Goal: Task Accomplishment & Management: Complete application form

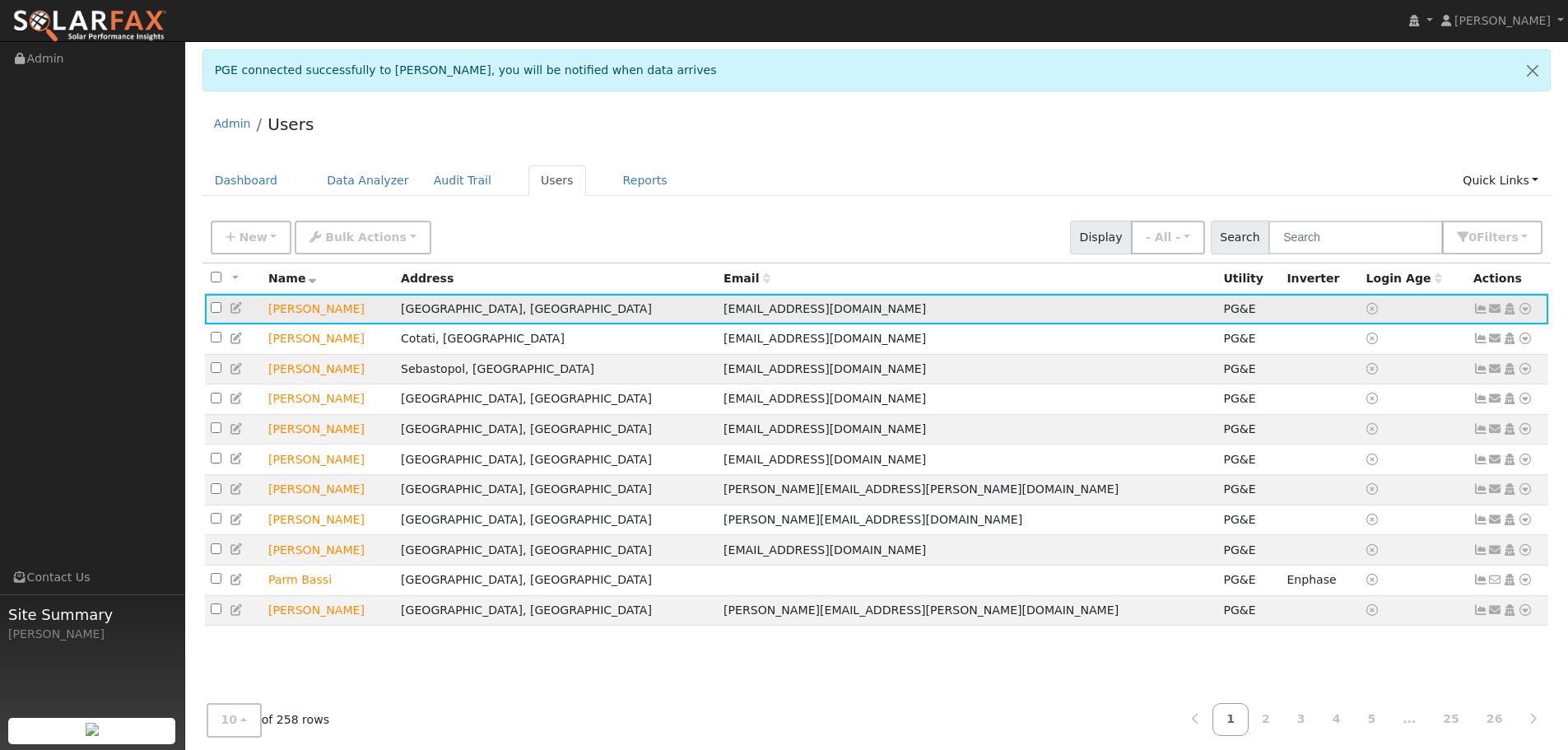
click at [1528, 310] on icon at bounding box center [1526, 309] width 15 height 11
click at [1381, 427] on link "Export to CSV" at bounding box center [1351, 421] width 121 height 23
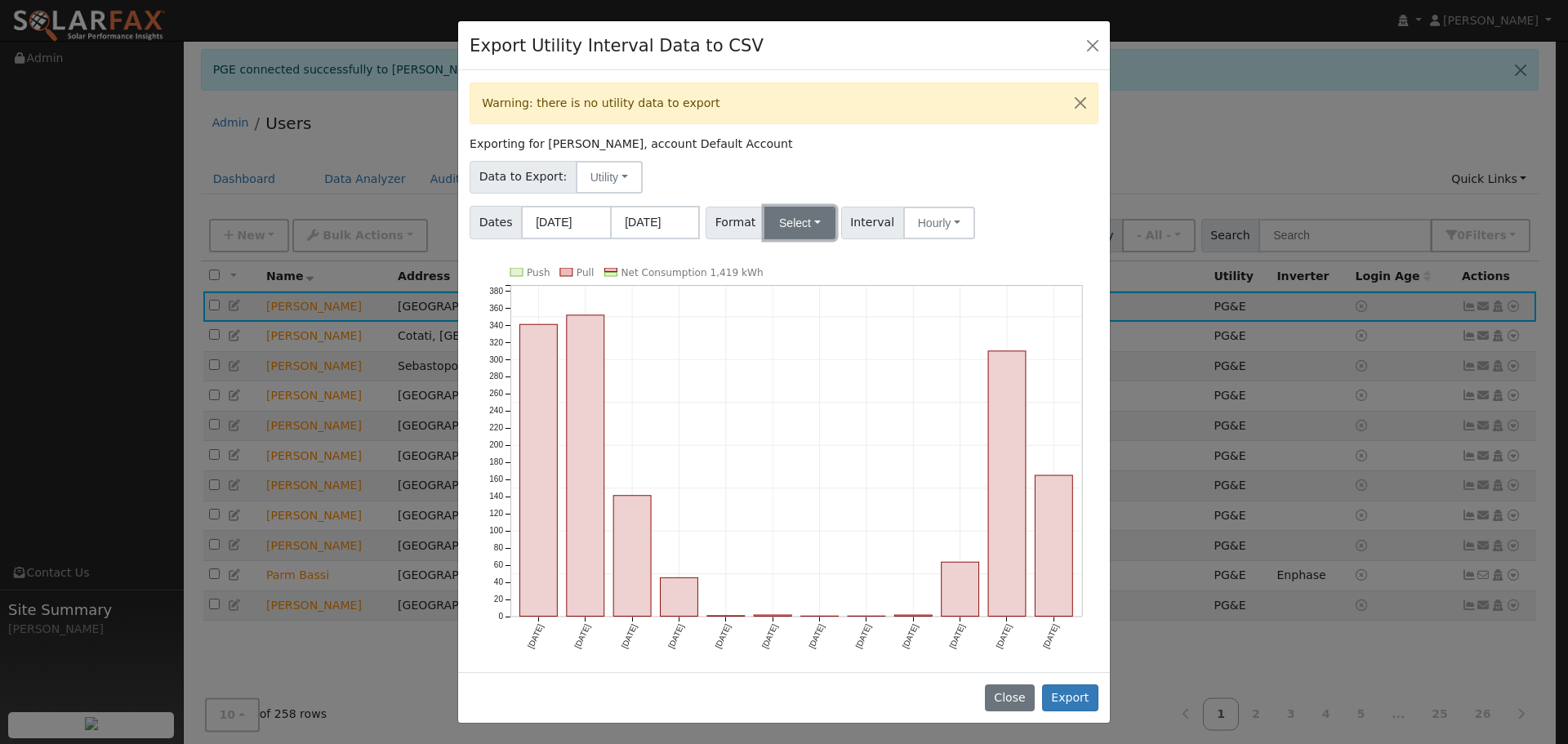
click at [794, 224] on button "Select" at bounding box center [800, 222] width 71 height 33
click at [786, 435] on link "Solargraf" at bounding box center [818, 431] width 117 height 22
click at [592, 180] on button "Utility" at bounding box center [610, 176] width 67 height 33
click at [775, 148] on div "Exporting for Thais Williams, account Default Account" at bounding box center [784, 144] width 629 height 17
click at [1067, 686] on button "Export" at bounding box center [1070, 698] width 56 height 28
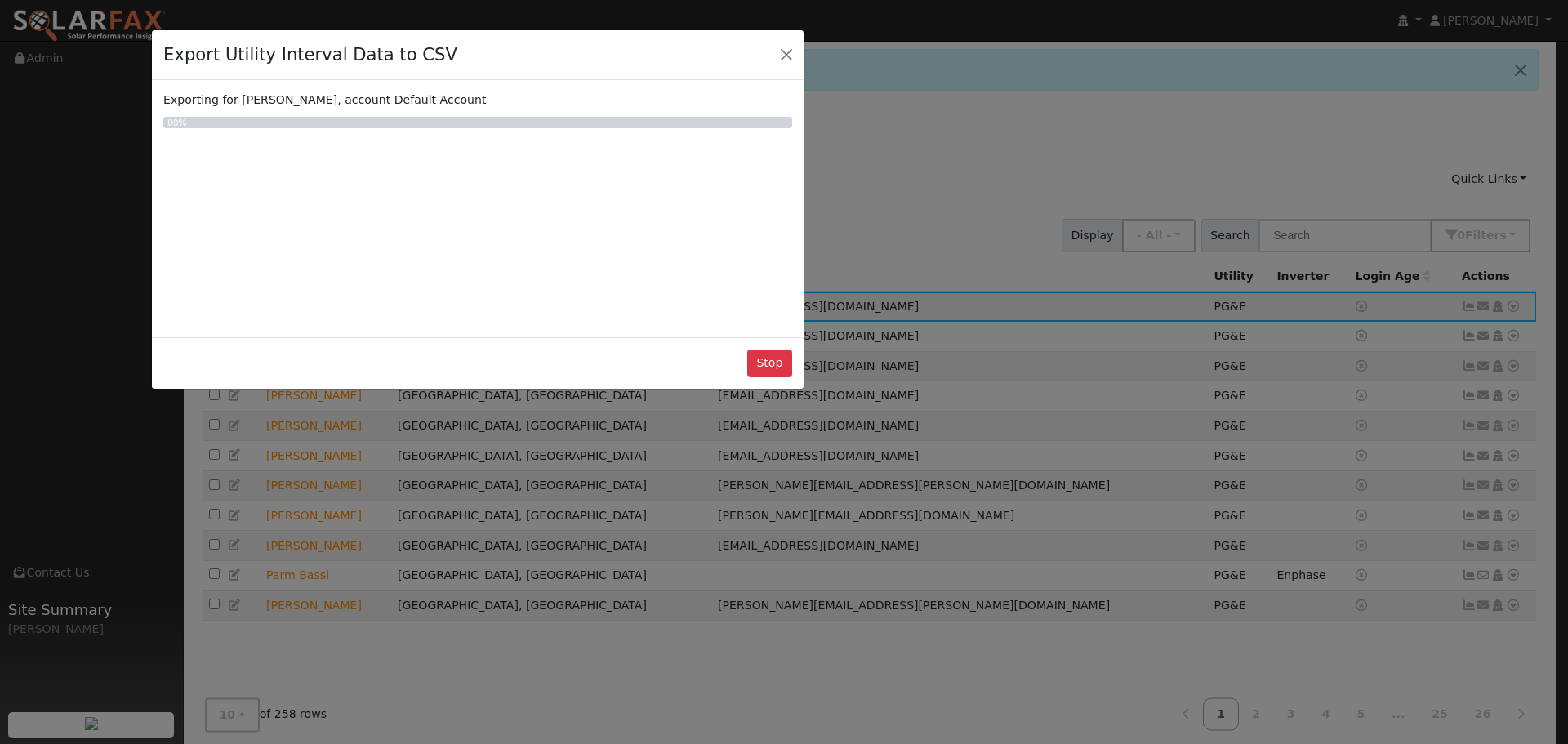
drag, startPoint x: 928, startPoint y: 32, endPoint x: 615, endPoint y: 87, distance: 317.8
click at [621, 43] on div "Export Utility Interval Data to CSV" at bounding box center [478, 54] width 652 height 49
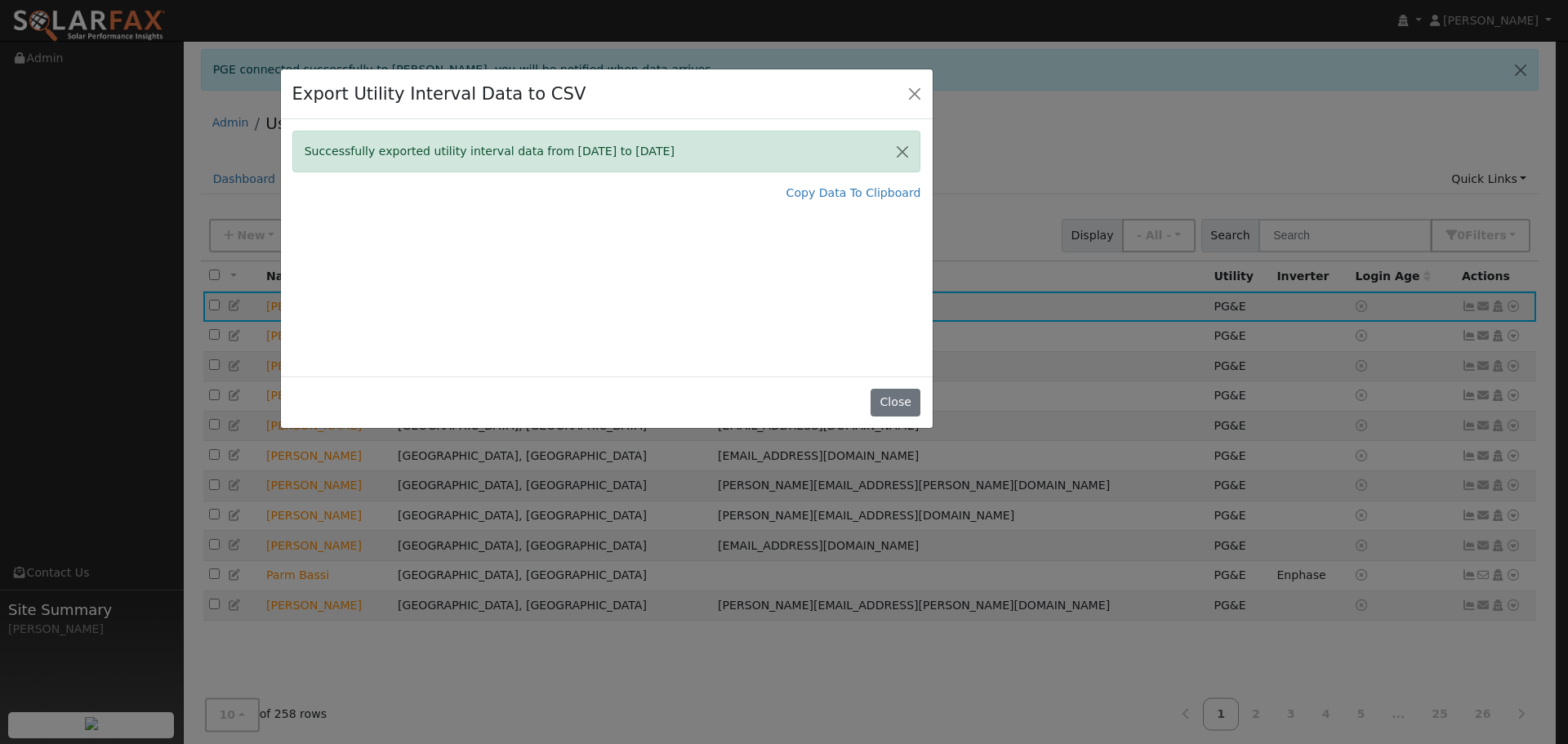
drag, startPoint x: 671, startPoint y: 96, endPoint x: 844, endPoint y: 103, distance: 173.1
click at [847, 93] on div "Export Utility Interval Data to CSV" at bounding box center [607, 93] width 652 height 49
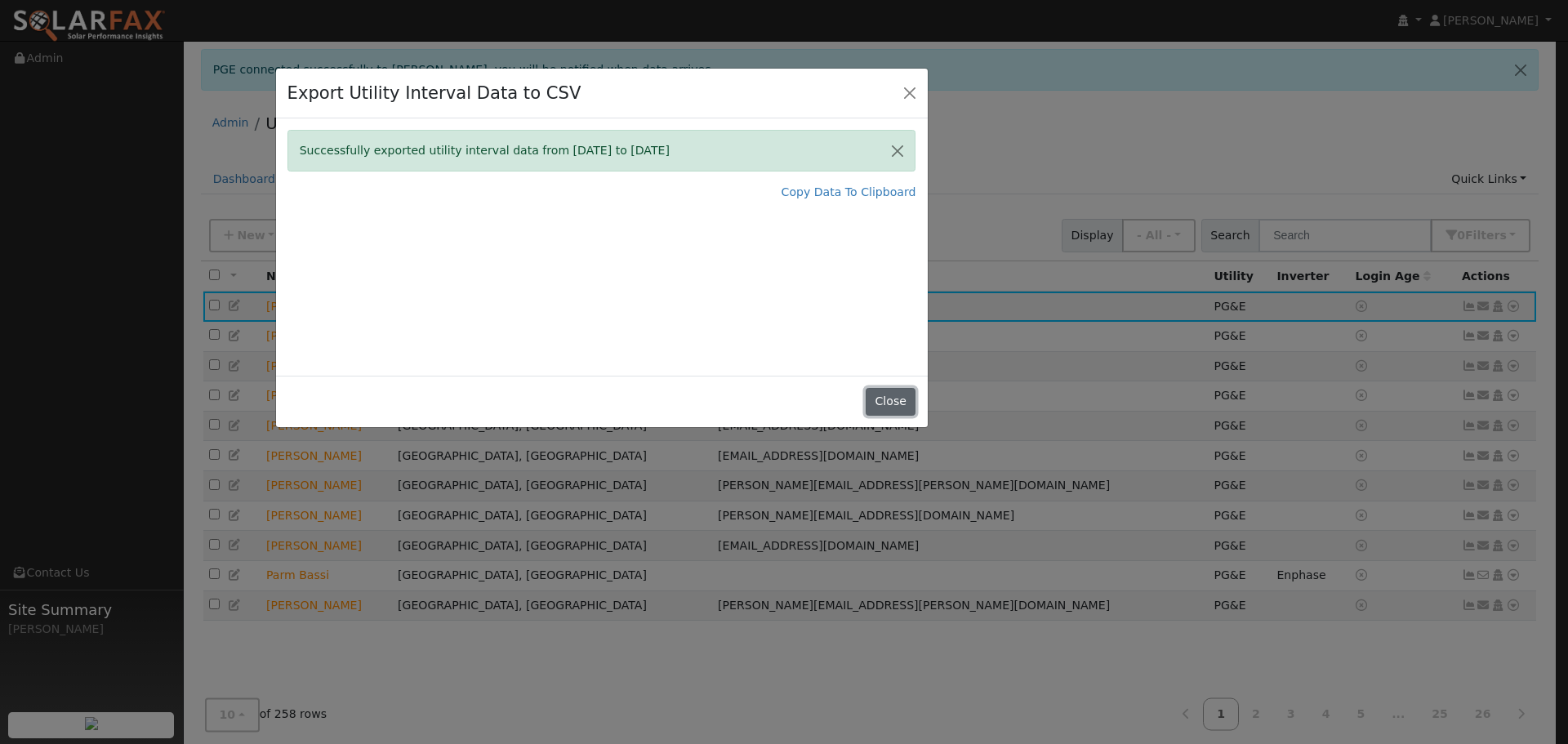
click at [906, 415] on div "Close" at bounding box center [602, 400] width 652 height 51
drag, startPoint x: 874, startPoint y: 392, endPoint x: 902, endPoint y: 404, distance: 30.5
click at [876, 393] on button "Close" at bounding box center [890, 401] width 49 height 28
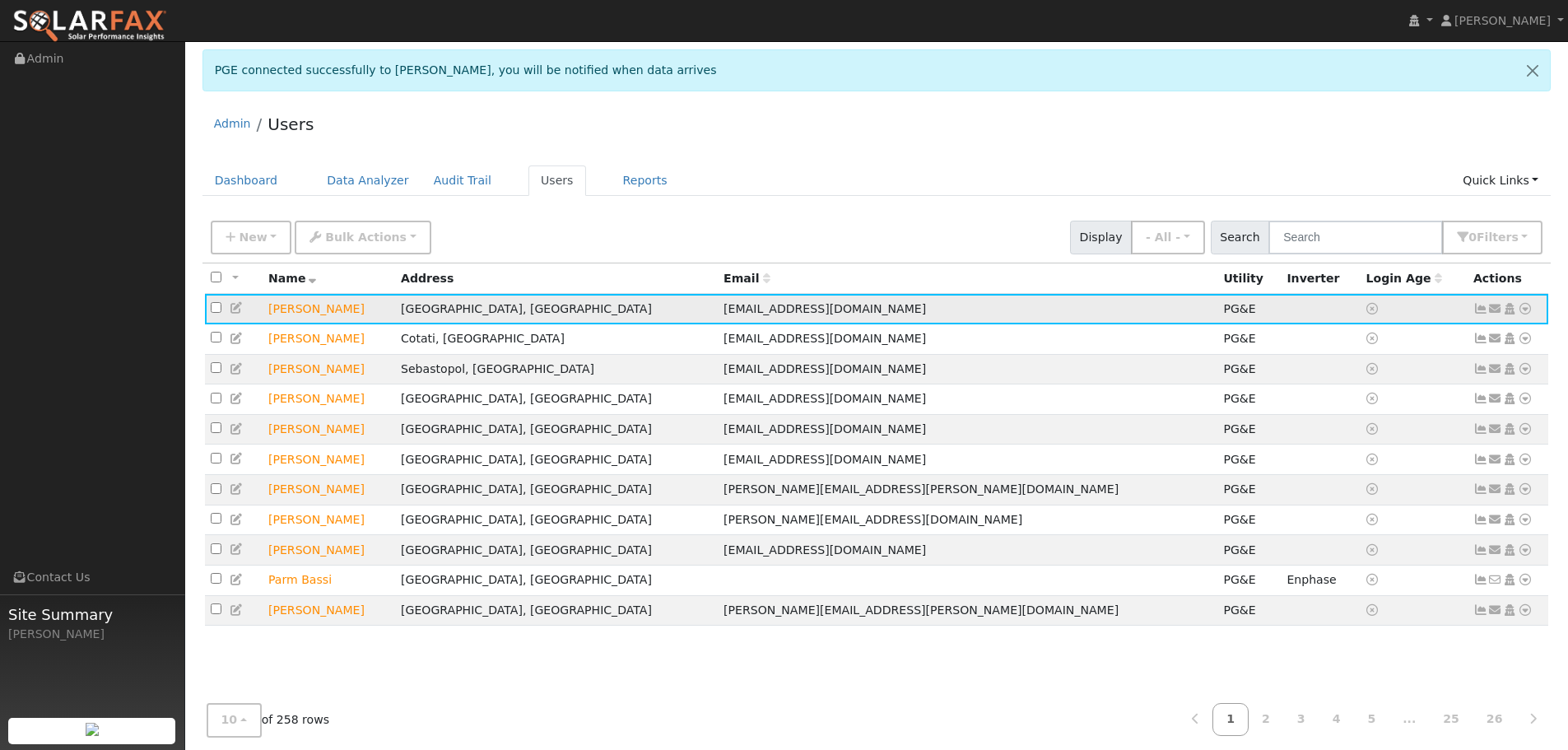
click at [1522, 306] on icon at bounding box center [1526, 309] width 15 height 11
click at [969, 179] on ul "Dashboard Data Analyzer Audit Trail Users Reports Quick Links Quick Add Quick C…" at bounding box center [876, 181] width 1349 height 30
click at [1523, 308] on icon at bounding box center [1526, 309] width 15 height 11
click at [1473, 399] on link "Interval Data" at bounding box center [1478, 395] width 107 height 23
click at [1525, 314] on icon at bounding box center [1526, 309] width 15 height 11
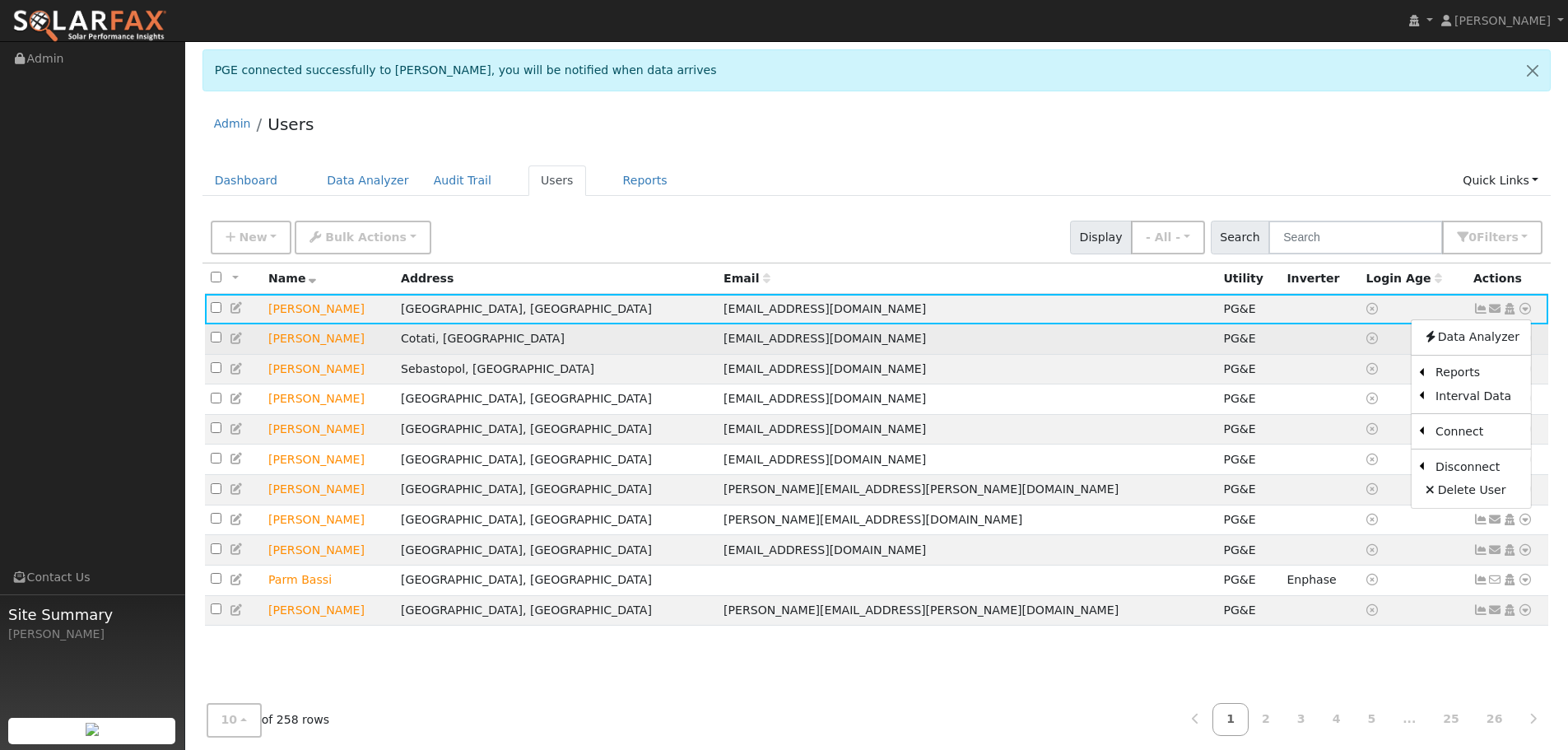
drag, startPoint x: 814, startPoint y: 202, endPoint x: 1448, endPoint y: 336, distance: 648.0
click at [848, 211] on div "Dashboard Data Analyzer Audit Trail Users Reports Quick Links Quick Add Quick C…" at bounding box center [876, 189] width 1349 height 47
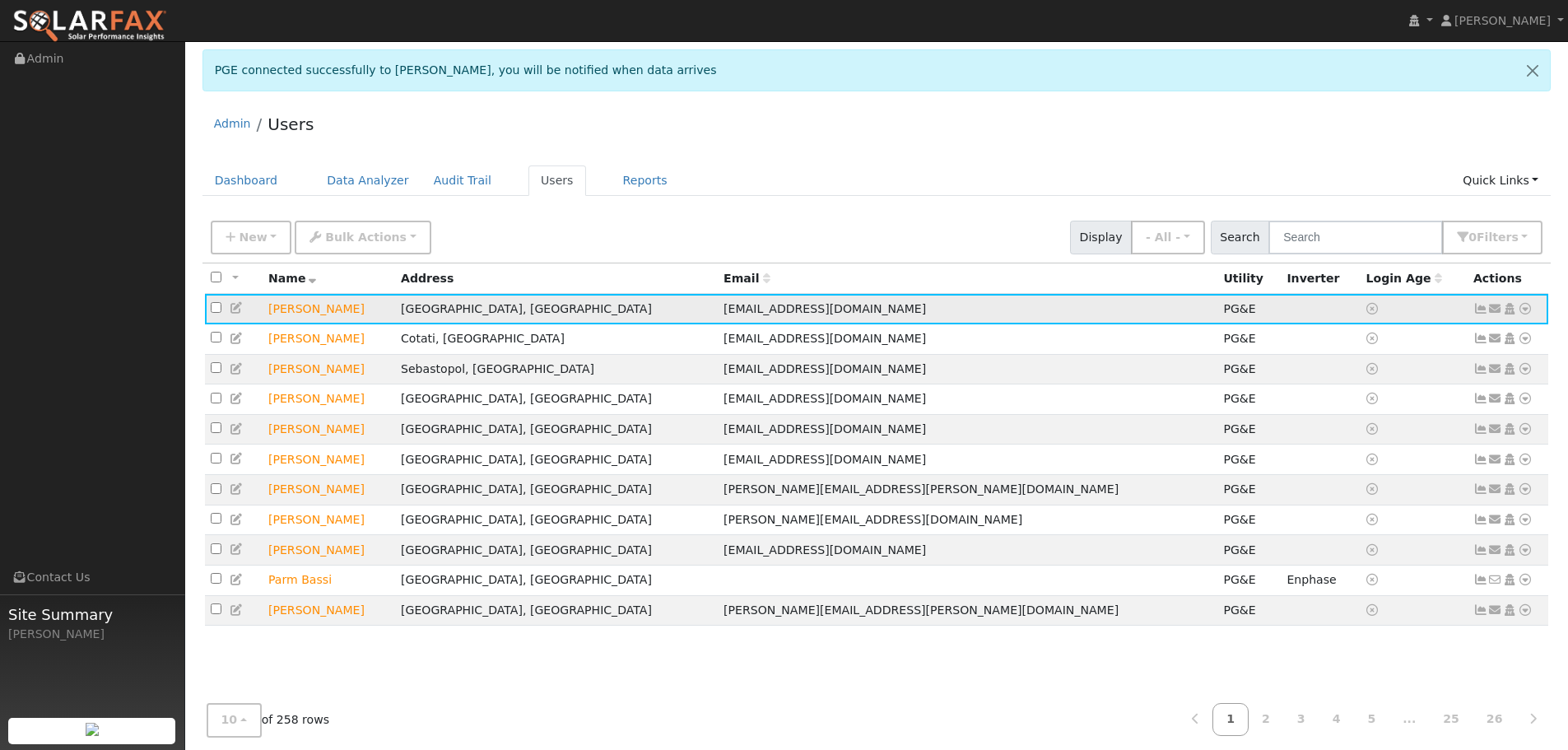
click at [1523, 311] on icon at bounding box center [1526, 309] width 15 height 11
drag, startPoint x: 262, startPoint y: 177, endPoint x: 271, endPoint y: 172, distance: 10.3
click at [261, 176] on link "Dashboard" at bounding box center [247, 181] width 88 height 30
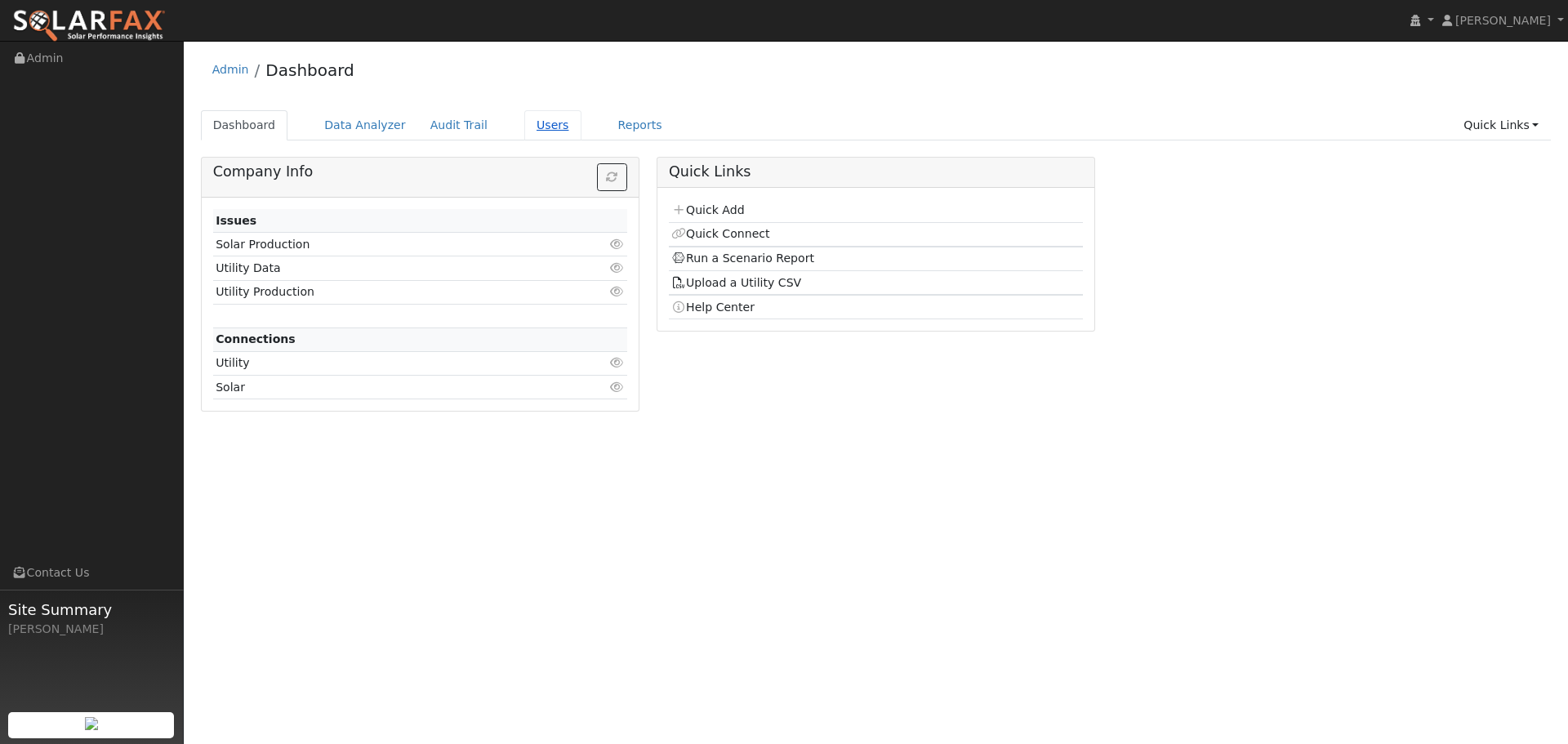
click at [548, 124] on link "Users" at bounding box center [552, 125] width 57 height 30
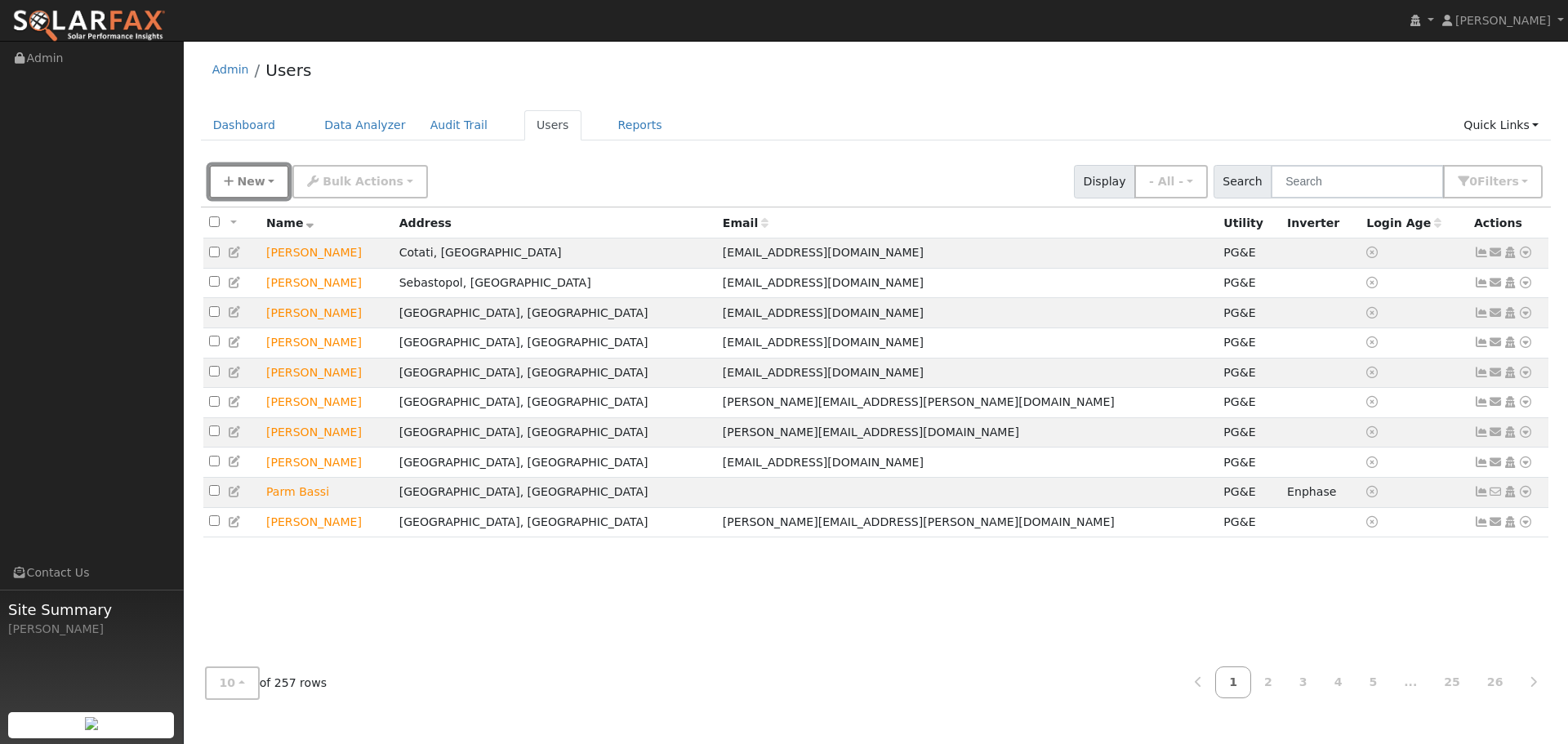
click at [264, 177] on button "New" at bounding box center [249, 182] width 81 height 34
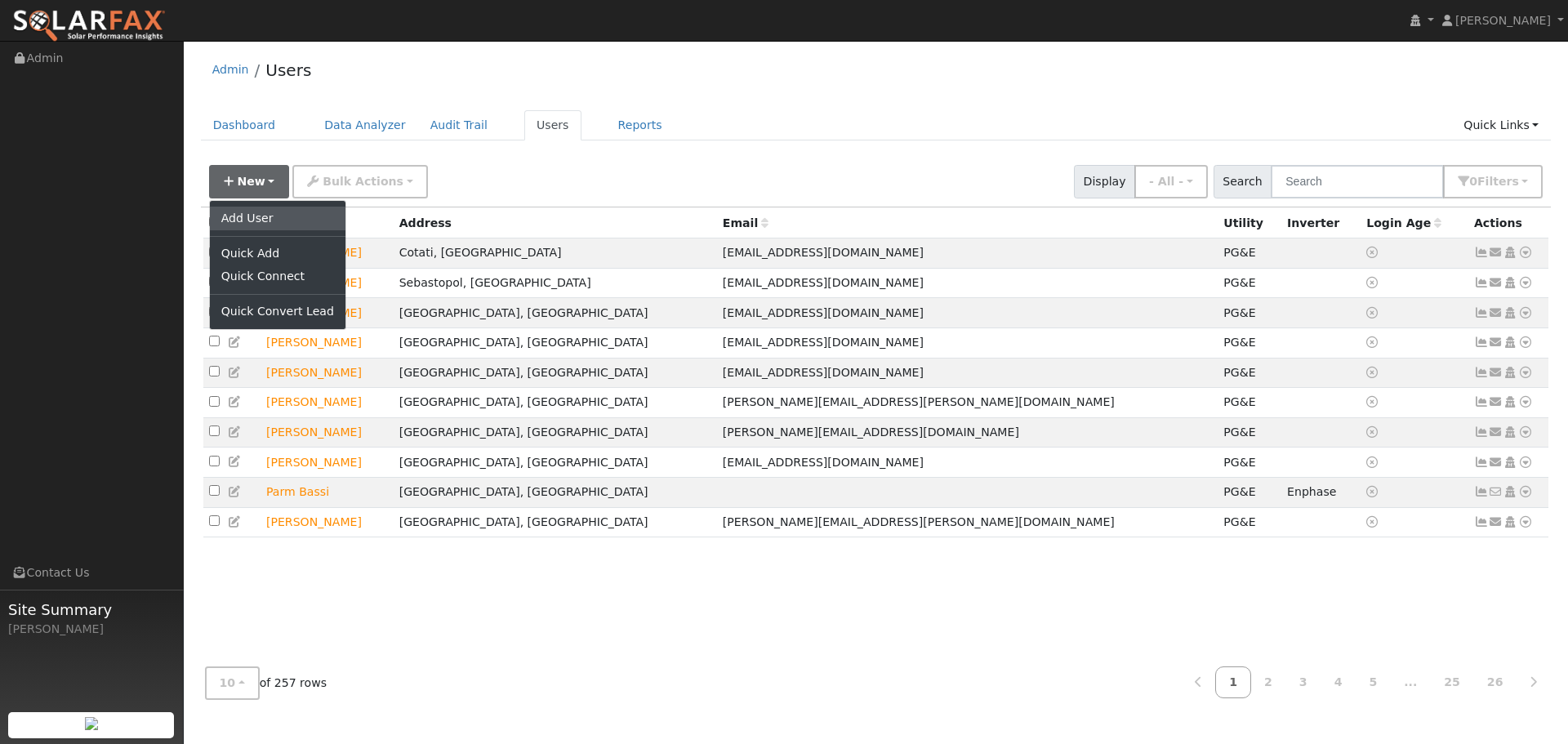
click at [251, 220] on link "Add User" at bounding box center [277, 218] width 135 height 22
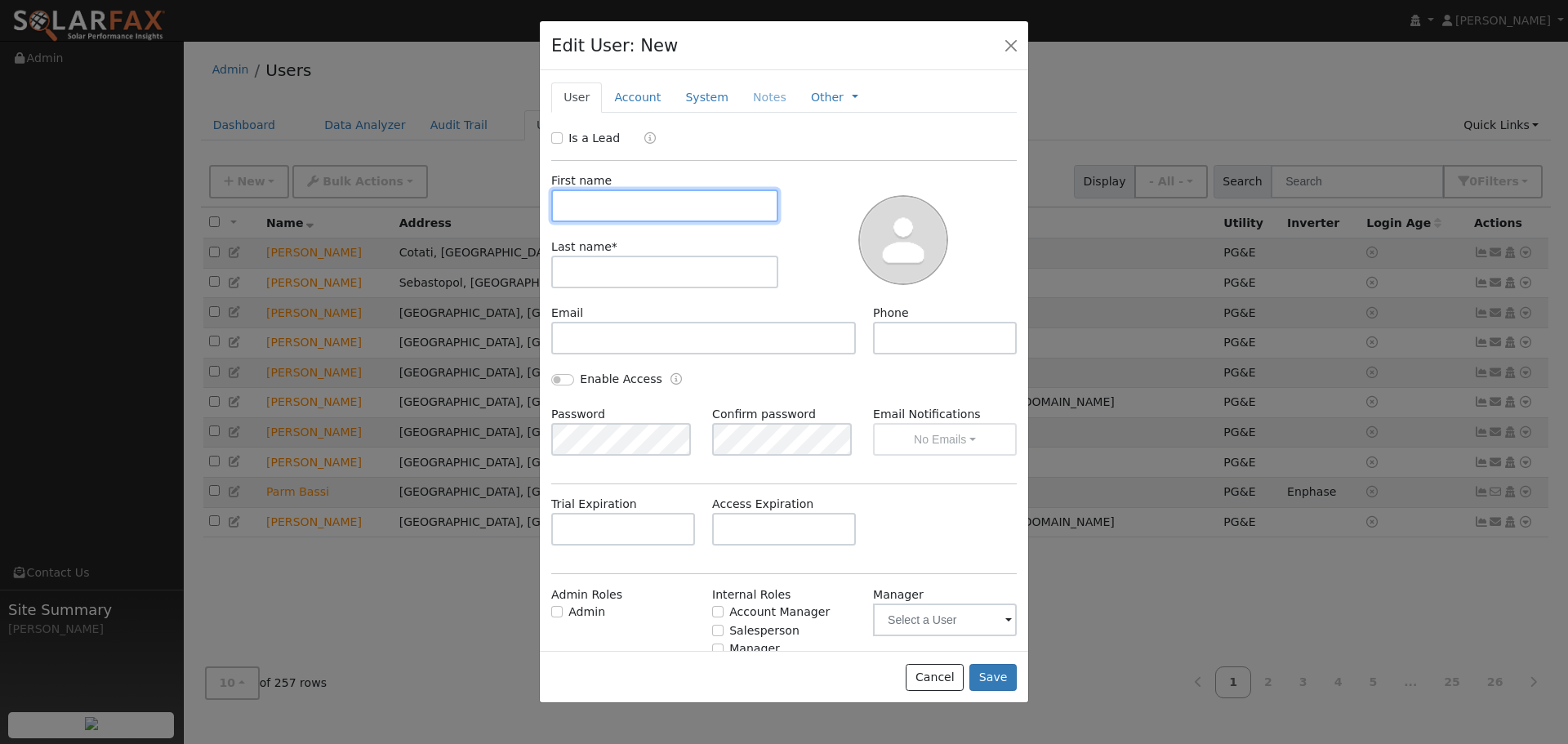
click at [615, 204] on input "text" at bounding box center [664, 205] width 227 height 33
type input "Bette"
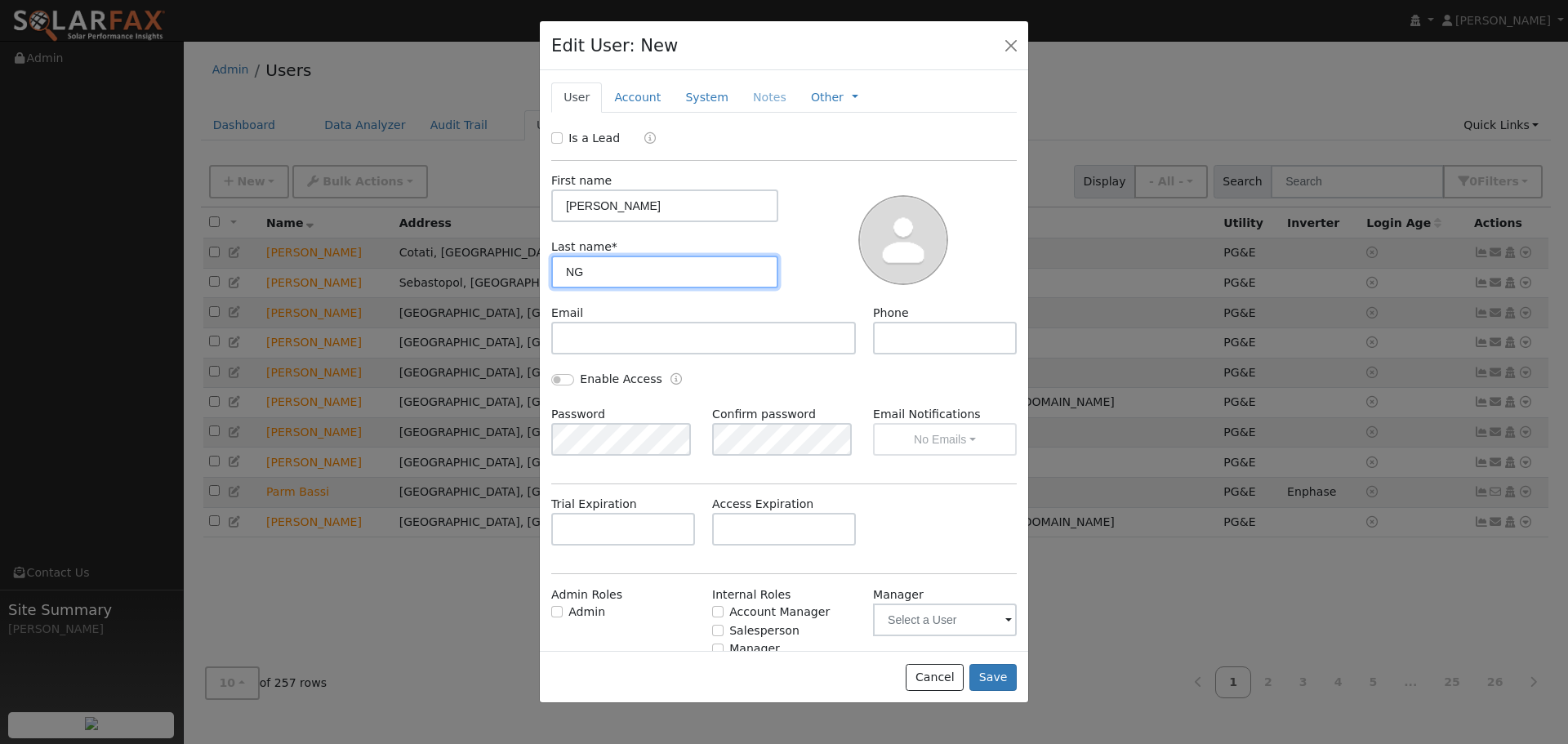
type input "NG"
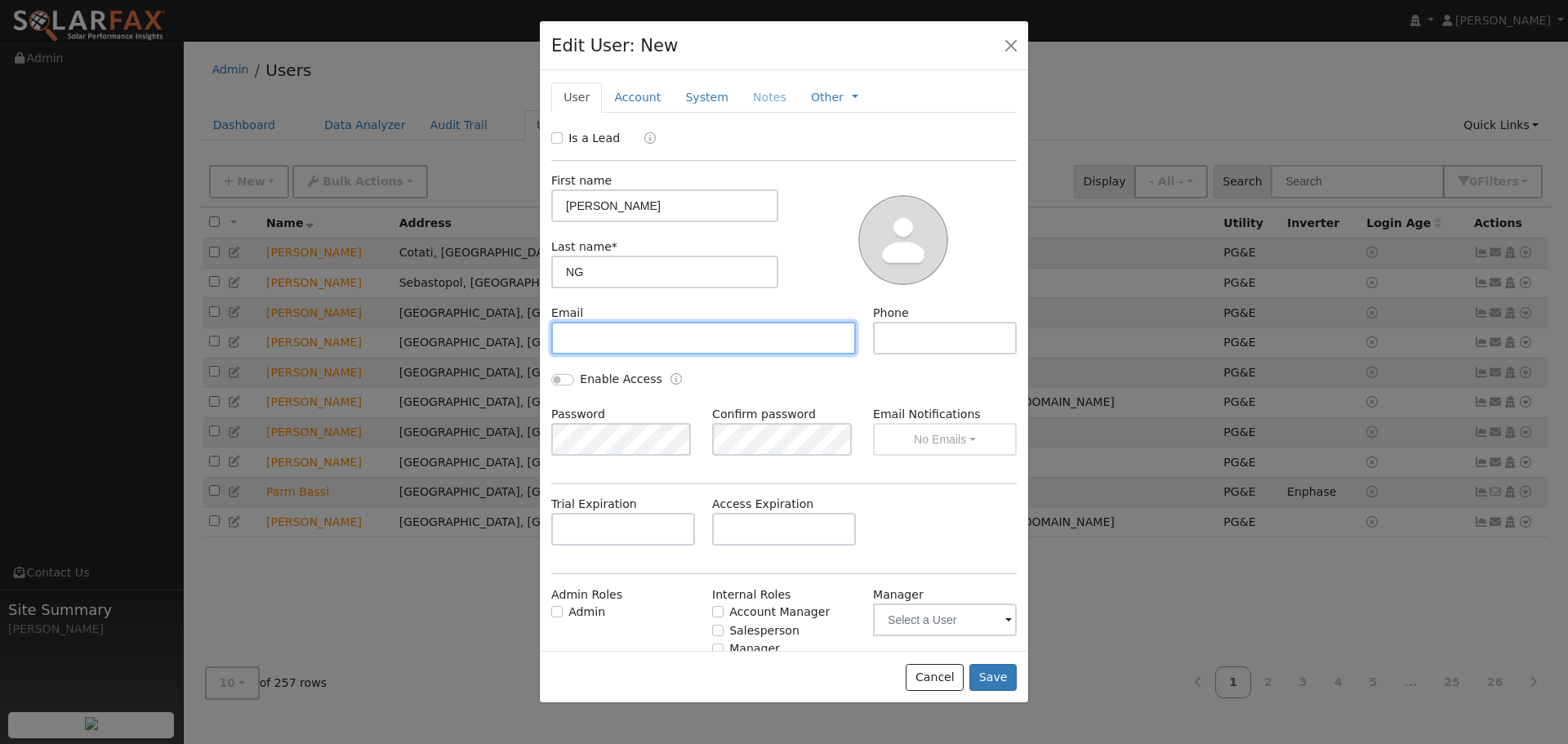
click at [670, 344] on input "text" at bounding box center [703, 338] width 304 height 33
click at [628, 331] on input "text" at bounding box center [703, 338] width 304 height 33
paste input "[EMAIL_ADDRESS][DOMAIN_NAME]"
type input "[EMAIL_ADDRESS][DOMAIN_NAME]"
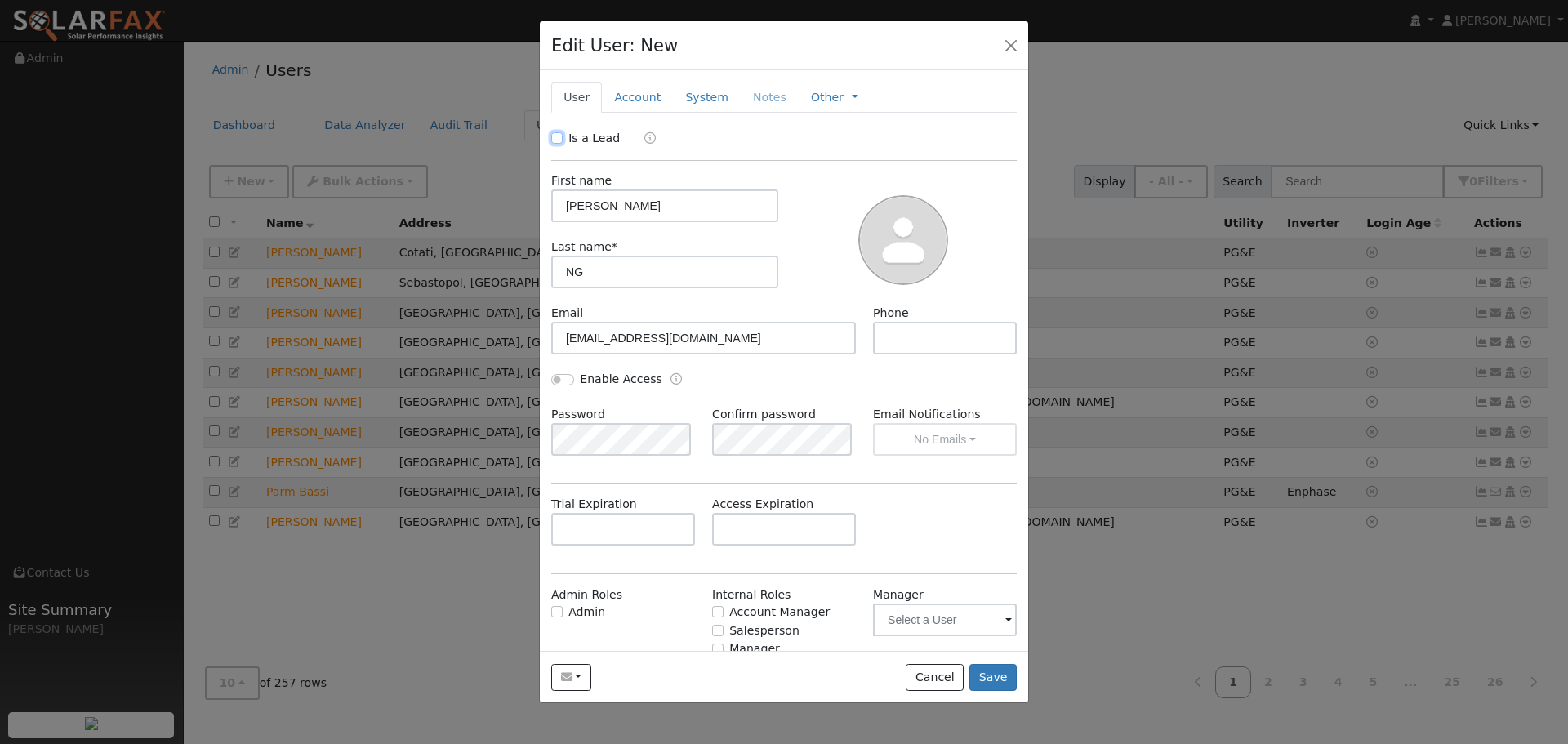
click at [557, 137] on input "Is a Lead" at bounding box center [557, 138] width 11 height 11
checkbox input "true"
drag, startPoint x: 635, startPoint y: 522, endPoint x: 705, endPoint y: 532, distance: 70.7
click at [636, 522] on input "text" at bounding box center [623, 528] width 144 height 33
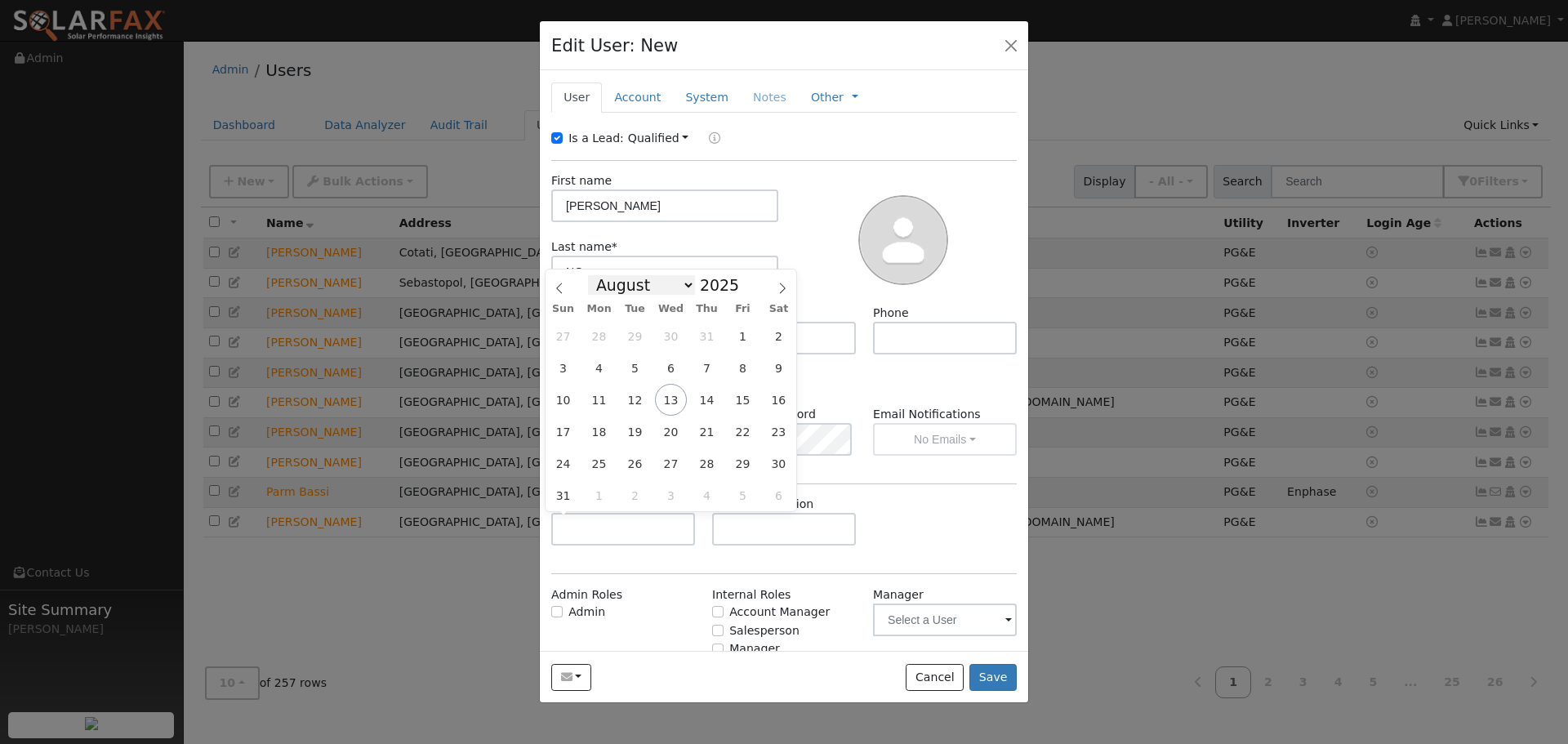
click at [673, 284] on select "January February March April May June July August September October November De…" at bounding box center [642, 285] width 107 height 20
select select "9"
click at [601, 275] on select "January February March April May June July August September October November De…" at bounding box center [642, 285] width 107 height 20
drag, startPoint x: 762, startPoint y: 391, endPoint x: 747, endPoint y: 400, distance: 17.5
click at [747, 400] on div "28 29 30 1 2 3 4 5 6 7 8 9 10 11 12 13 14 15 16 17 18 19 20 21 22 23 24 25 26 2…" at bounding box center [671, 415] width 251 height 191
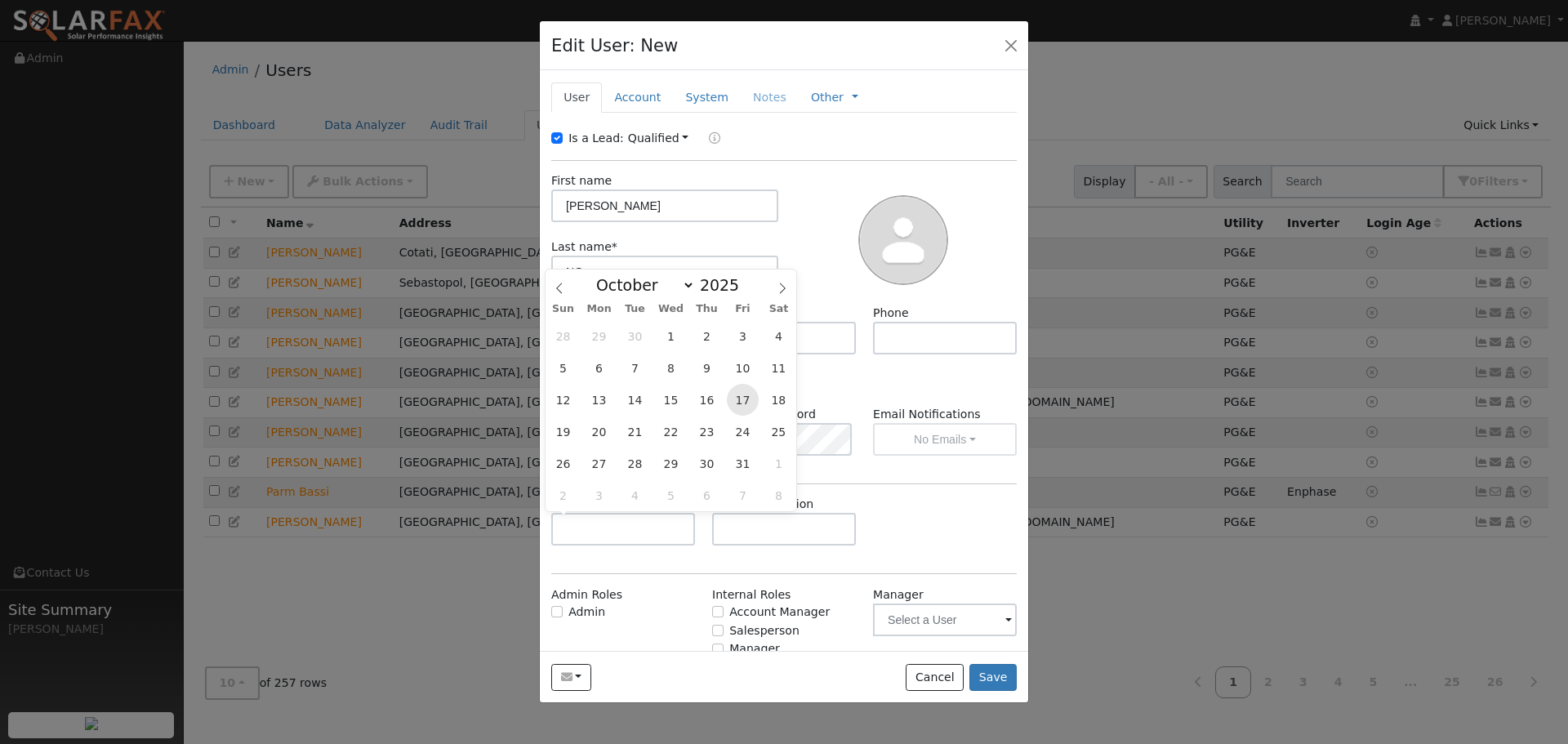
click at [747, 400] on span "17" at bounding box center [742, 400] width 32 height 32
type input "10/17/2025"
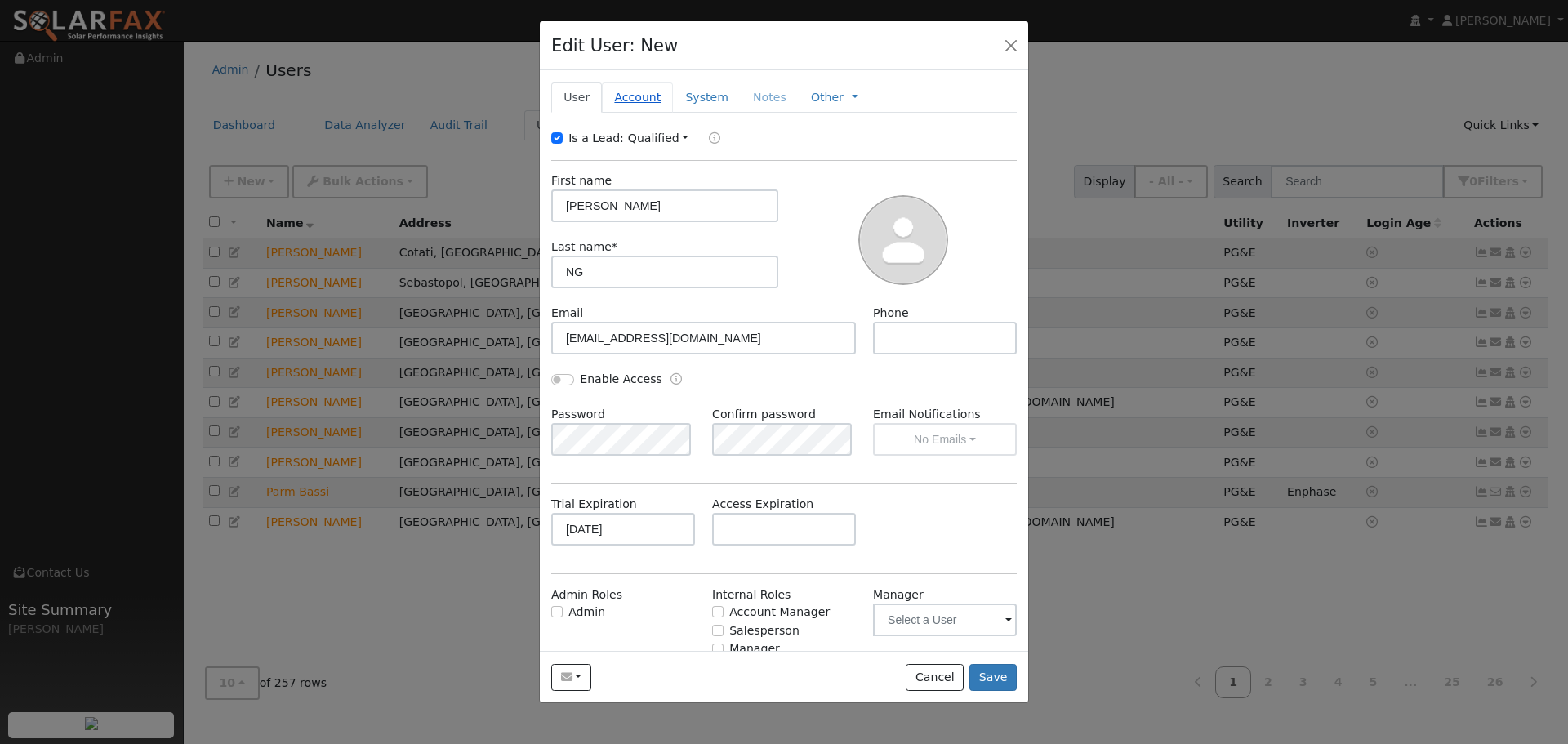
click at [634, 102] on link "Account" at bounding box center [638, 97] width 71 height 30
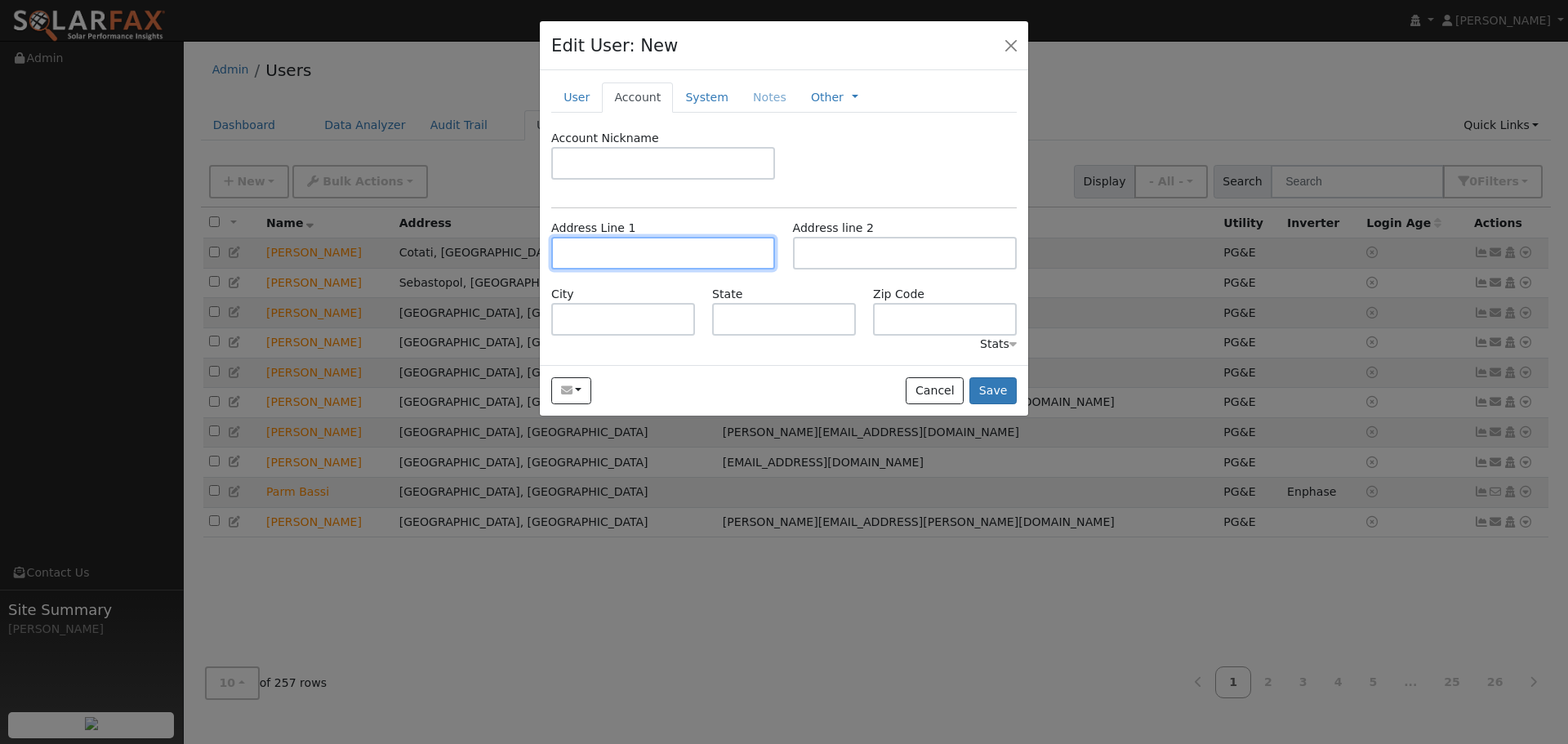
click at [604, 250] on input "text" at bounding box center [663, 253] width 224 height 33
click at [623, 262] on input "text" at bounding box center [663, 253] width 224 height 33
paste input "12700 Leander Drive"
type input "12700 Leander Drive"
type input "Los Altos Hills"
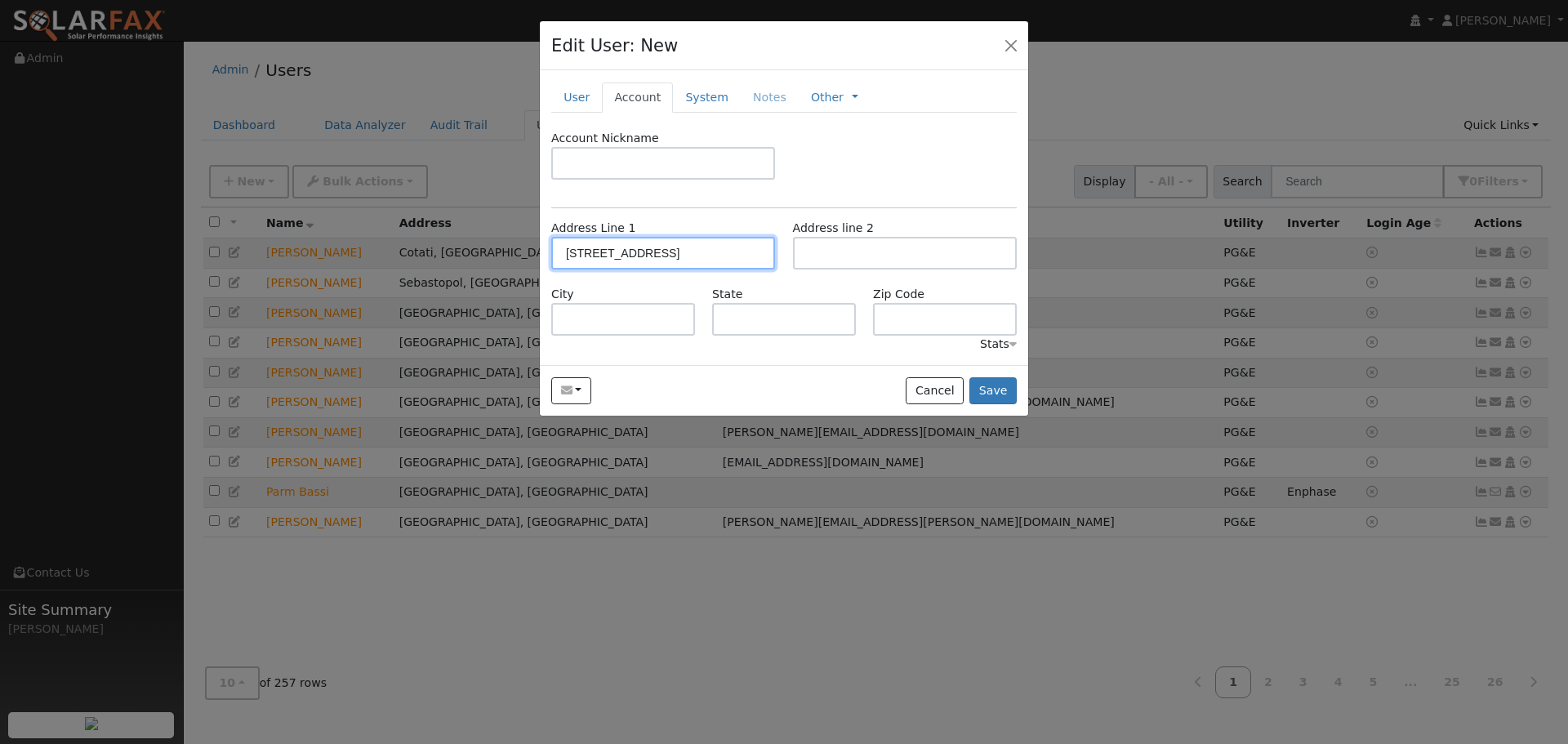
type input "CA"
type input "94022"
click at [688, 87] on link "System" at bounding box center [707, 97] width 68 height 30
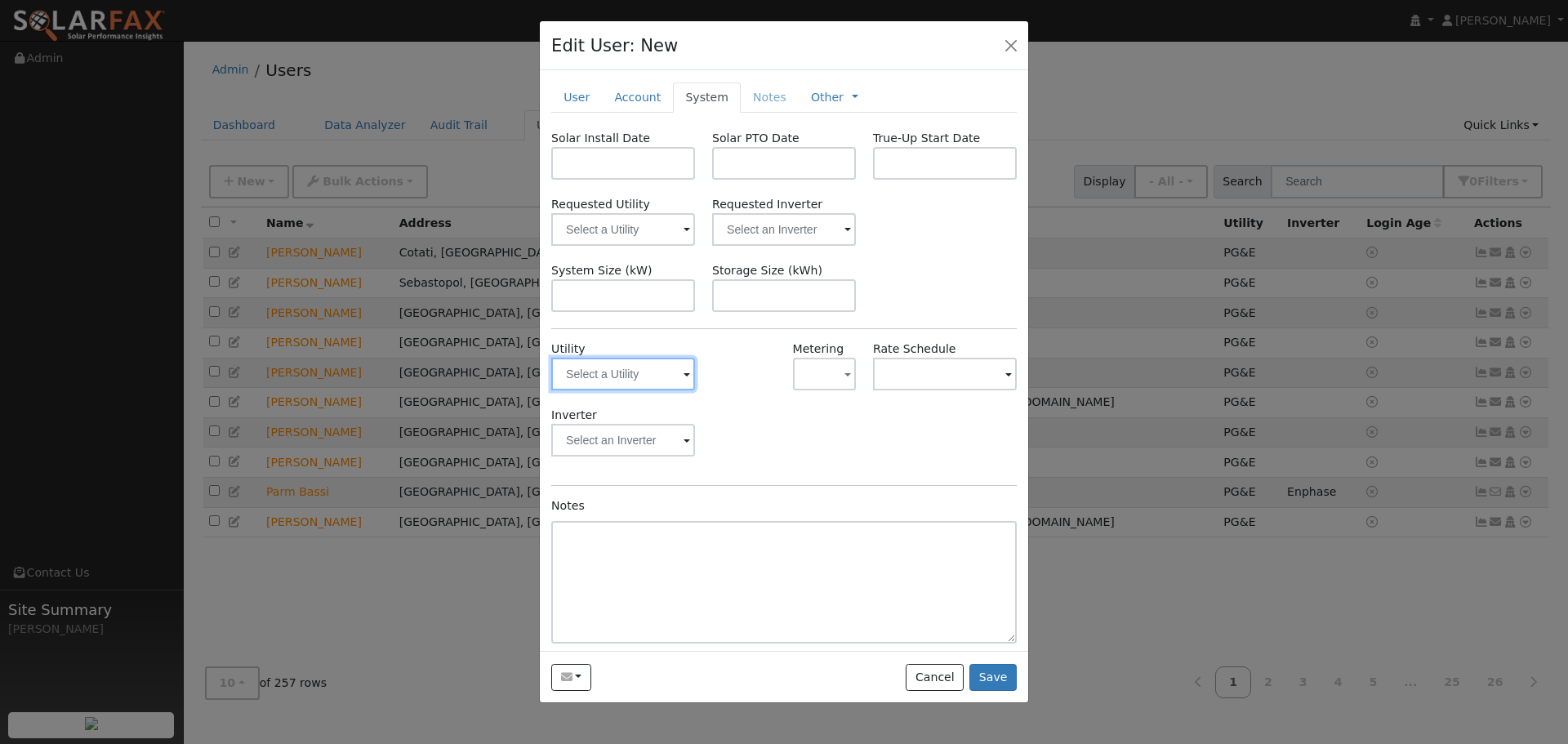
click at [675, 375] on input "text" at bounding box center [623, 373] width 144 height 33
click at [683, 379] on input "text" at bounding box center [623, 373] width 144 height 33
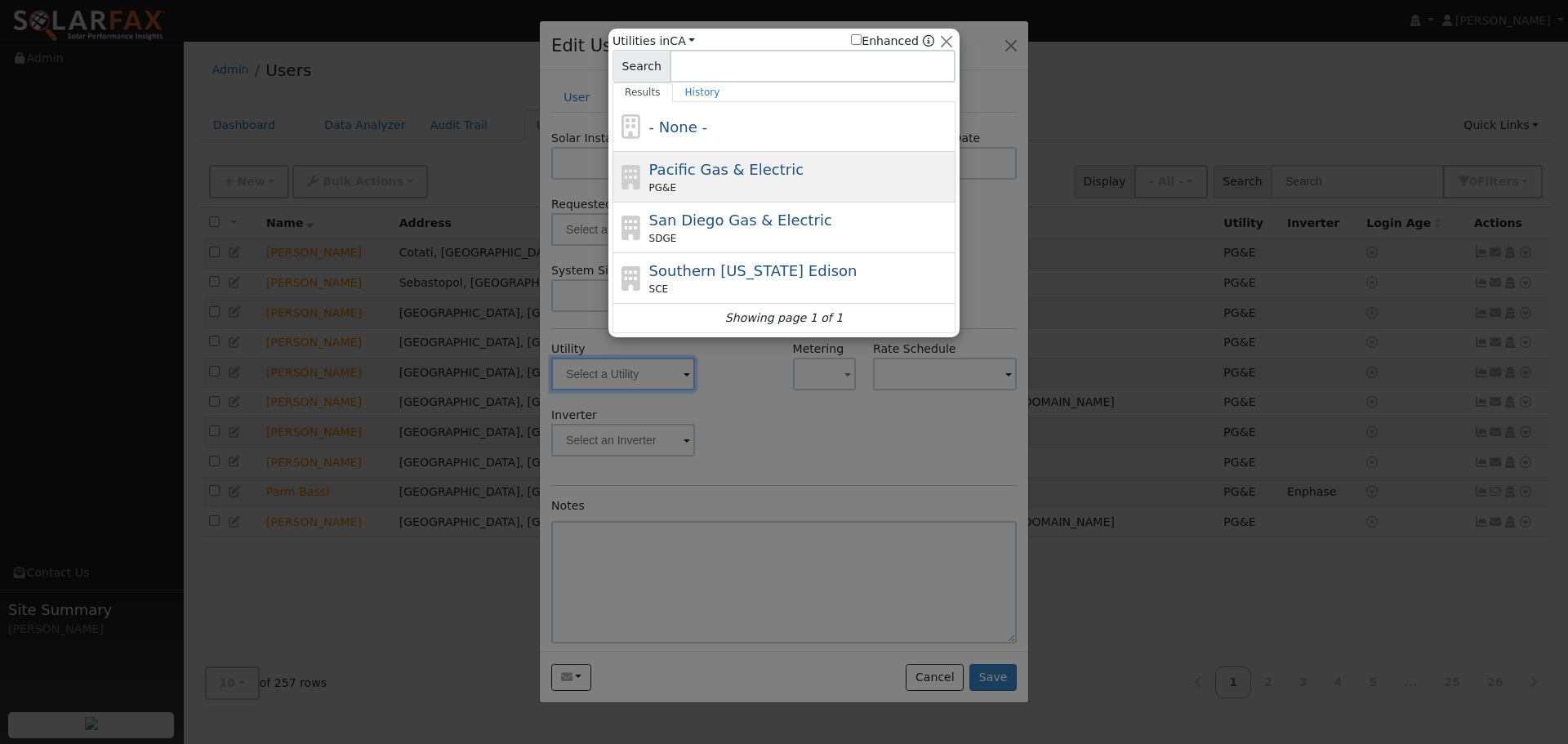
click at [722, 172] on span "Pacific Gas & Electric" at bounding box center [726, 169] width 154 height 17
type input "PG&E"
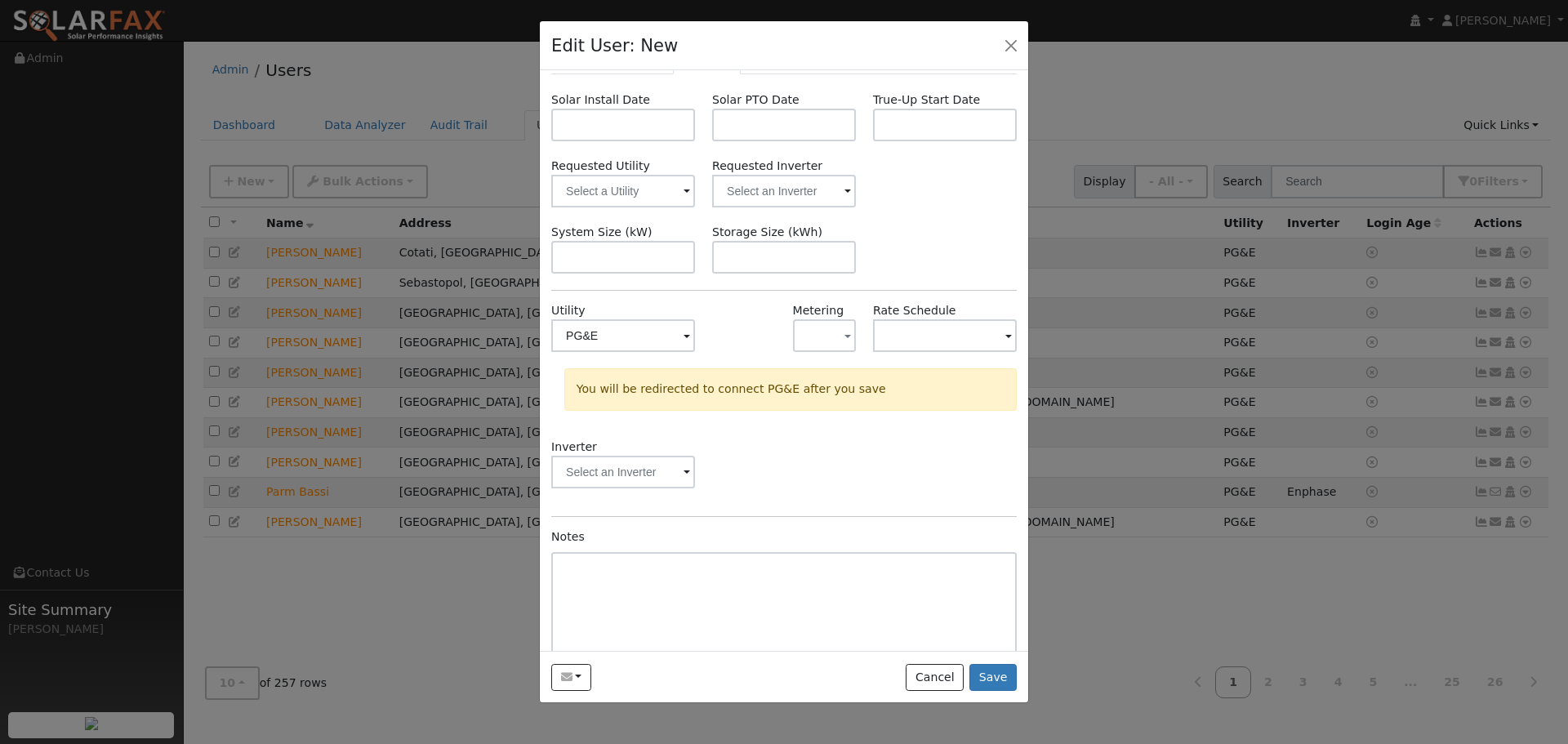
scroll to position [74, 0]
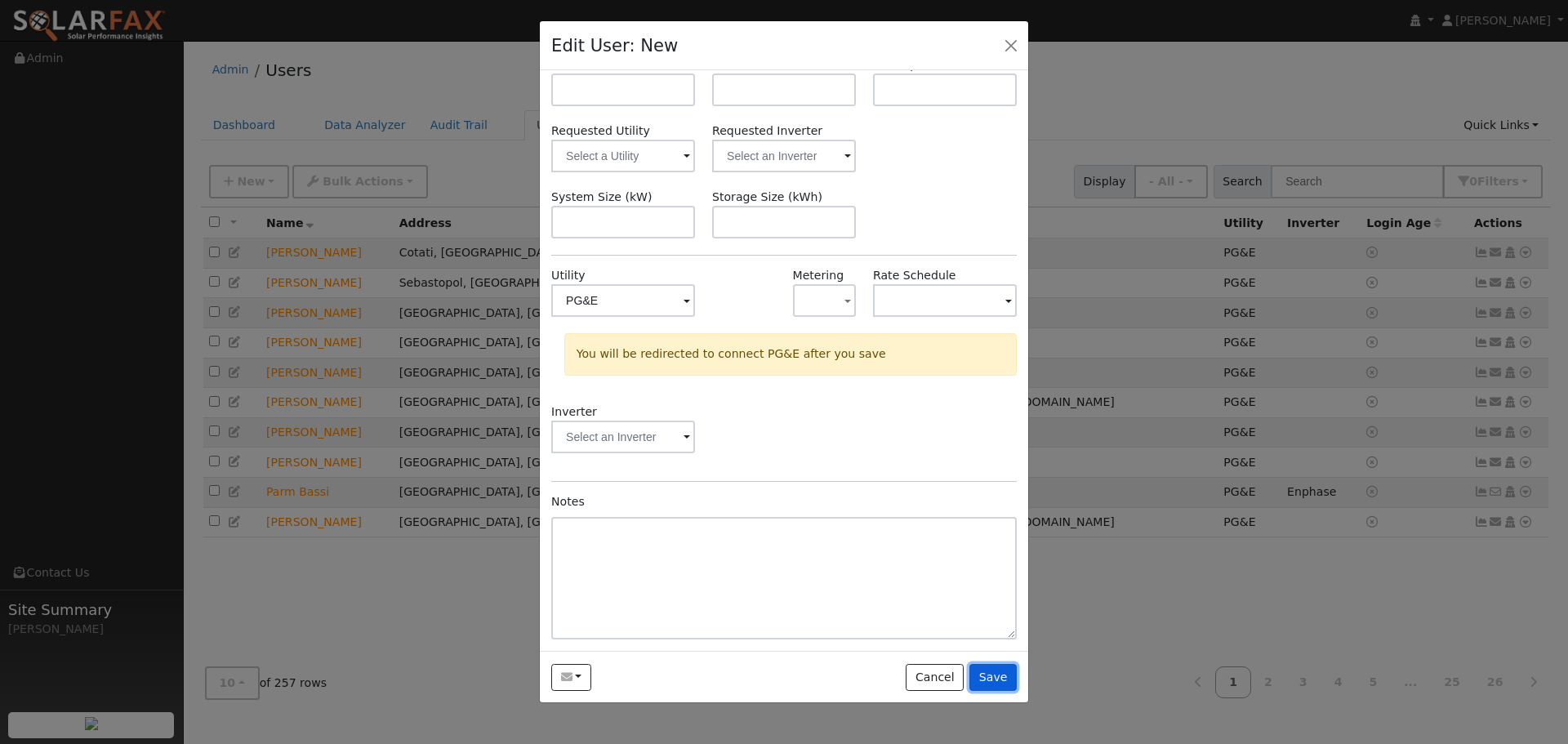
click at [1003, 681] on button "Save" at bounding box center [993, 678] width 48 height 28
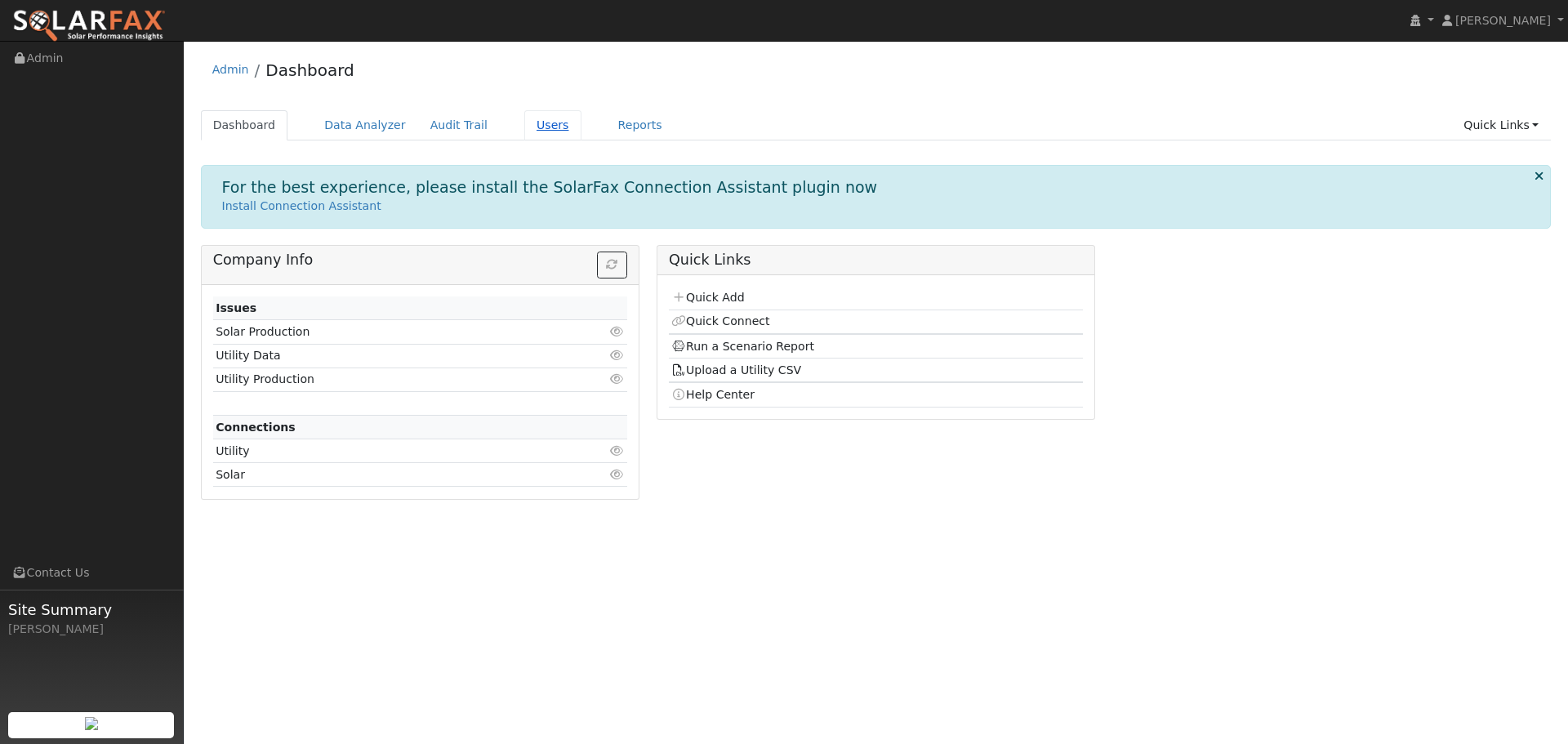
click at [537, 127] on link "Users" at bounding box center [552, 125] width 57 height 30
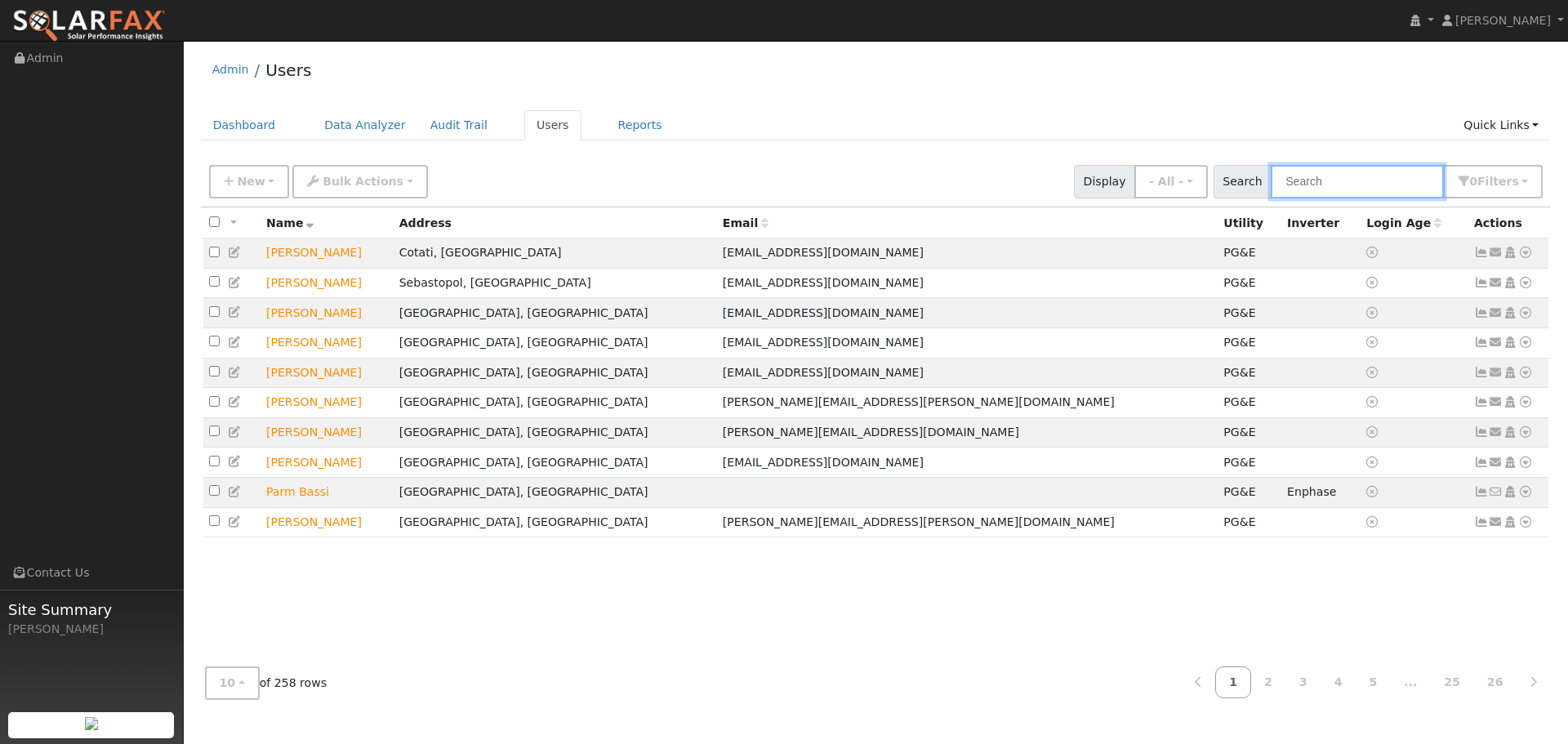
click at [1343, 186] on input "text" at bounding box center [1357, 182] width 173 height 34
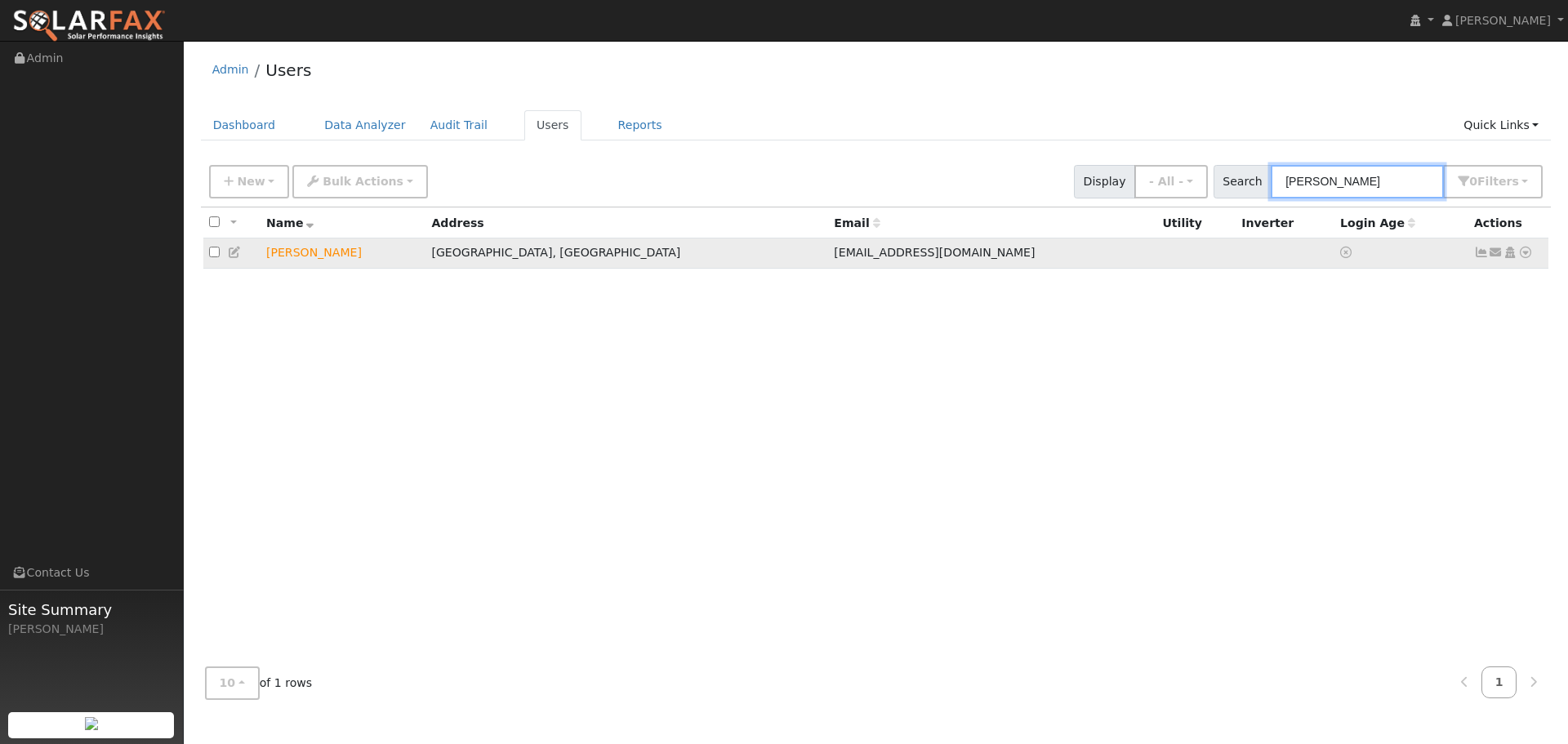
type input "[PERSON_NAME]"
click at [234, 252] on icon at bounding box center [235, 252] width 15 height 11
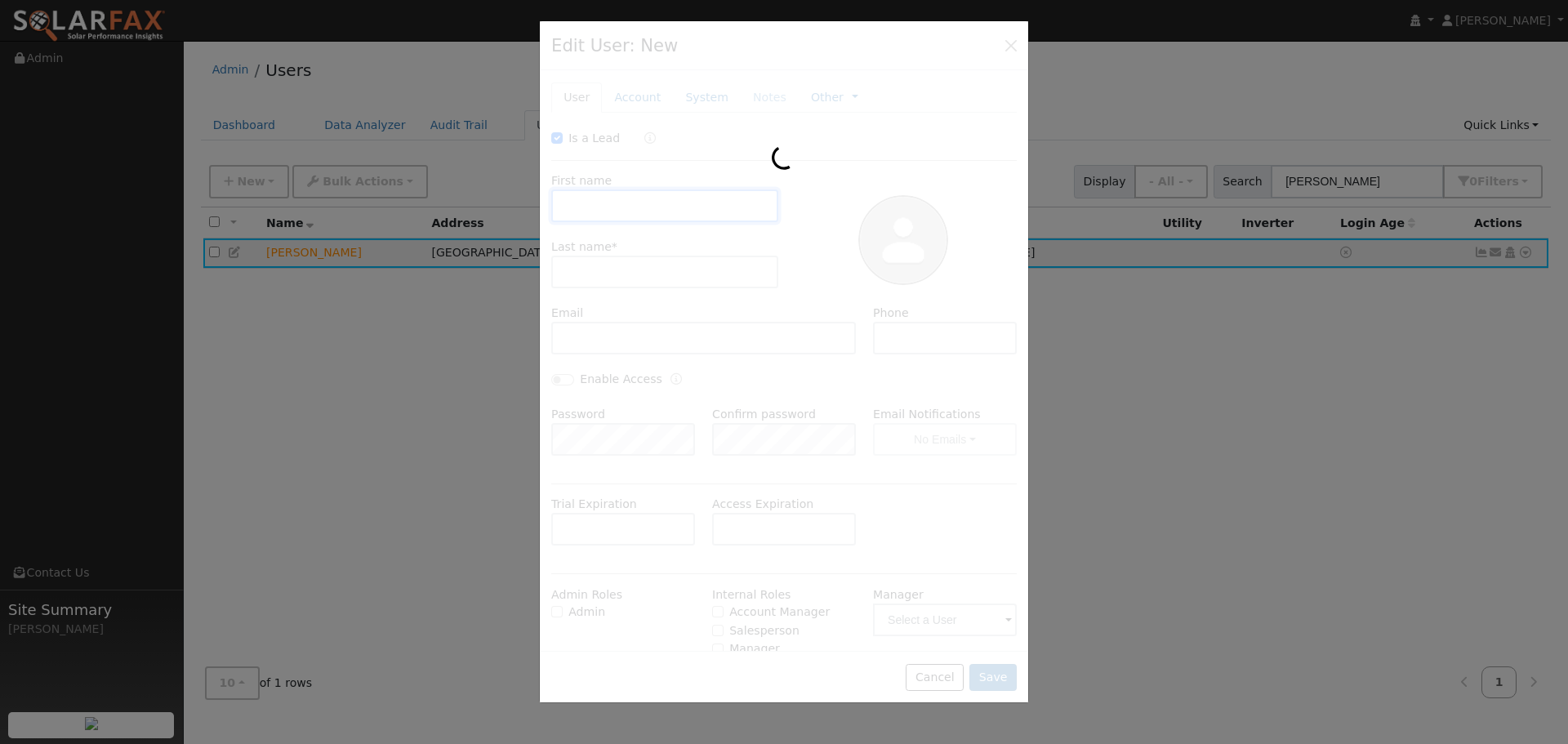
type input "10/17/2025"
checkbox input "true"
type input "Bette"
type input "NG"
type input "[EMAIL_ADDRESS][DOMAIN_NAME]"
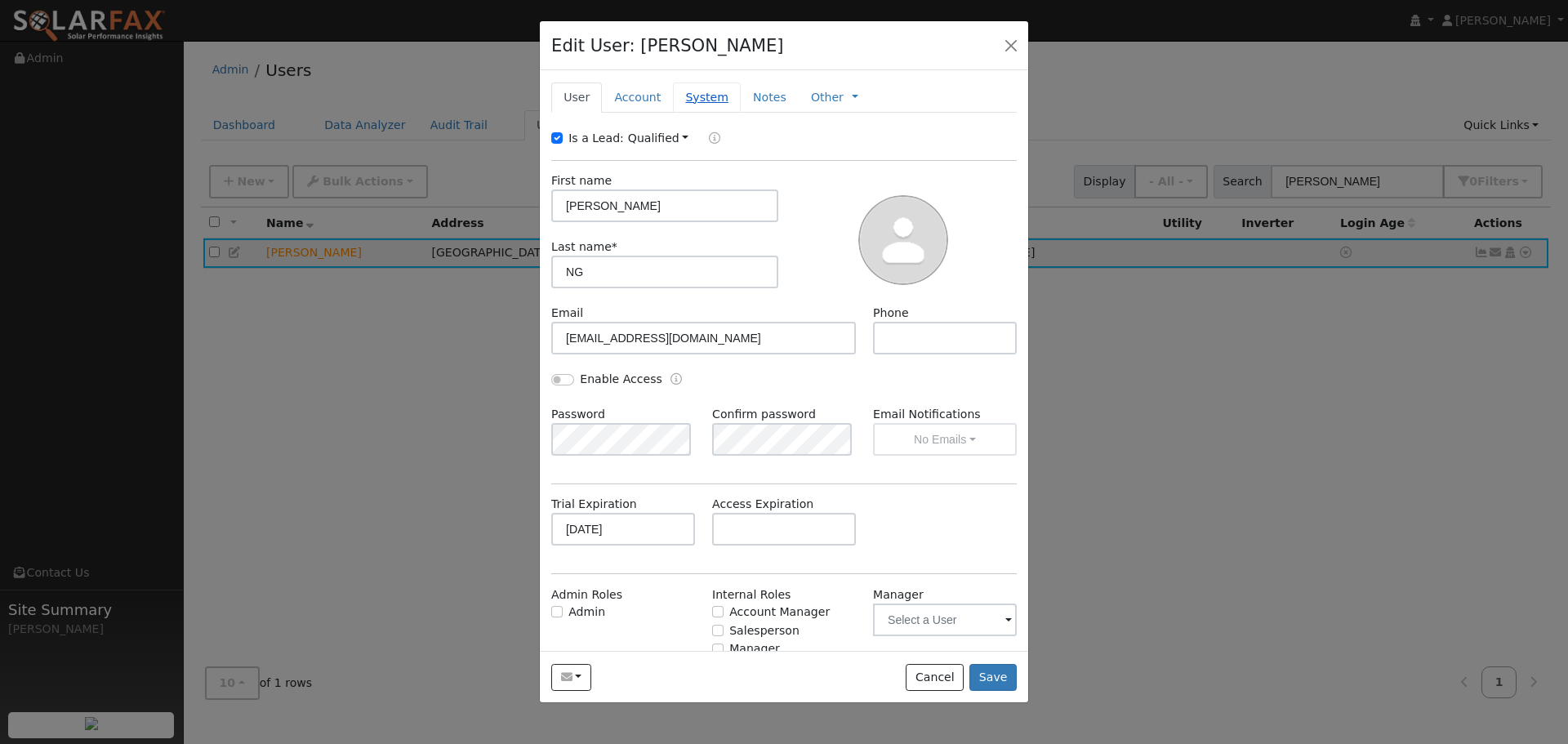
click at [702, 83] on link "System" at bounding box center [707, 97] width 68 height 30
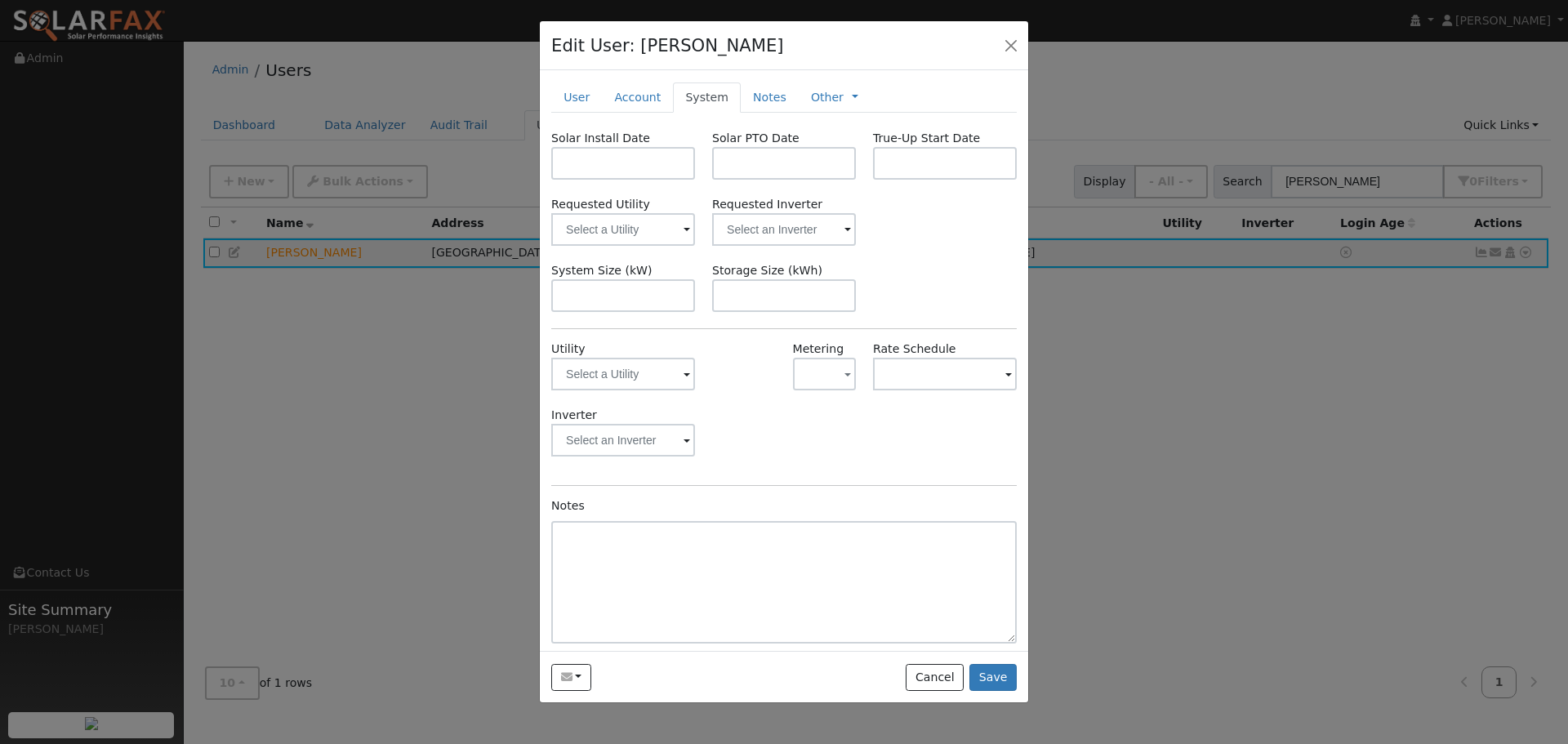
click at [684, 374] on span at bounding box center [686, 375] width 7 height 19
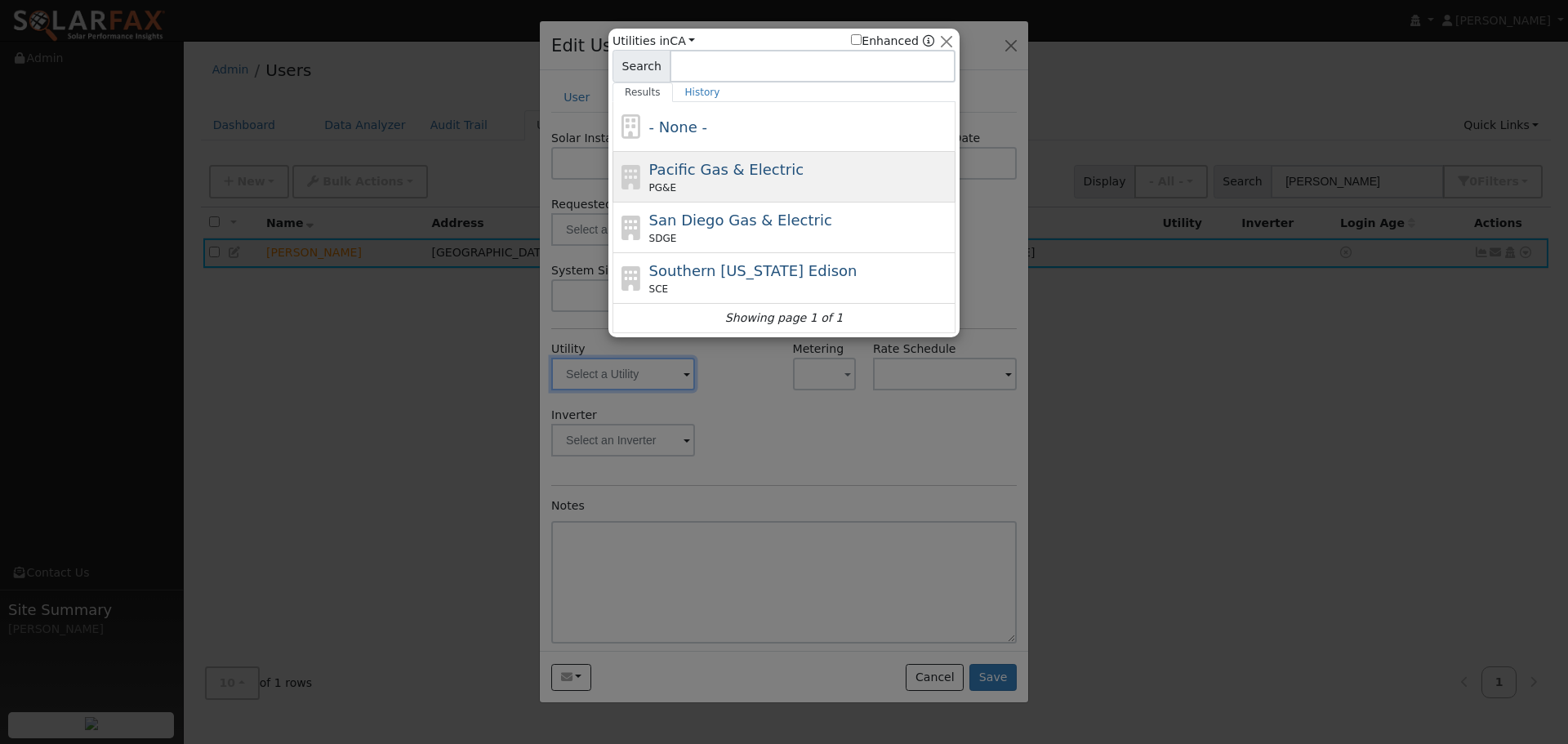
click at [721, 161] on span "Pacific Gas & Electric" at bounding box center [726, 169] width 154 height 17
type input "PG&E"
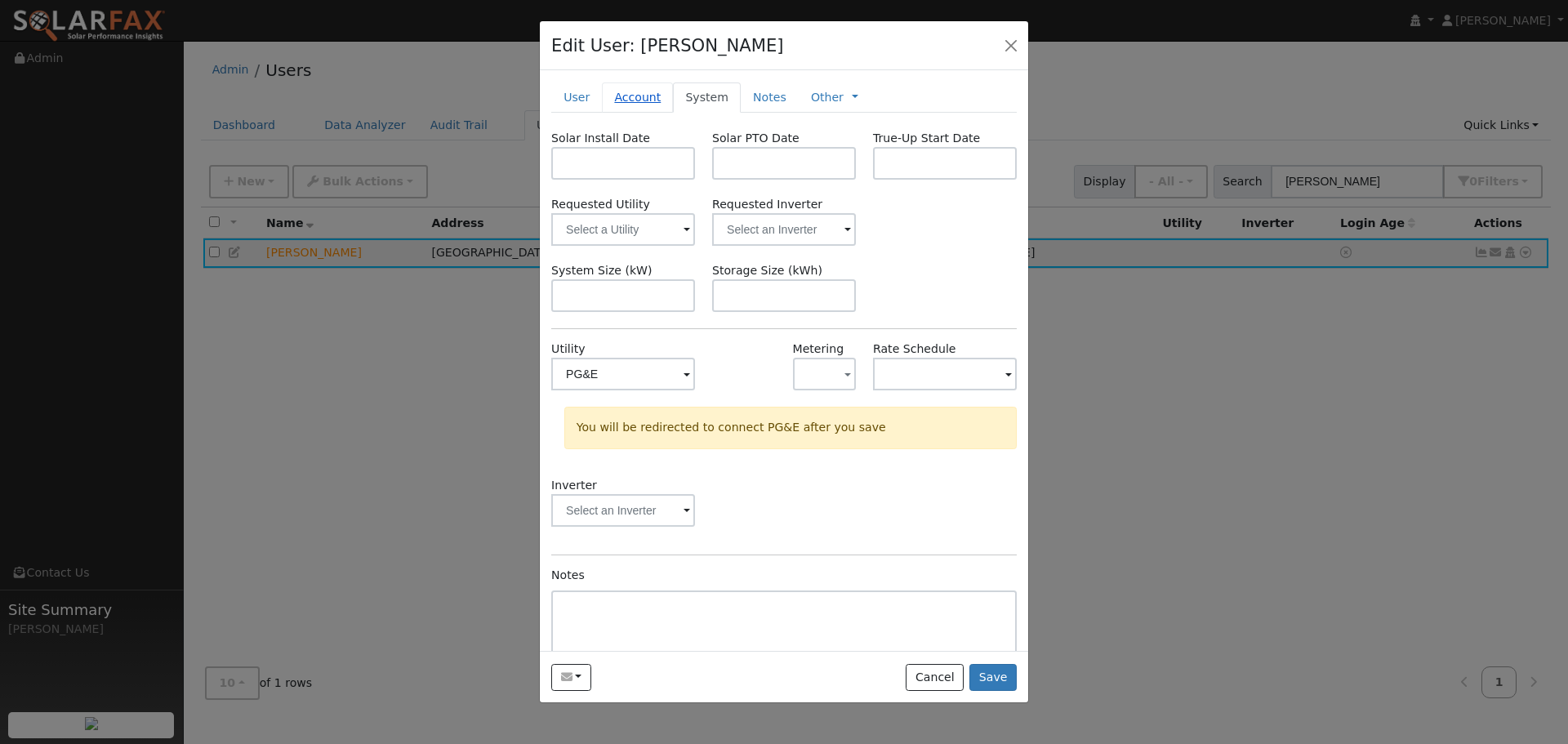
click at [638, 96] on link "Account" at bounding box center [638, 97] width 71 height 30
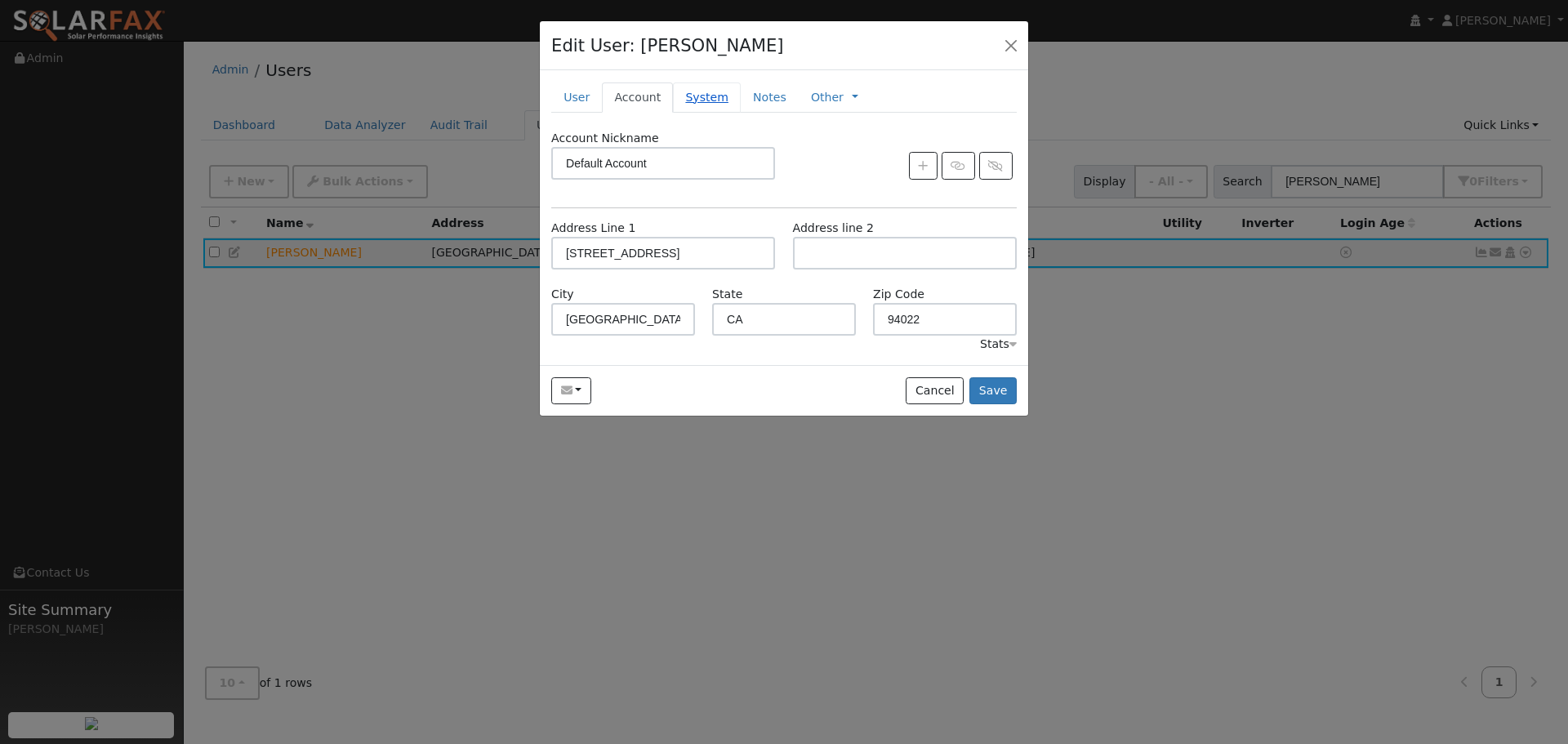
click at [693, 96] on link "System" at bounding box center [707, 97] width 68 height 30
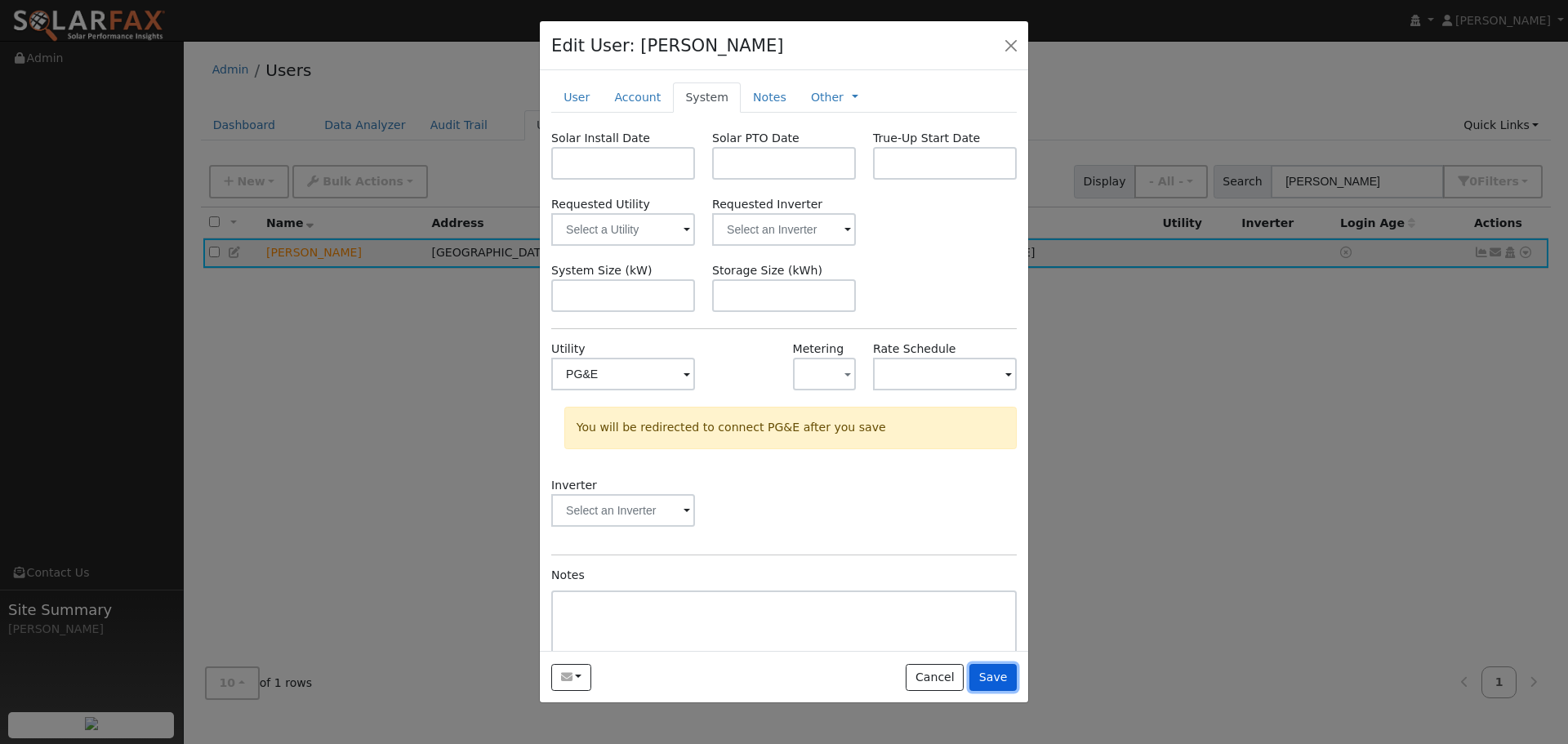
click at [996, 669] on button "Save" at bounding box center [993, 678] width 48 height 28
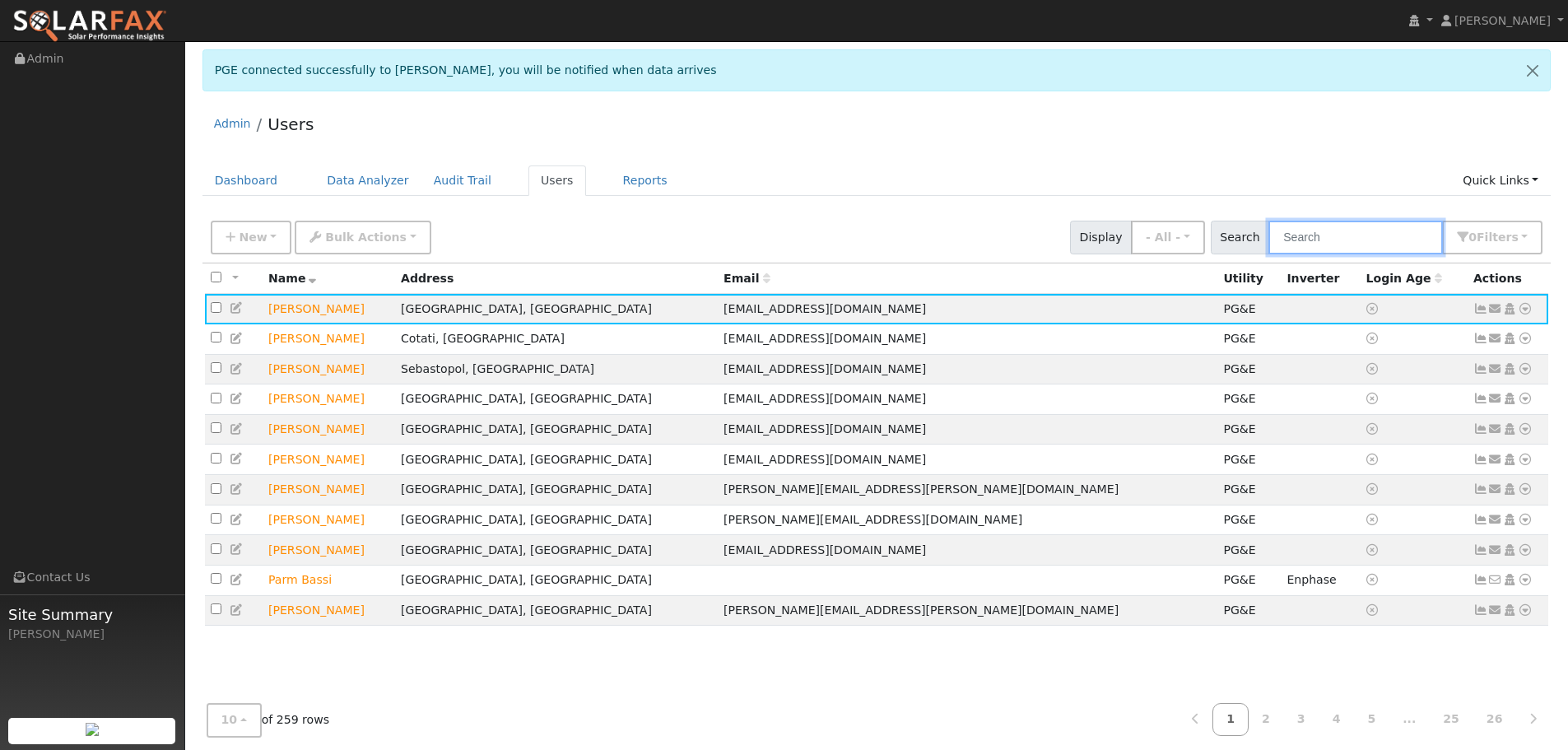
click at [1335, 238] on input "text" at bounding box center [1355, 237] width 174 height 34
type input "dong"
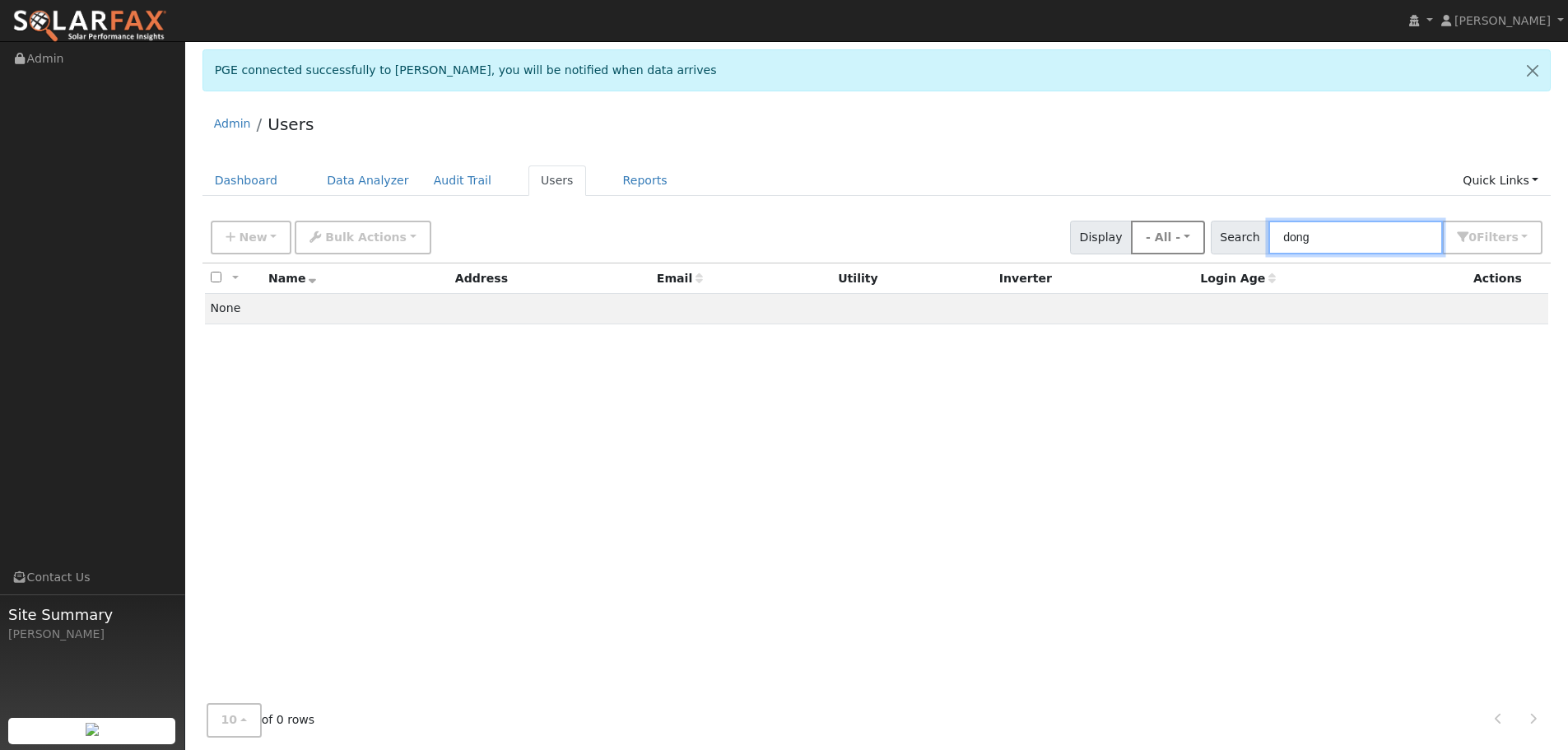
drag, startPoint x: 1313, startPoint y: 238, endPoint x: 1210, endPoint y: 225, distance: 103.8
click at [1210, 225] on div "New Add User Quick Add Quick Connect Quick Convert Lead Bulk Actions Send Email…" at bounding box center [876, 234] width 1338 height 40
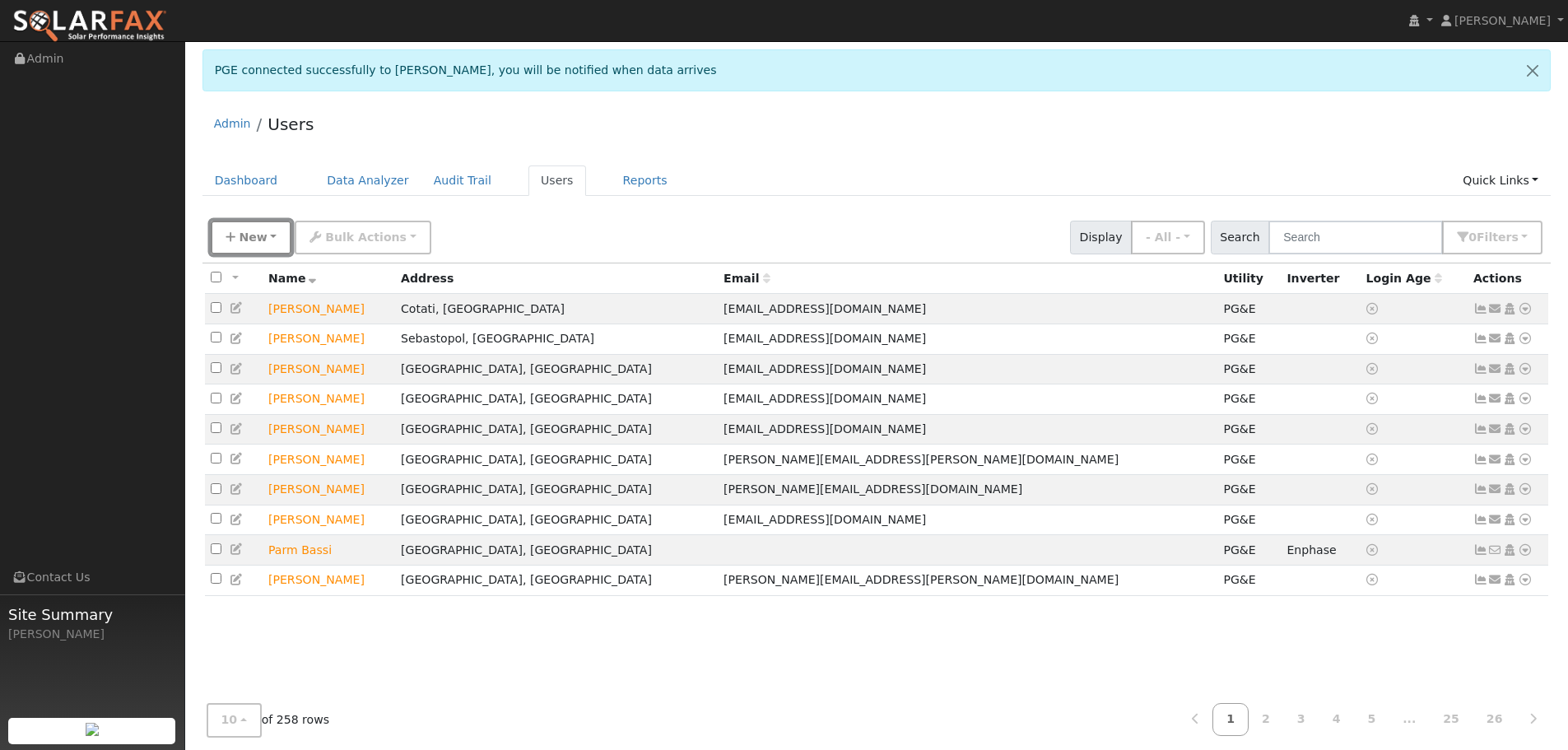
click at [249, 231] on span "New" at bounding box center [253, 237] width 28 height 13
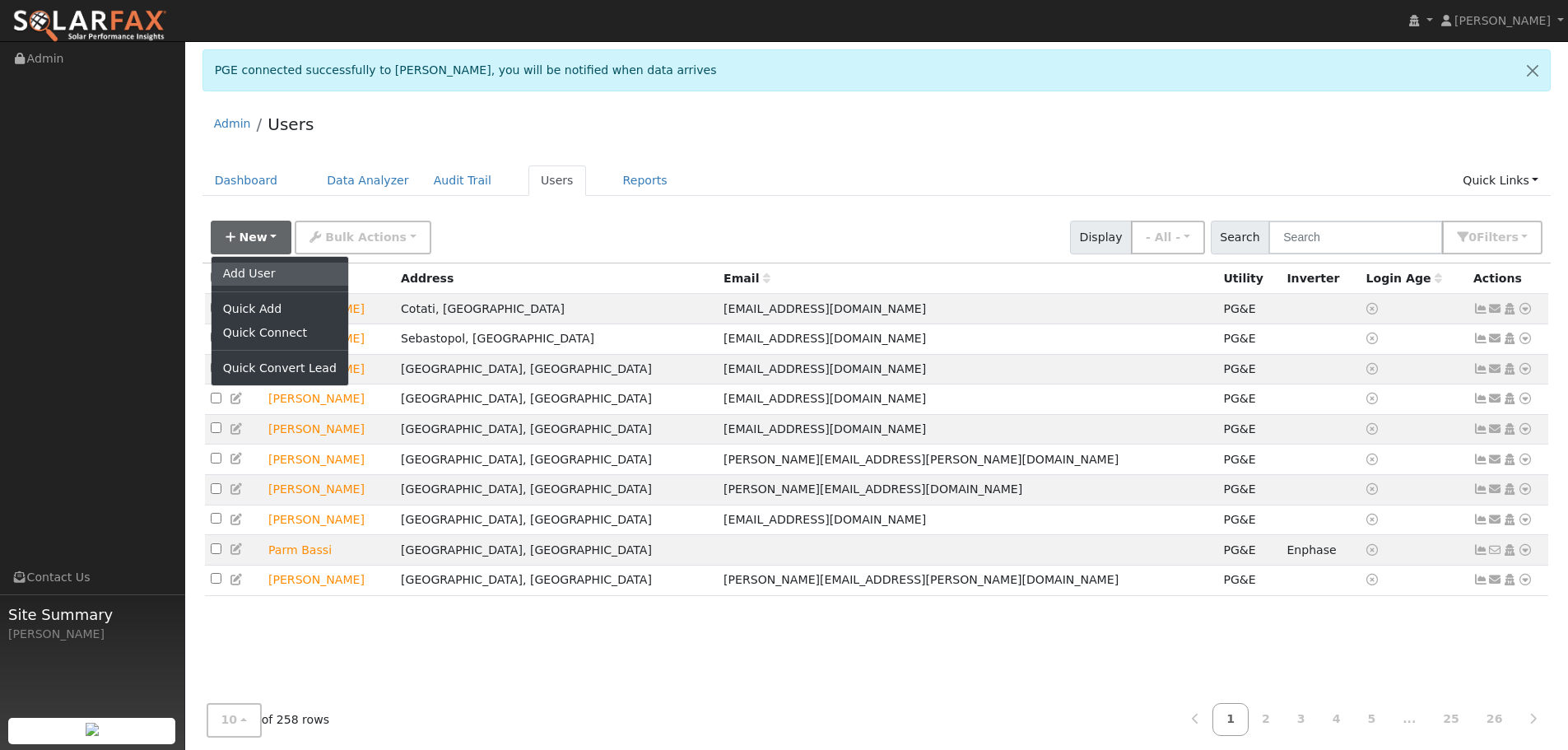
click at [247, 270] on link "Add User" at bounding box center [280, 274] width 136 height 23
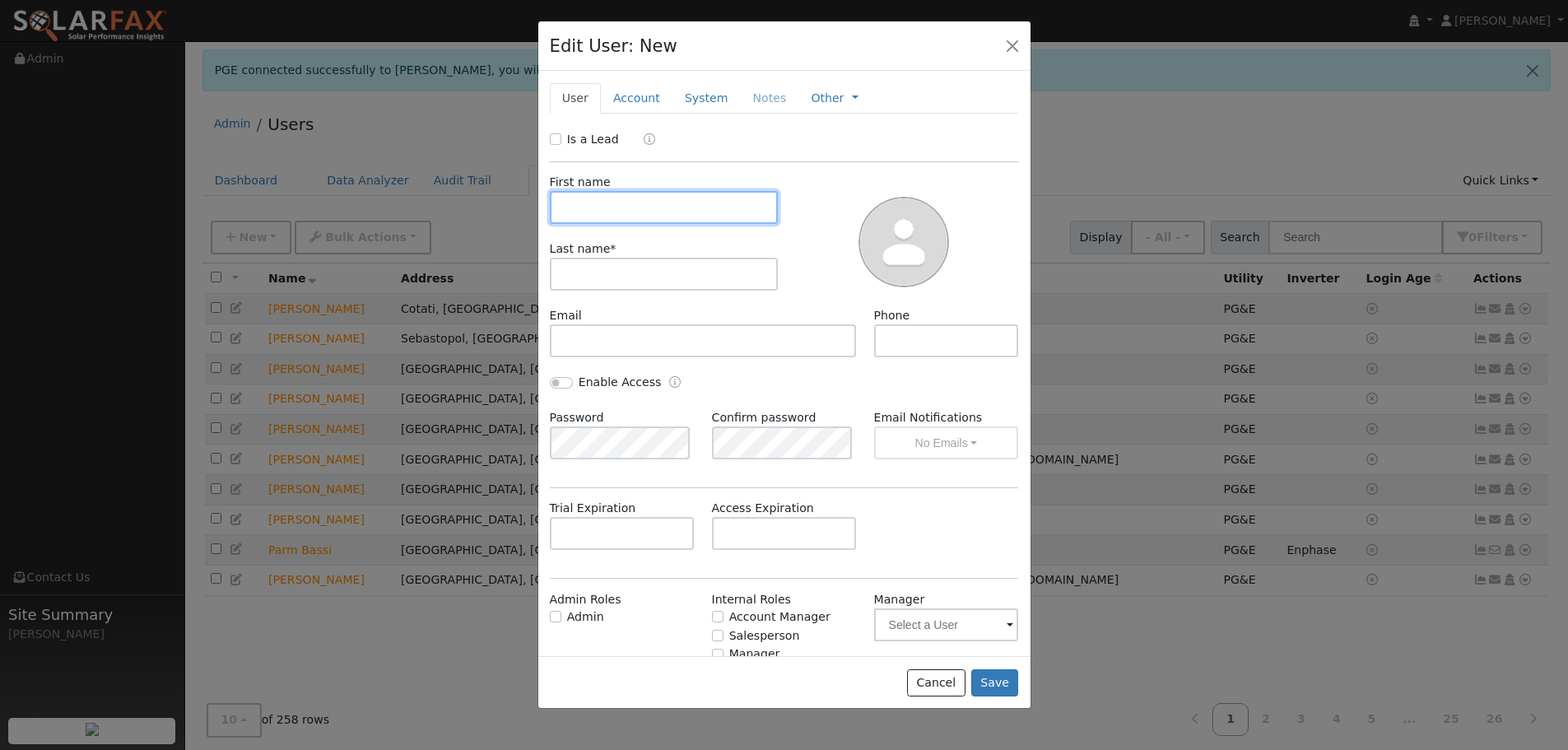
drag, startPoint x: 616, startPoint y: 220, endPoint x: 608, endPoint y: 212, distance: 11.3
click at [613, 218] on input "text" at bounding box center [664, 207] width 229 height 33
click at [608, 211] on input "DOn" at bounding box center [664, 207] width 229 height 33
type input "Don"
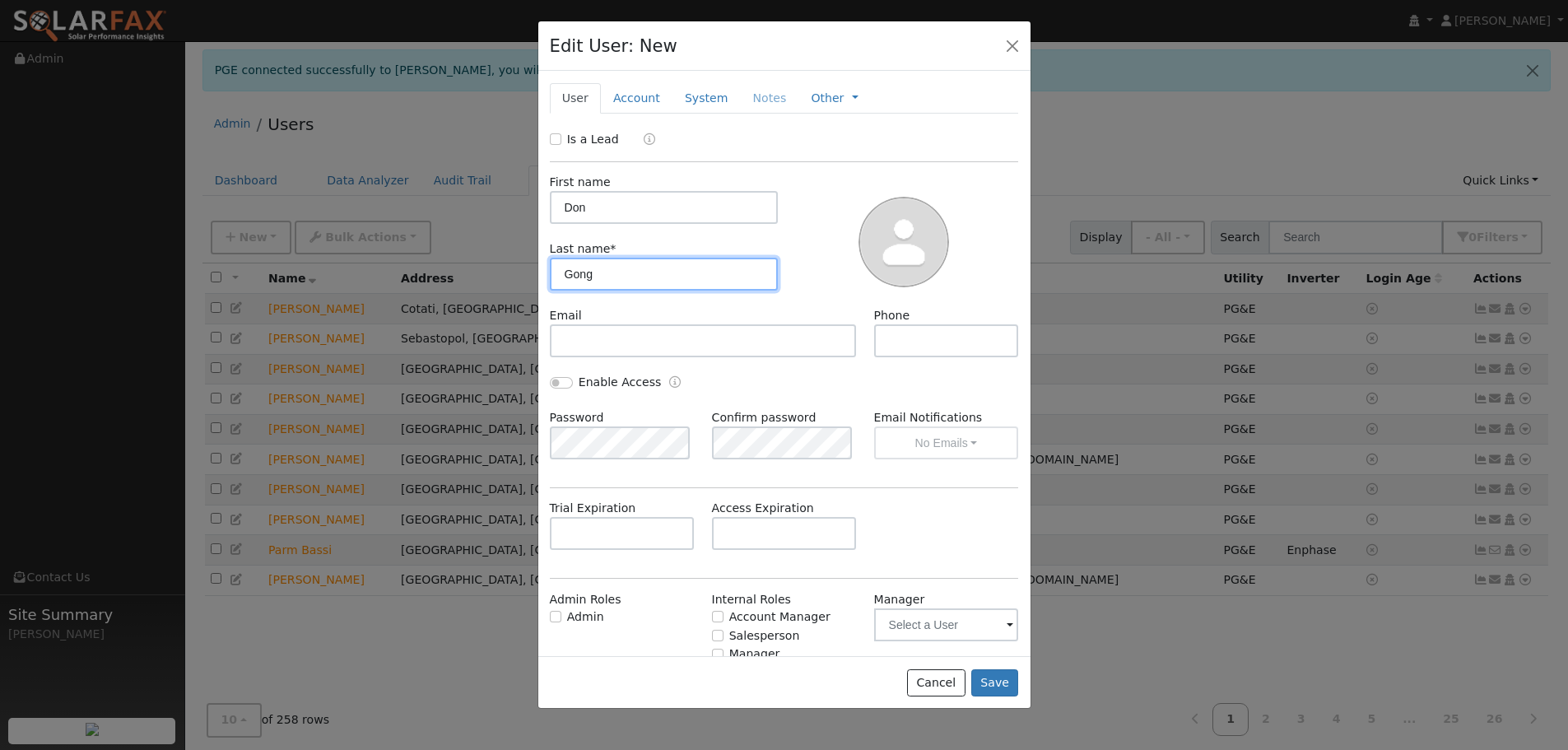
type input "Gong"
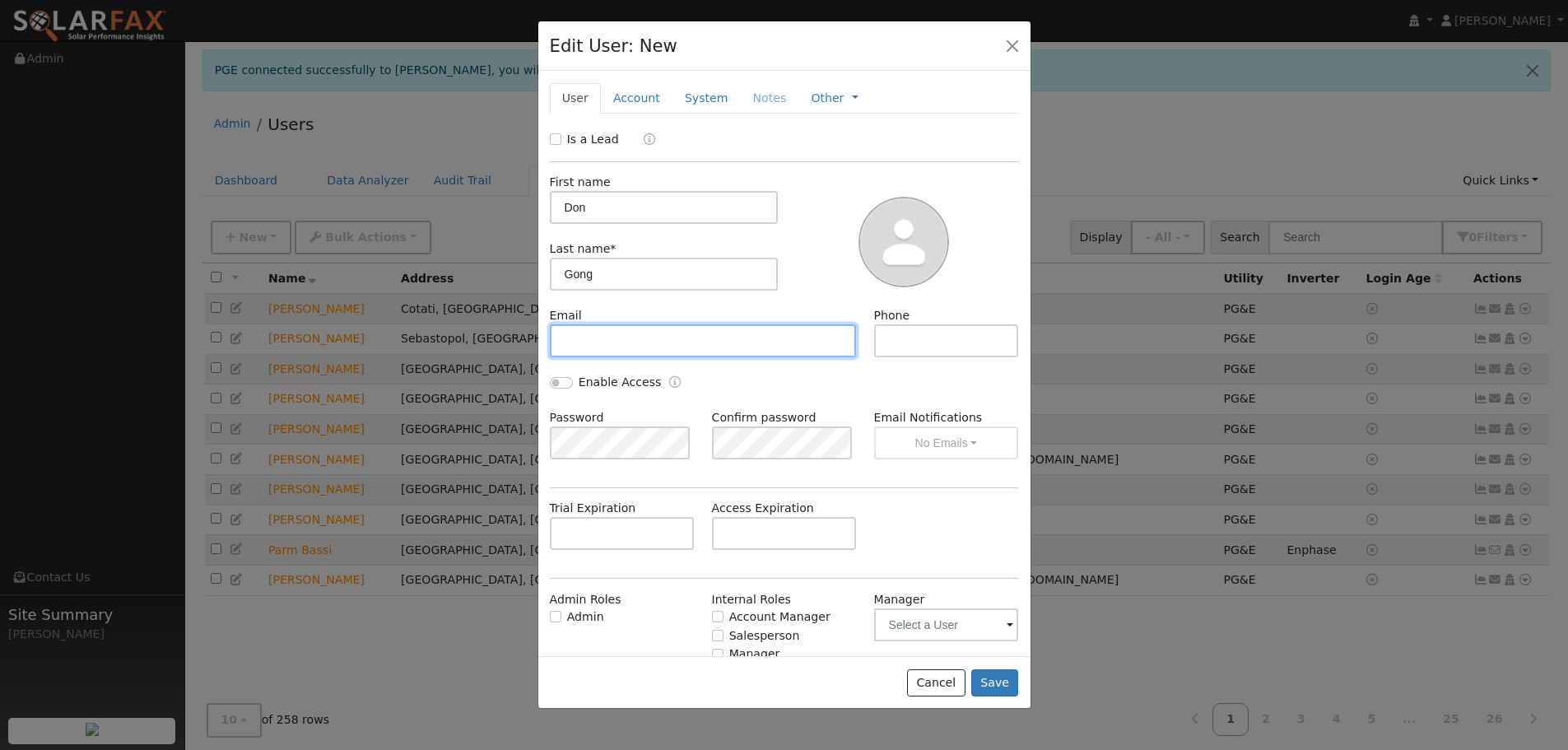
click at [597, 338] on input "text" at bounding box center [703, 341] width 307 height 33
click at [585, 344] on input "text" at bounding box center [703, 341] width 307 height 33
paste input "Darleneg818@yahoo.com"
type input "Darleneg818@yahoo.com"
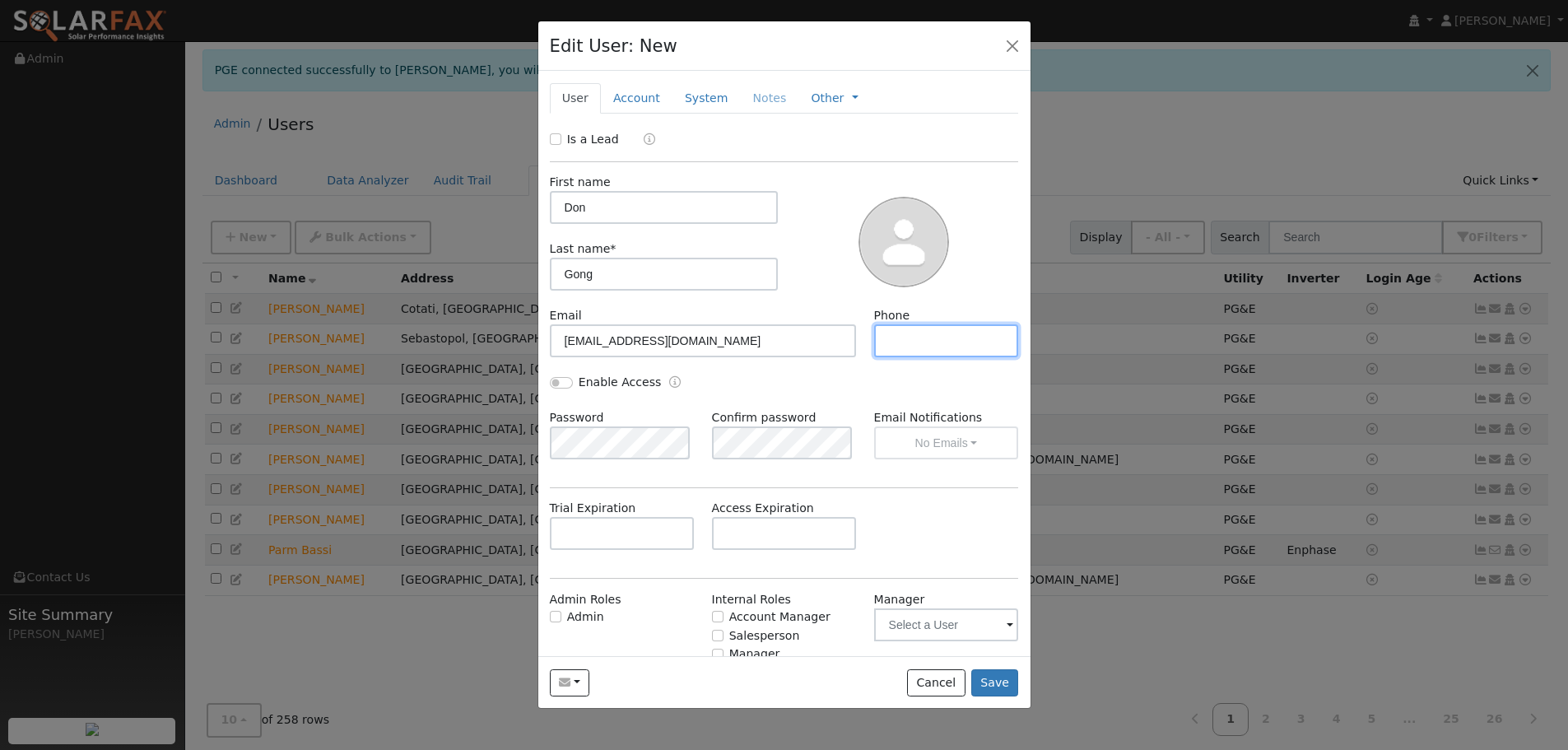
drag, startPoint x: 884, startPoint y: 336, endPoint x: 908, endPoint y: 360, distance: 33.9
click at [886, 335] on input "text" at bounding box center [947, 341] width 145 height 33
drag, startPoint x: 961, startPoint y: 331, endPoint x: 949, endPoint y: 338, distance: 13.9
click at [957, 332] on input "text" at bounding box center [947, 341] width 145 height 33
paste input "707-799-4450"
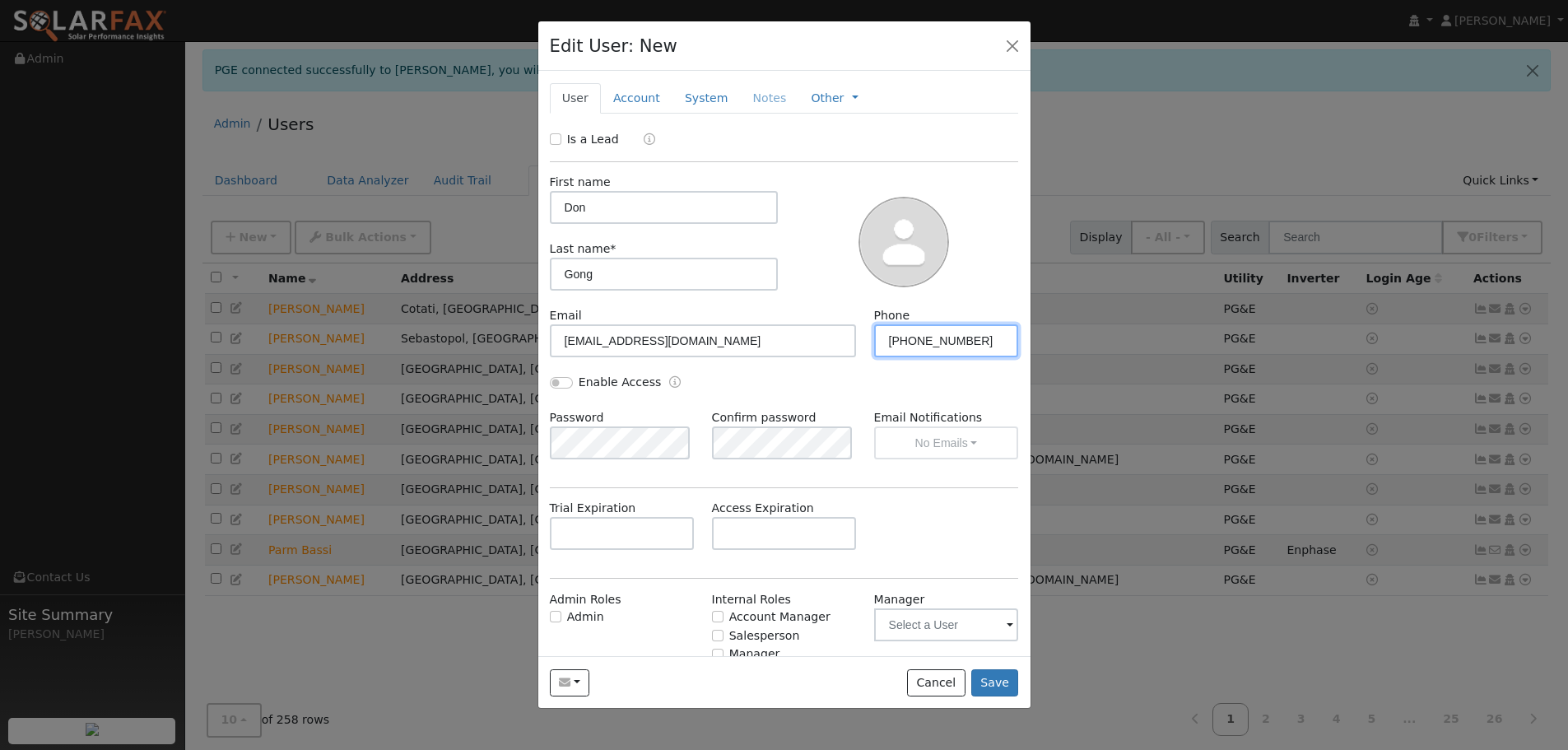
type input "707-799-4450"
click at [550, 136] on div "Is a Lead" at bounding box center [784, 140] width 487 height 19
click at [554, 136] on input "Is a Lead" at bounding box center [555, 139] width 11 height 11
checkbox input "true"
drag, startPoint x: 618, startPoint y: 96, endPoint x: 633, endPoint y: 113, distance: 22.7
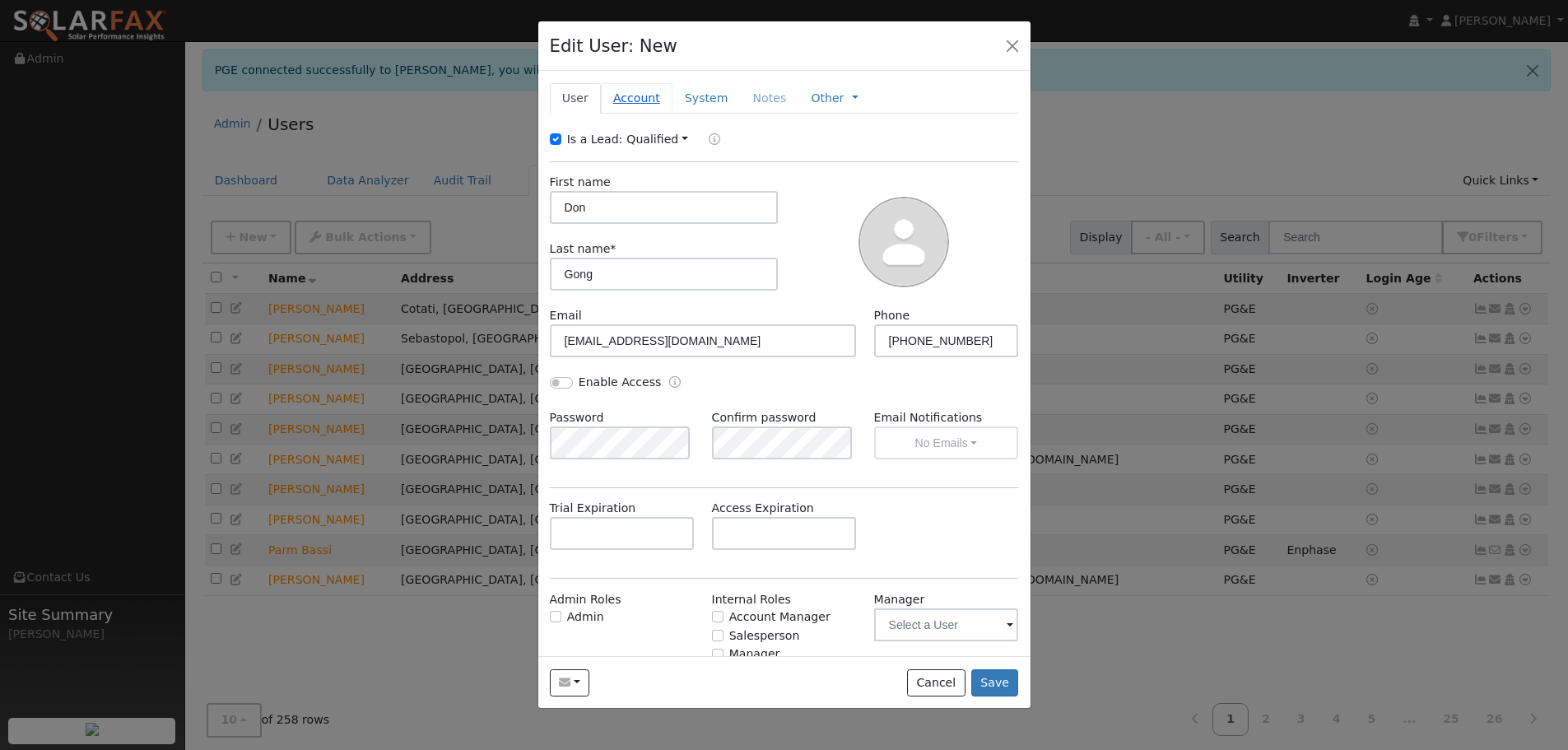
click at [619, 95] on link "Account" at bounding box center [636, 98] width 72 height 30
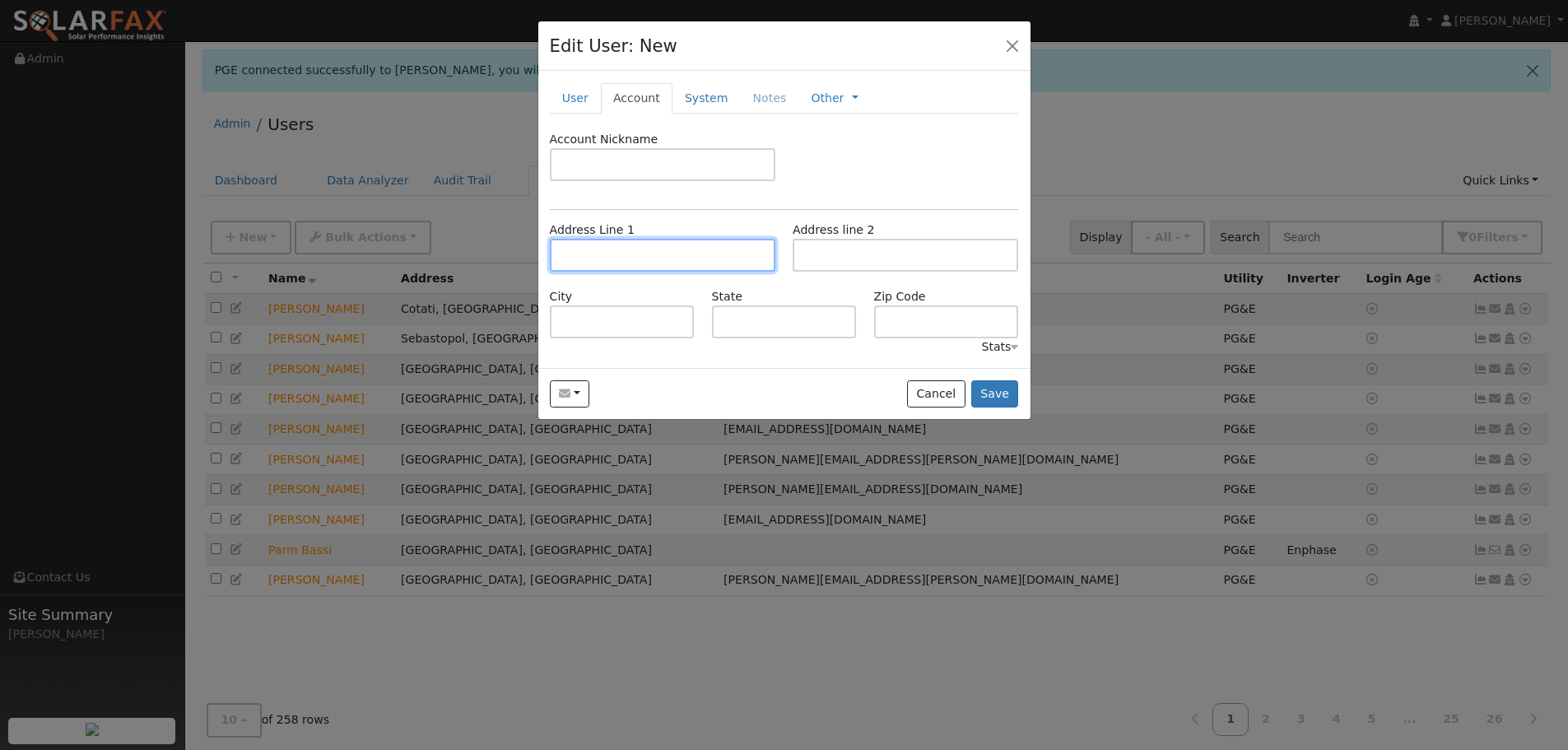
drag, startPoint x: 621, startPoint y: 261, endPoint x: 524, endPoint y: 285, distance: 99.9
click at [618, 263] on input "text" at bounding box center [663, 255] width 226 height 33
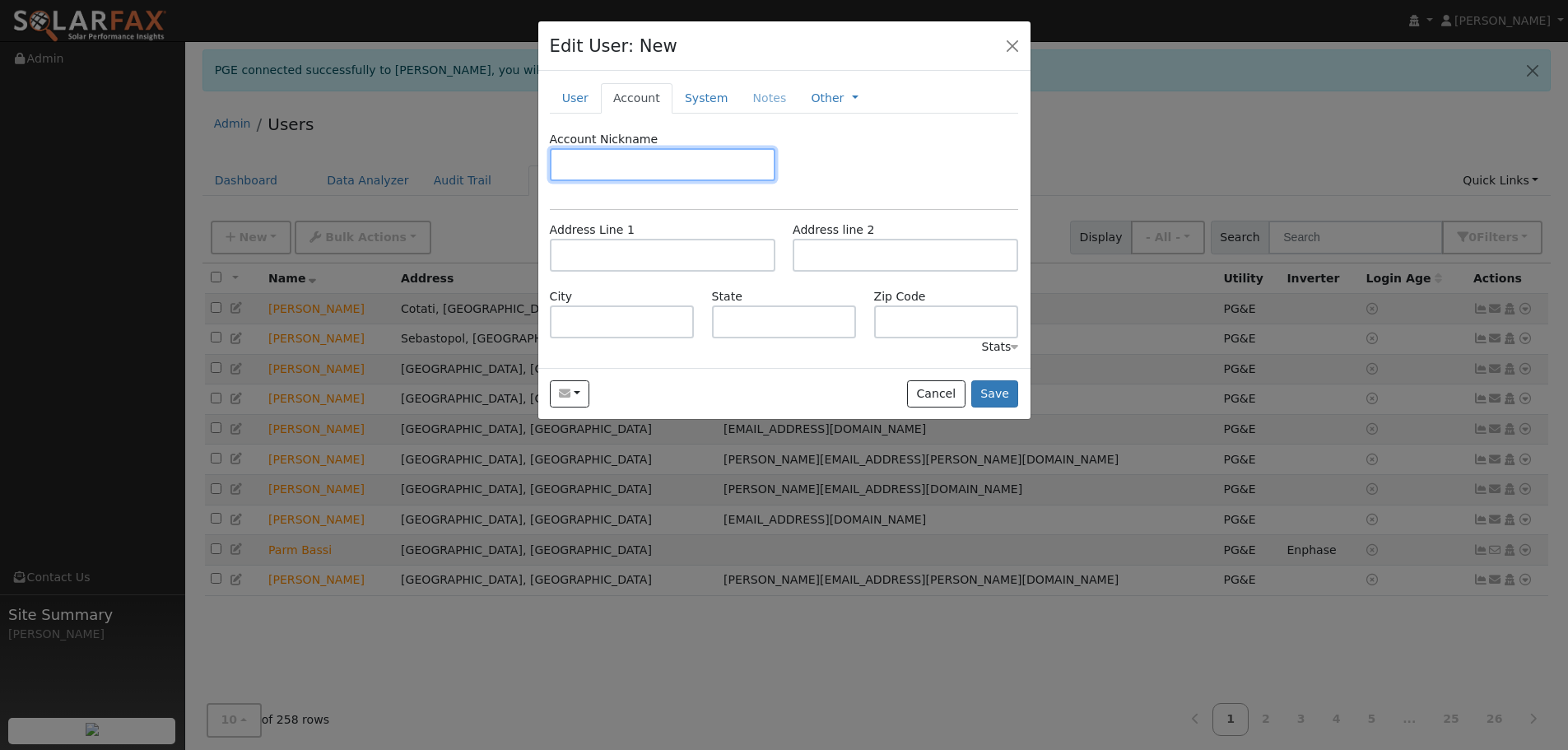
drag, startPoint x: 609, startPoint y: 168, endPoint x: 616, endPoint y: 195, distance: 27.9
click at [609, 168] on input "text" at bounding box center [663, 164] width 226 height 33
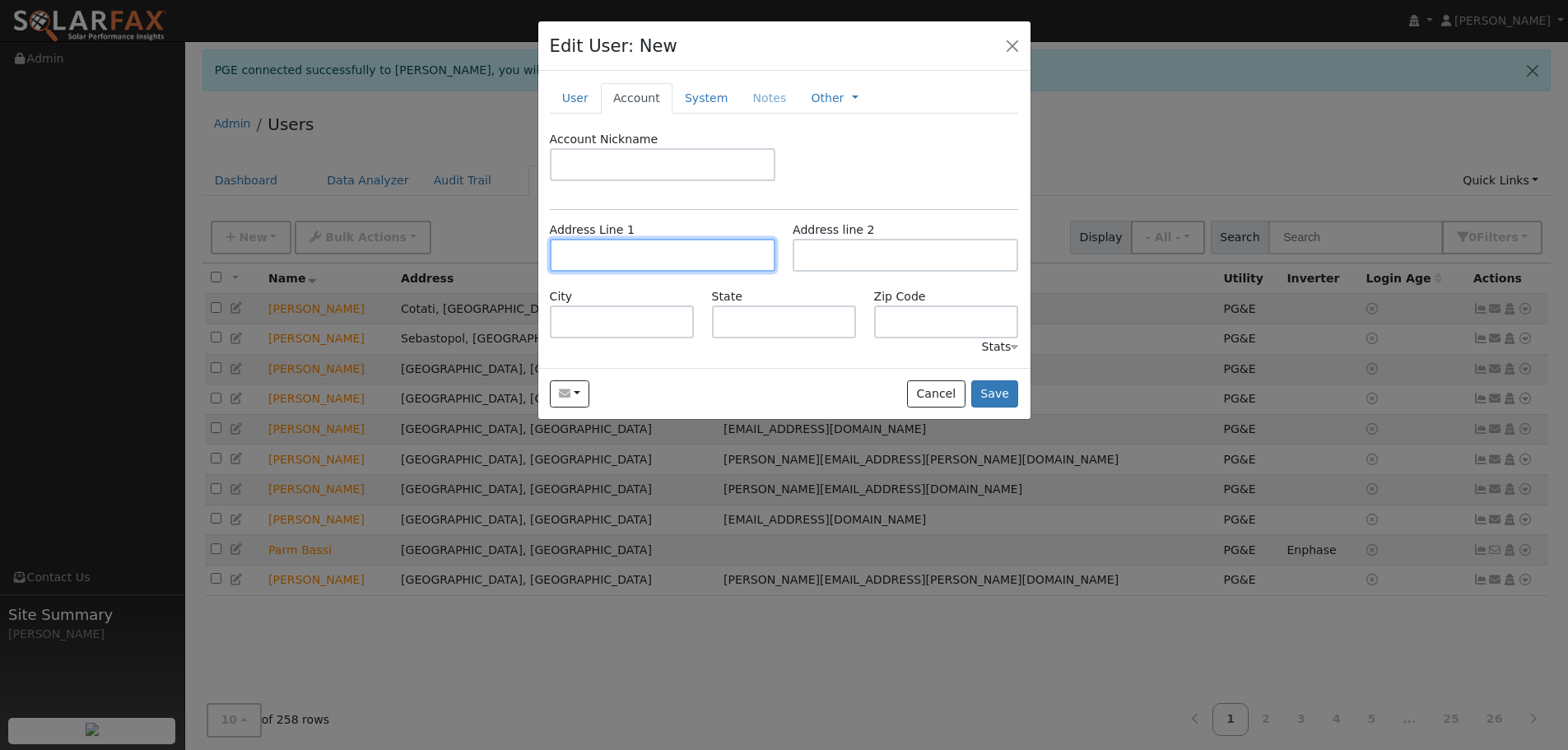
click at [626, 259] on input "text" at bounding box center [663, 255] width 226 height 33
paste input "6250 Vine Hill Rd"
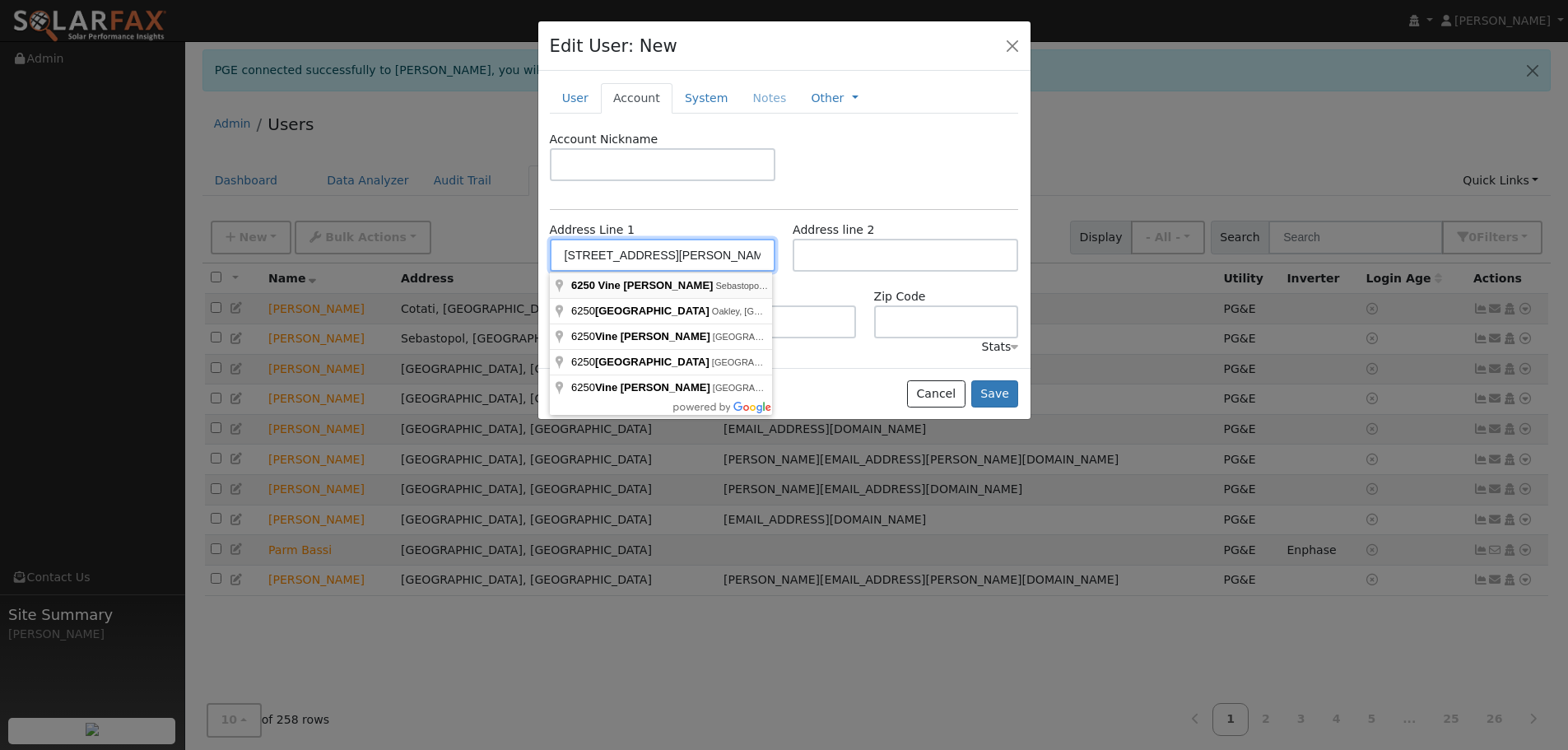
type input "6250 Vine Hill Road"
type input "Sebastopol"
type input "CA"
type input "95472"
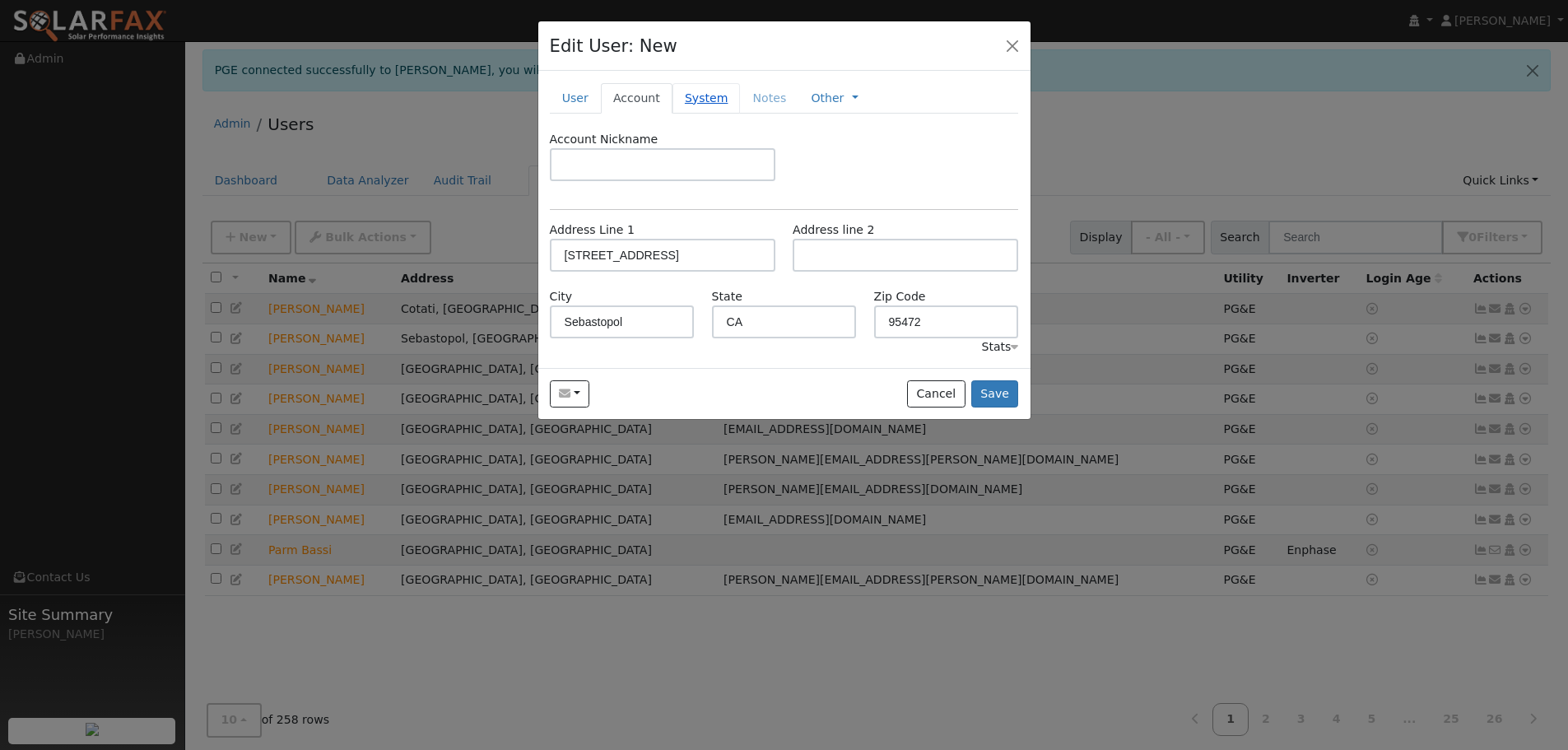
click at [700, 104] on link "System" at bounding box center [706, 98] width 69 height 30
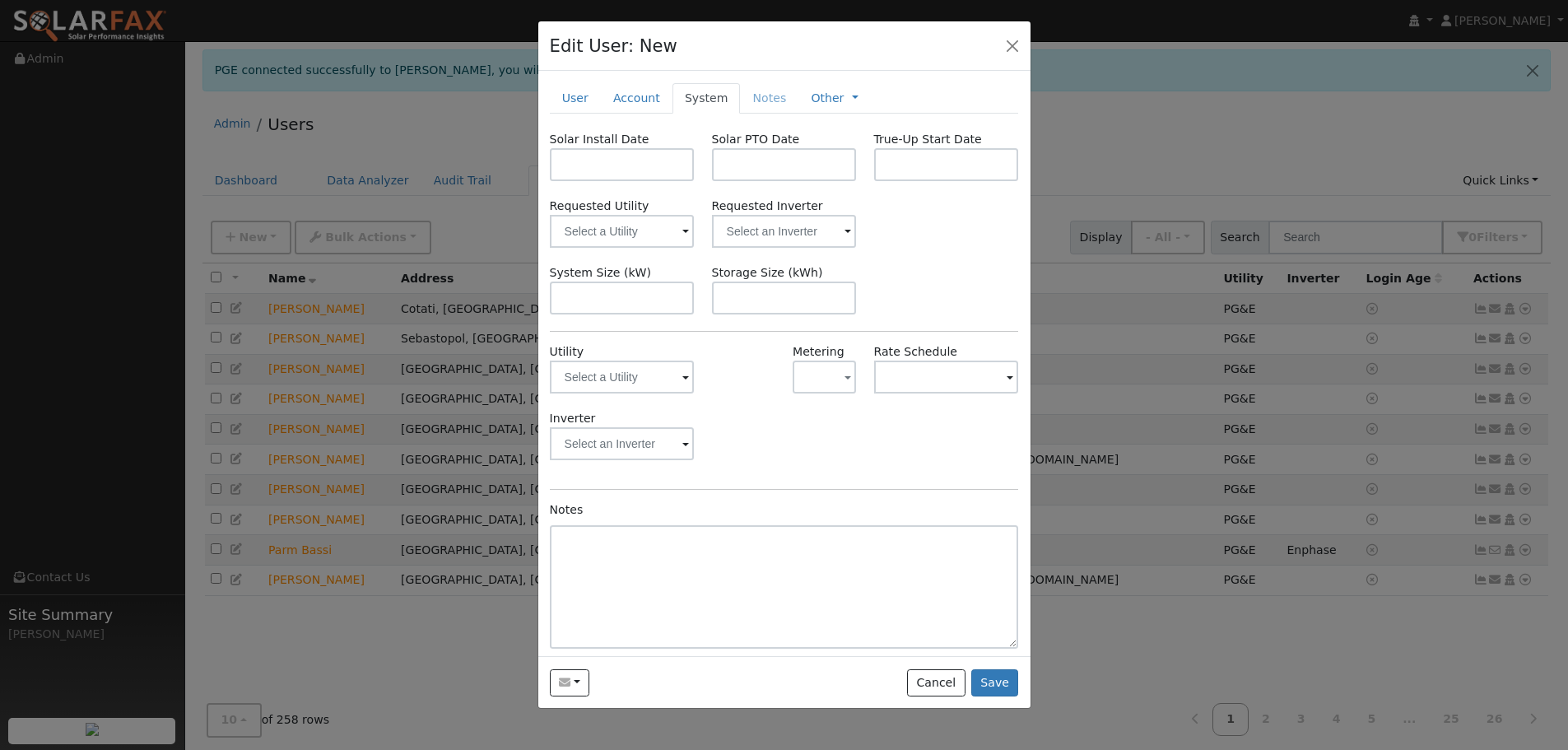
click at [682, 377] on span at bounding box center [685, 378] width 7 height 19
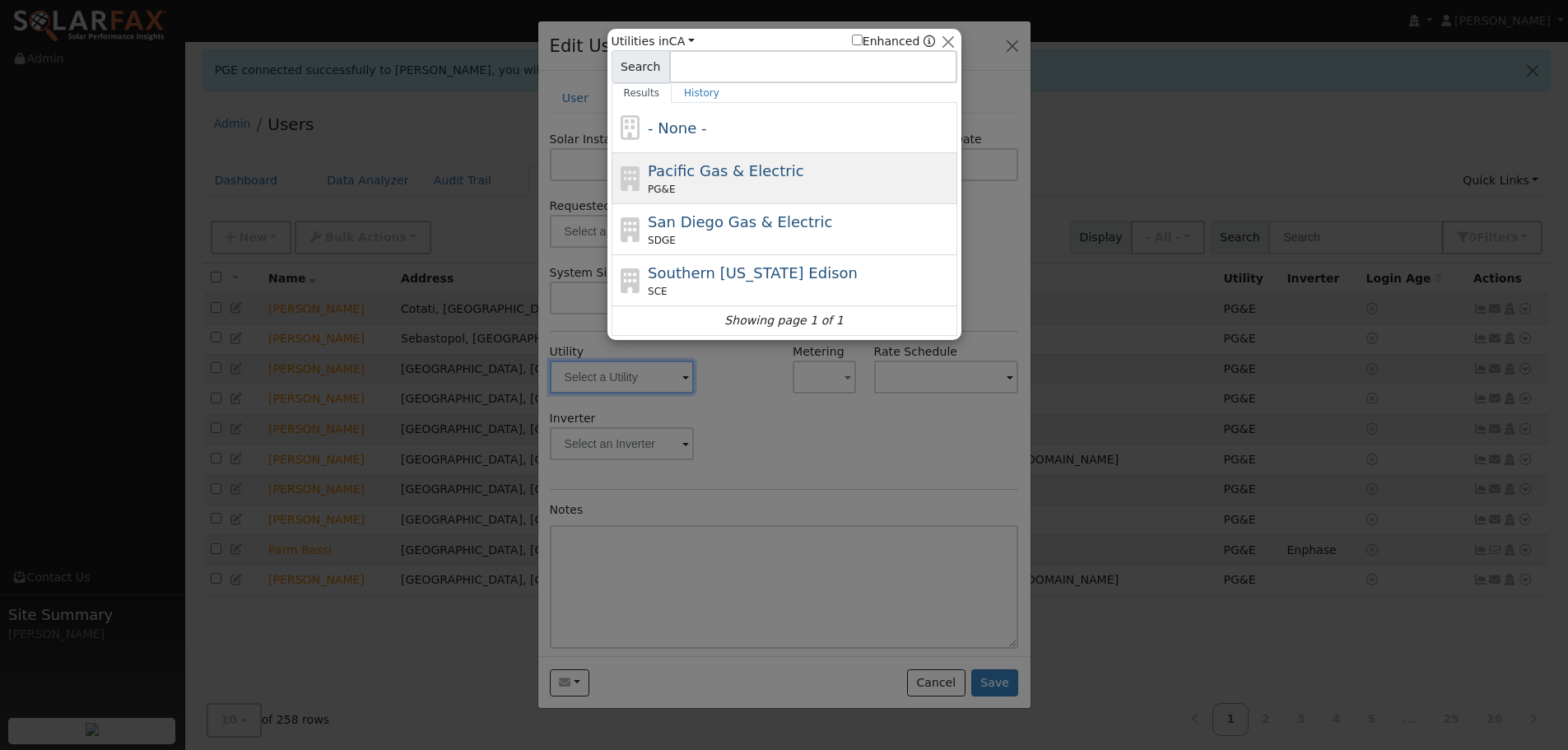
click at [690, 176] on span "Pacific Gas & Electric" at bounding box center [725, 170] width 155 height 17
type input "PG&E"
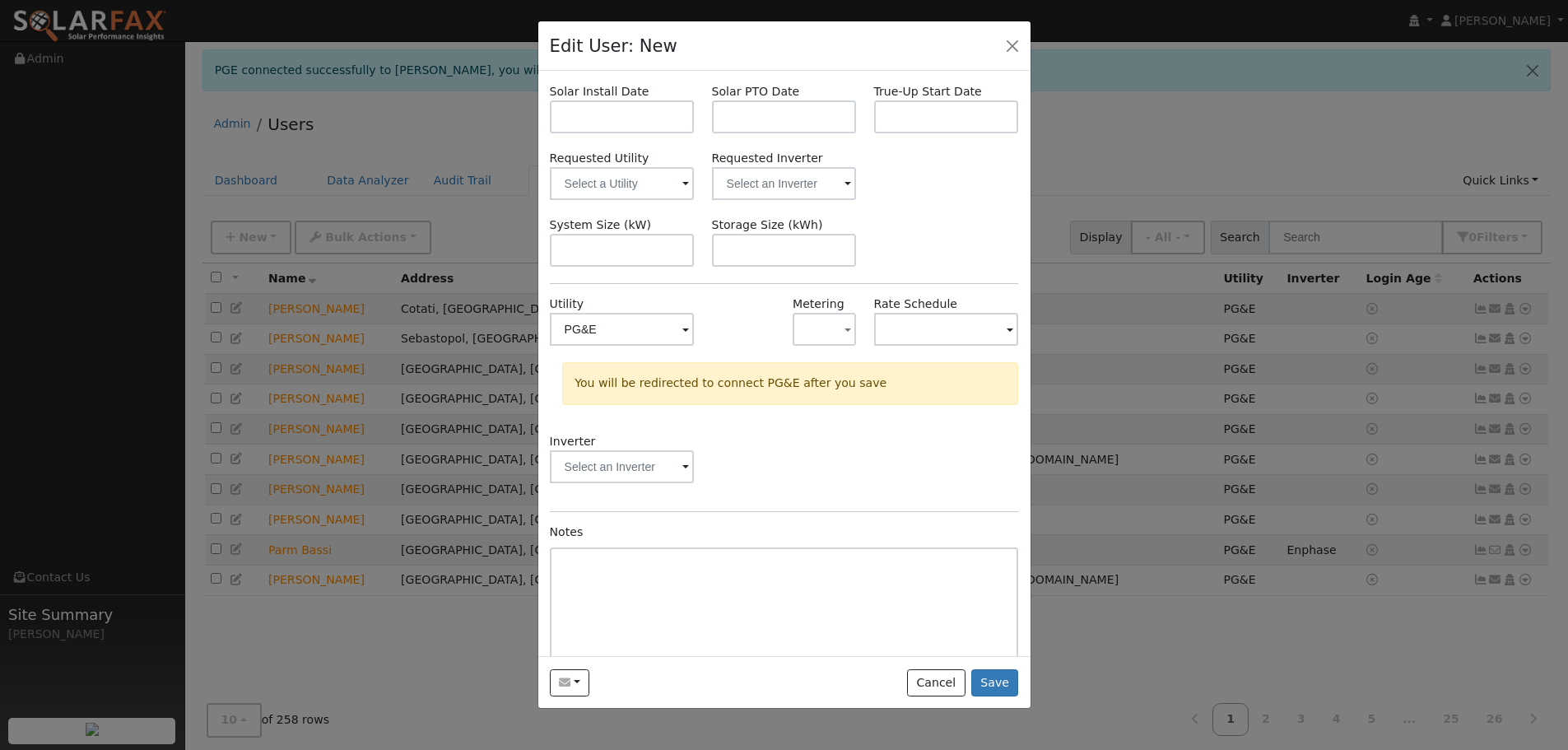
scroll to position [74, 0]
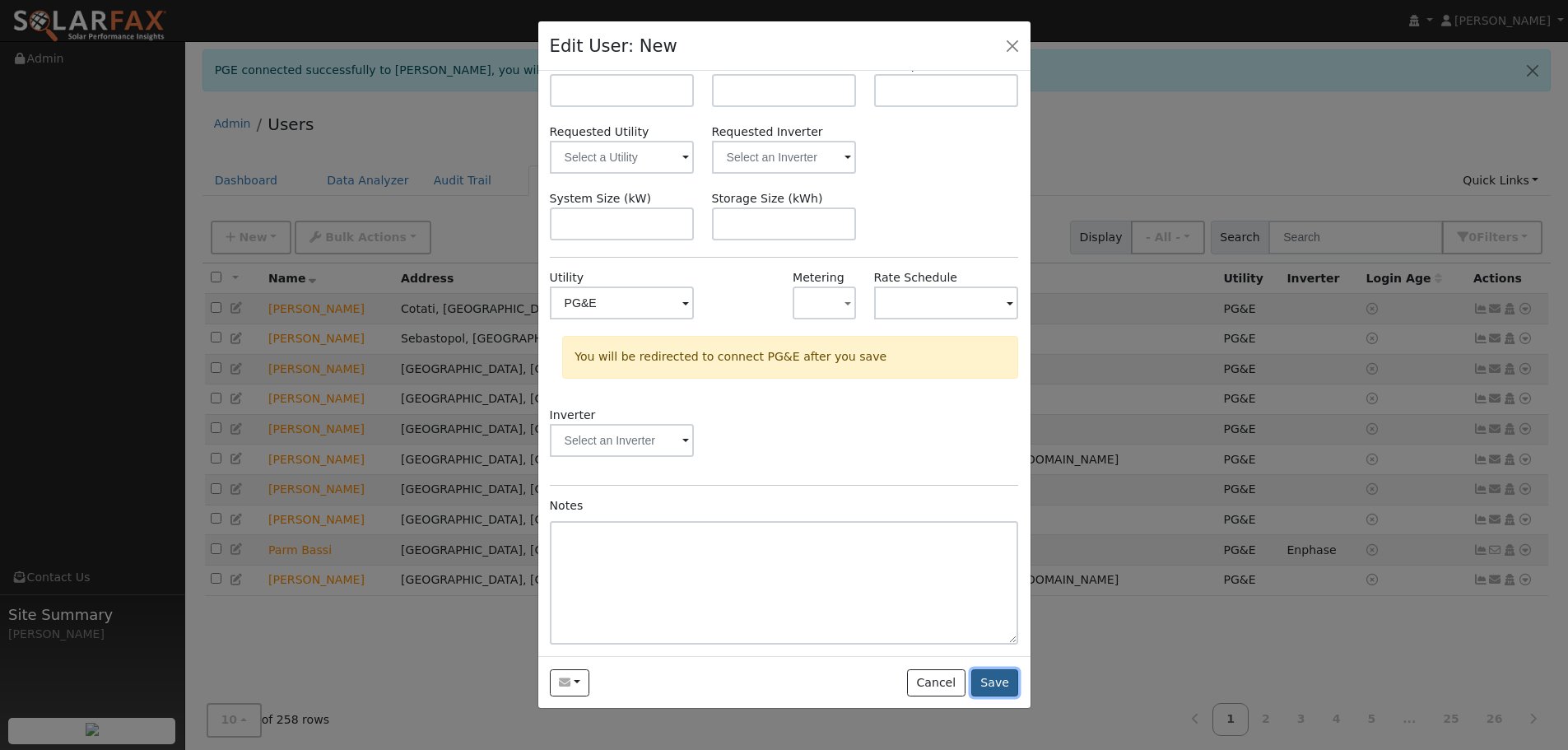
click at [1000, 682] on button "Save" at bounding box center [995, 683] width 48 height 28
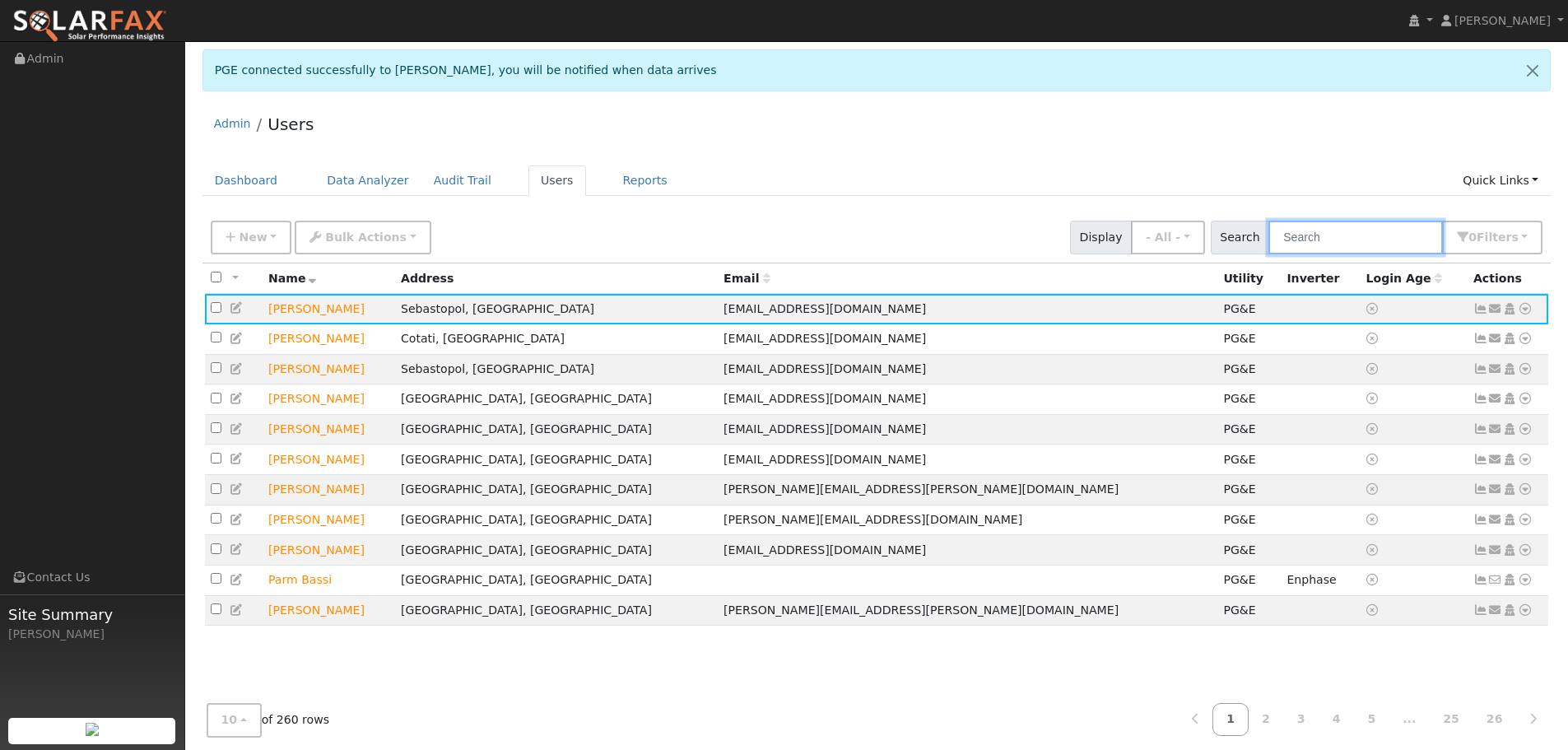
click at [1355, 244] on input "text" at bounding box center [1355, 237] width 174 height 34
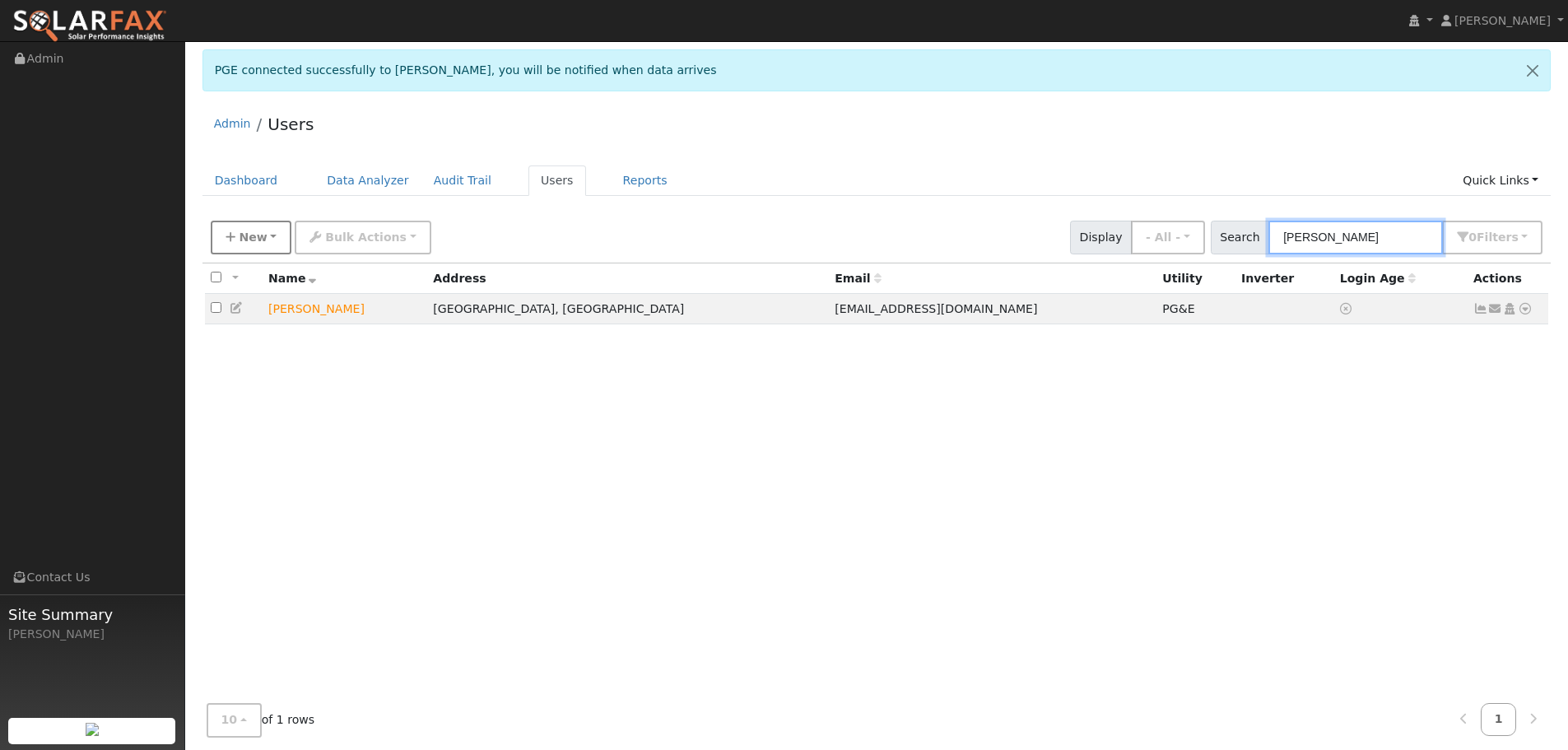
type input "[PERSON_NAME]"
click at [269, 233] on button "New" at bounding box center [251, 237] width 82 height 34
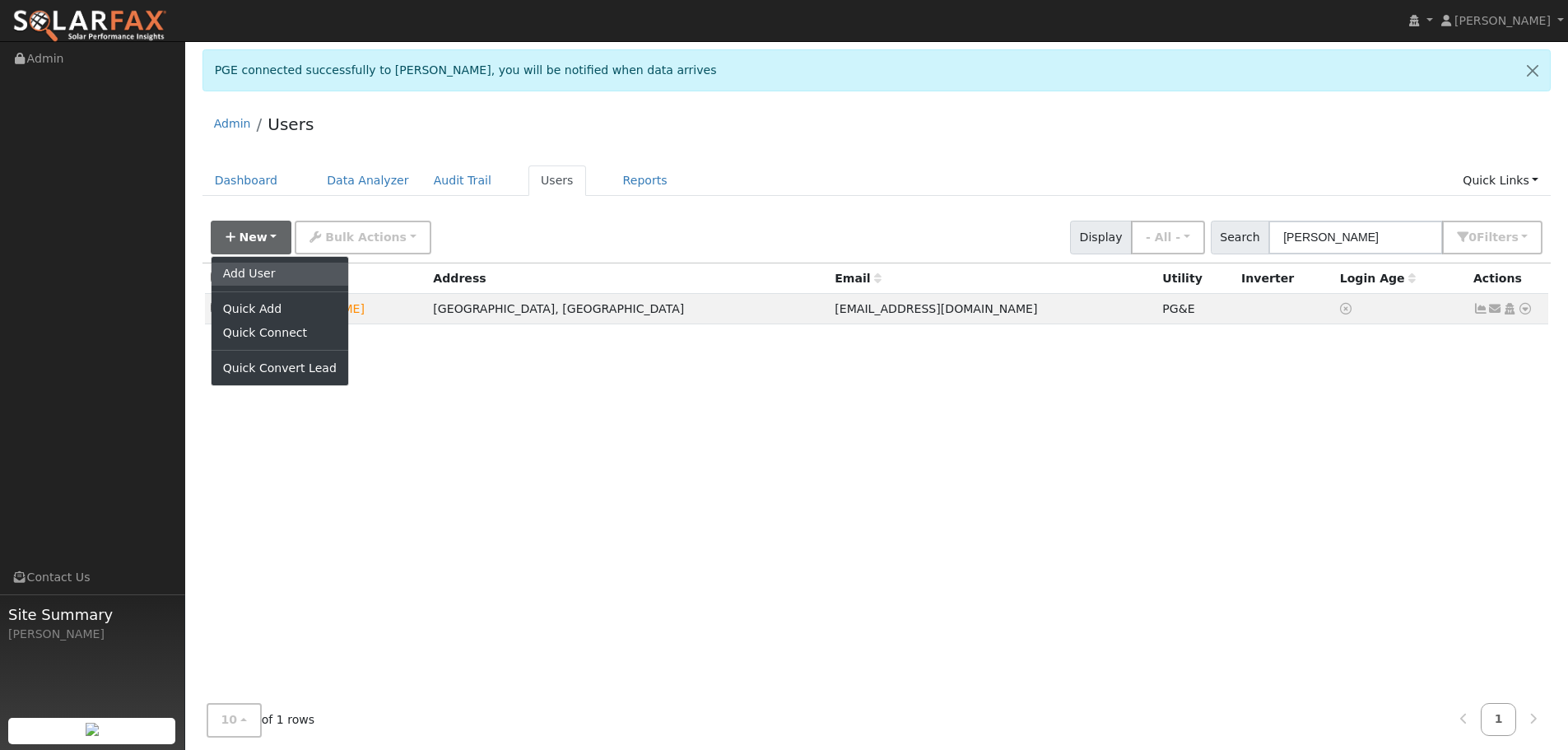
click at [279, 270] on link "Add User" at bounding box center [280, 274] width 136 height 23
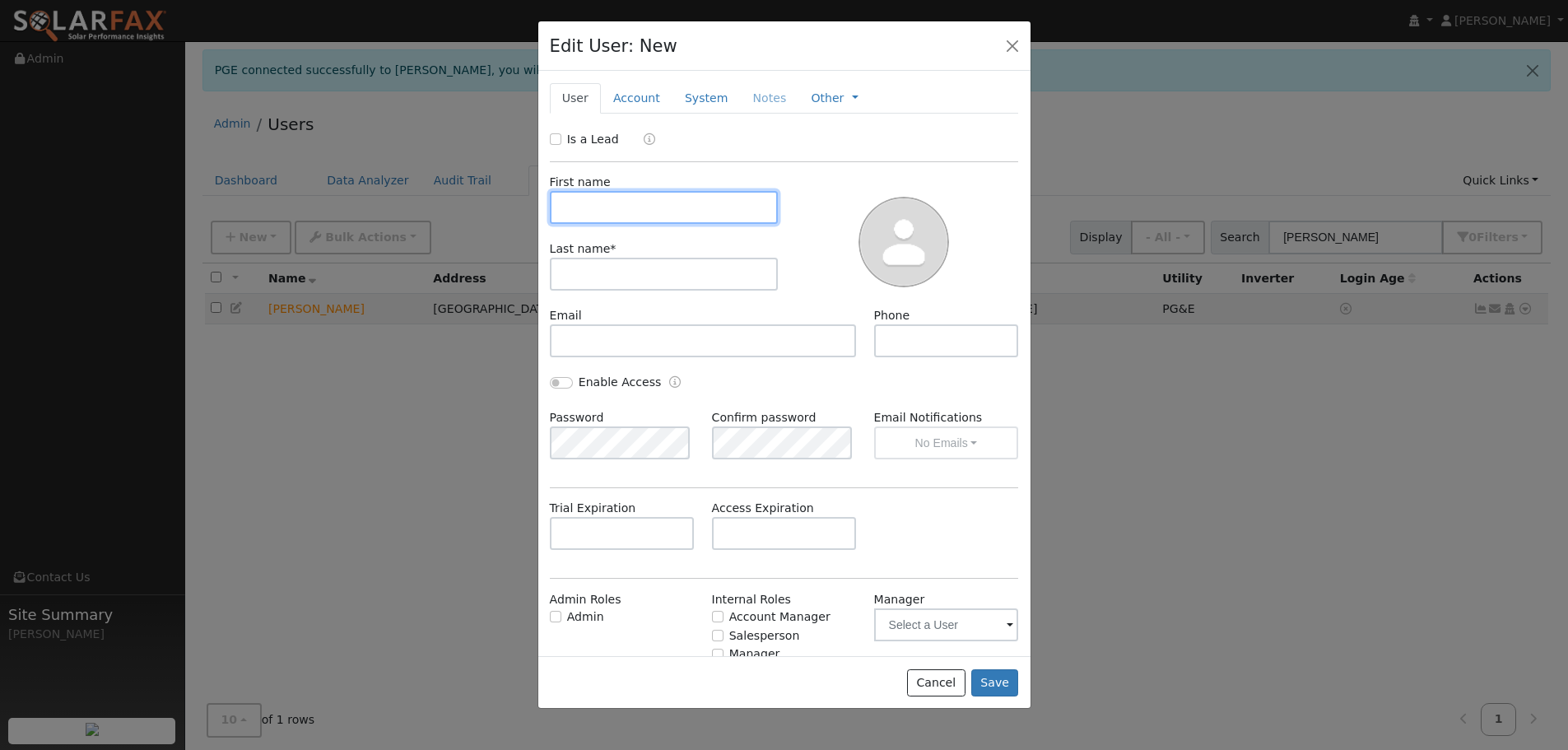
click at [658, 215] on input "text" at bounding box center [664, 207] width 229 height 33
click at [556, 135] on input "Is a Lead" at bounding box center [555, 139] width 11 height 11
checkbox input "true"
click at [601, 202] on input "text" at bounding box center [664, 207] width 229 height 33
type input "[PERSON_NAME]"
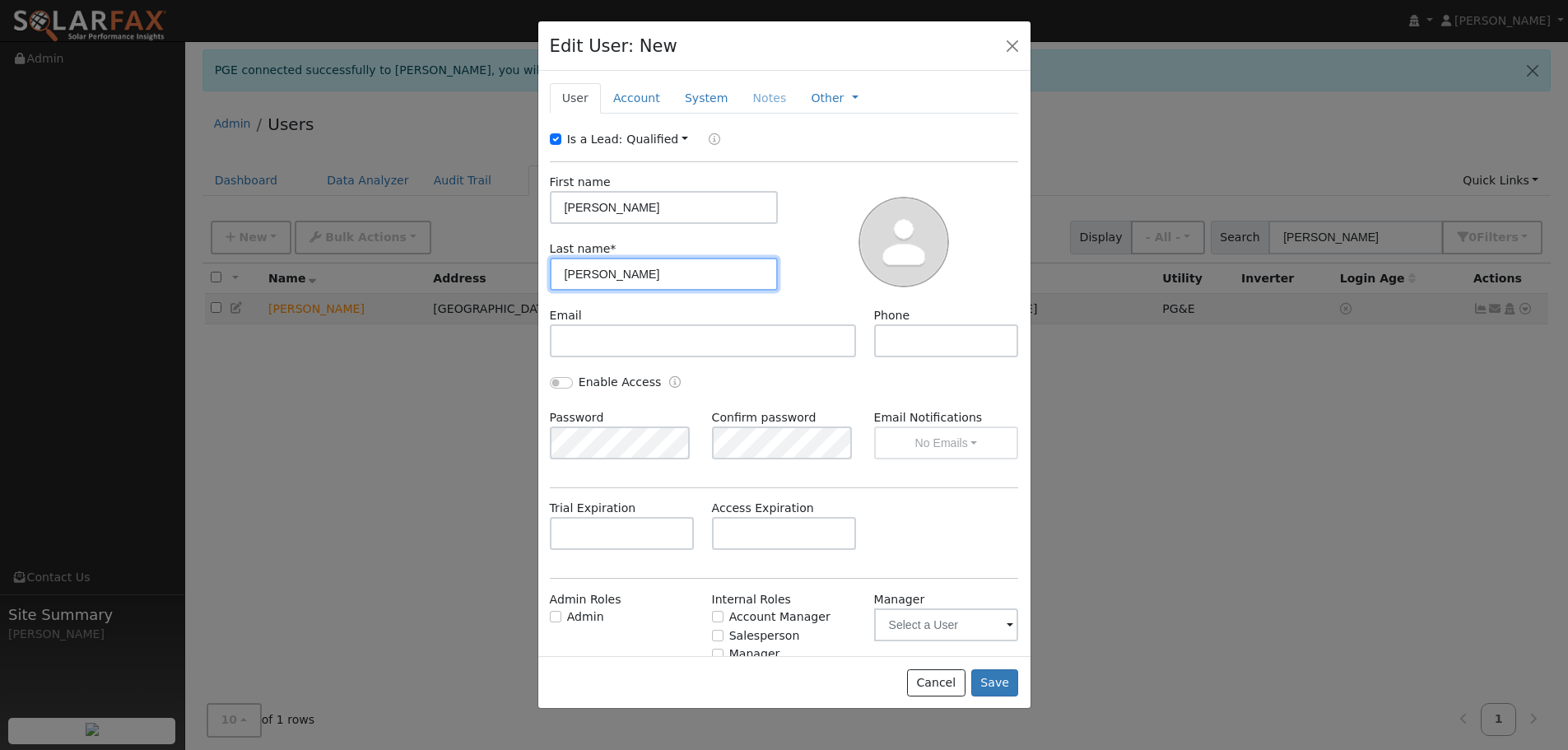
type input "[PERSON_NAME]"
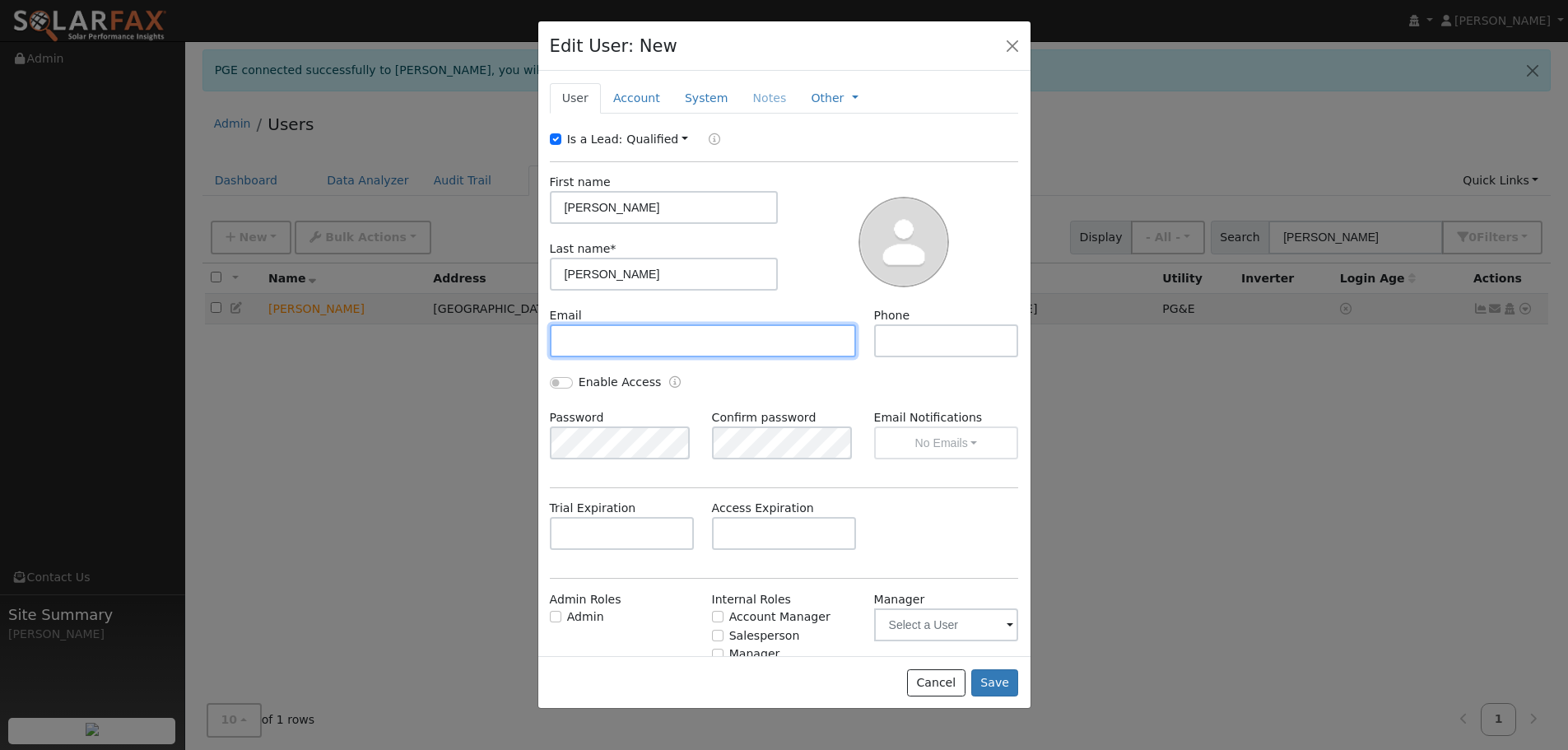
click at [595, 338] on input "text" at bounding box center [703, 341] width 307 height 33
paste input "[EMAIL_ADDRESS][DOMAIN_NAME]"
type input "[EMAIL_ADDRESS][DOMAIN_NAME]"
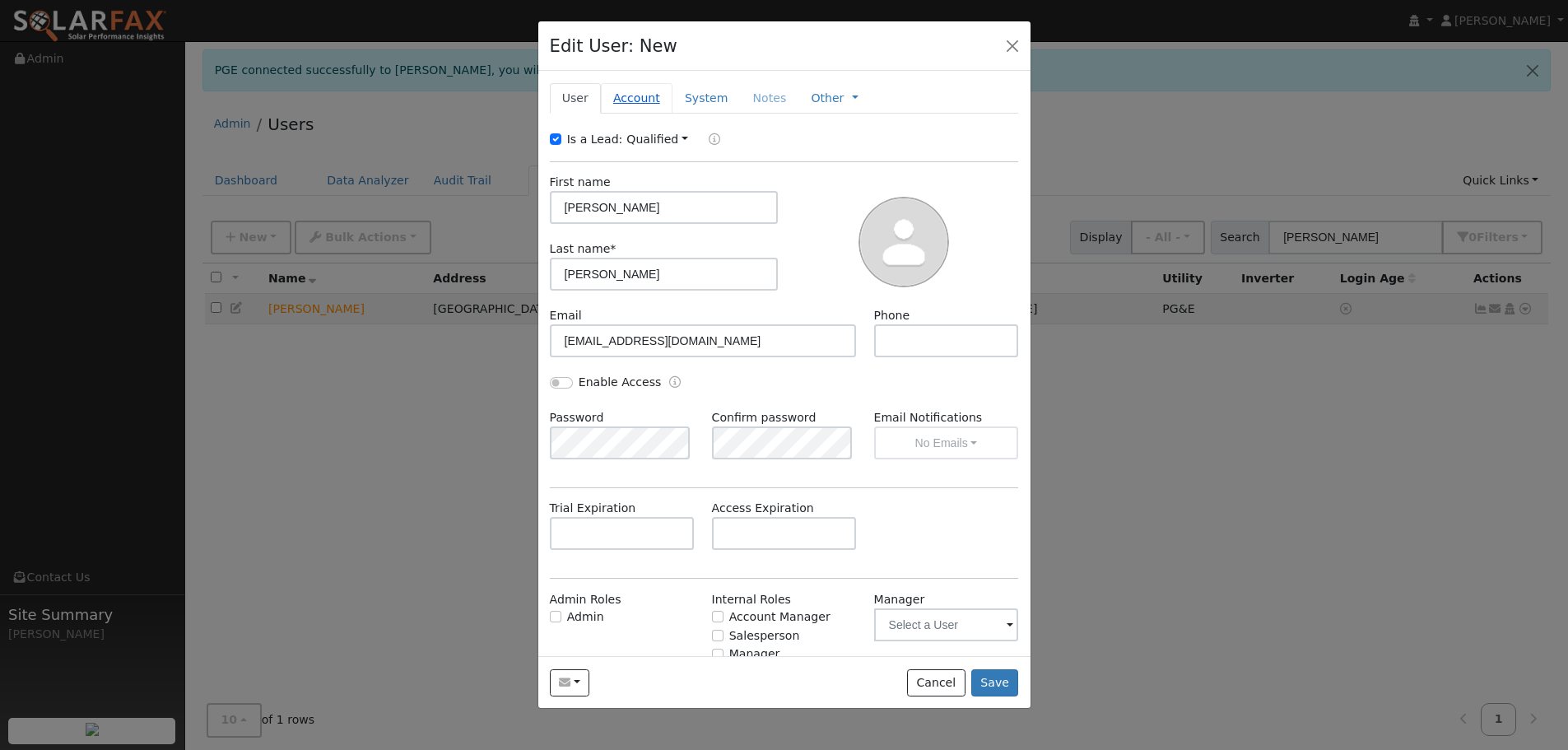
click at [634, 104] on link "Account" at bounding box center [636, 98] width 72 height 30
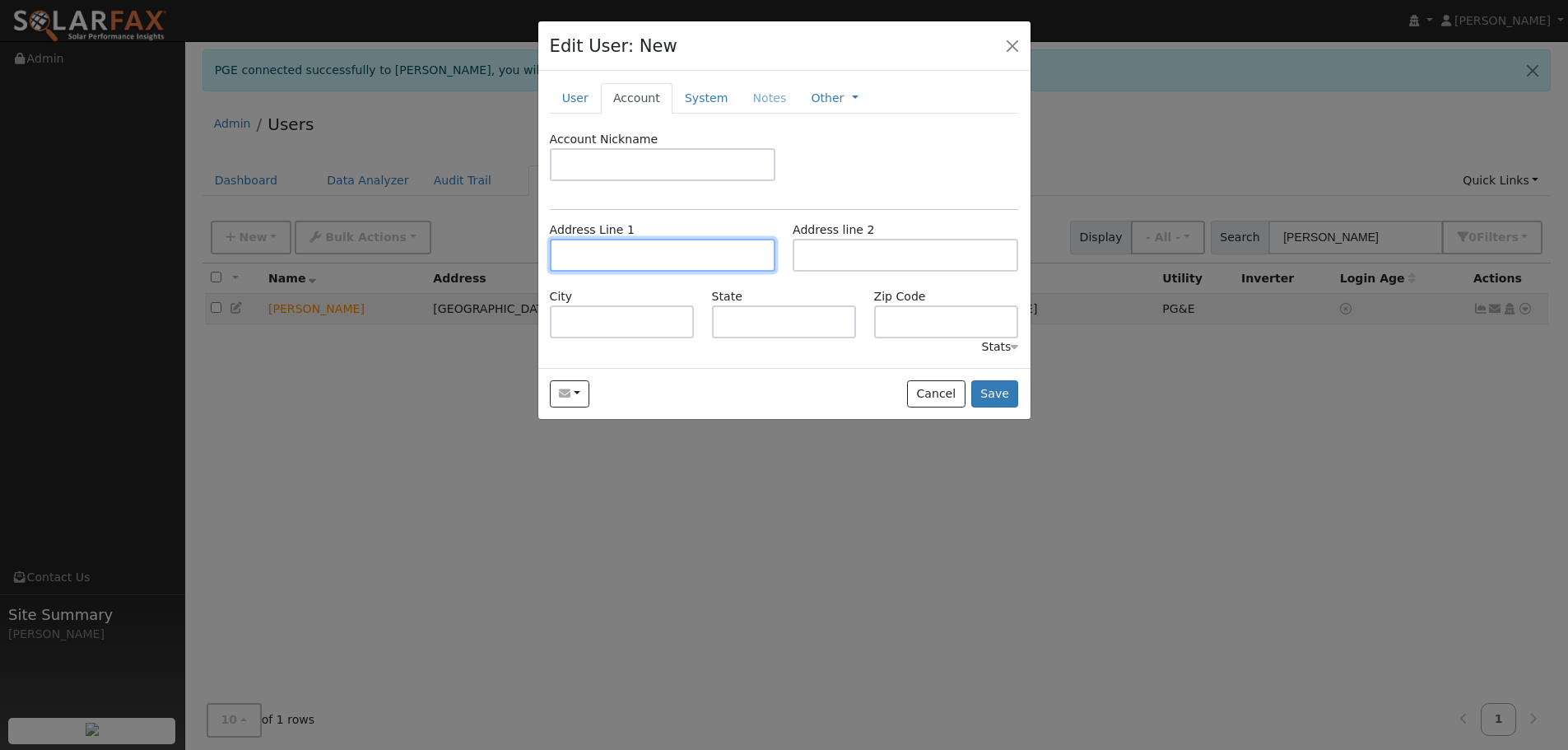
click at [640, 253] on input "text" at bounding box center [663, 255] width 226 height 33
click at [632, 248] on input "text" at bounding box center [663, 255] width 226 height 33
paste input "[STREET_ADDRESS][PERSON_NAME]"
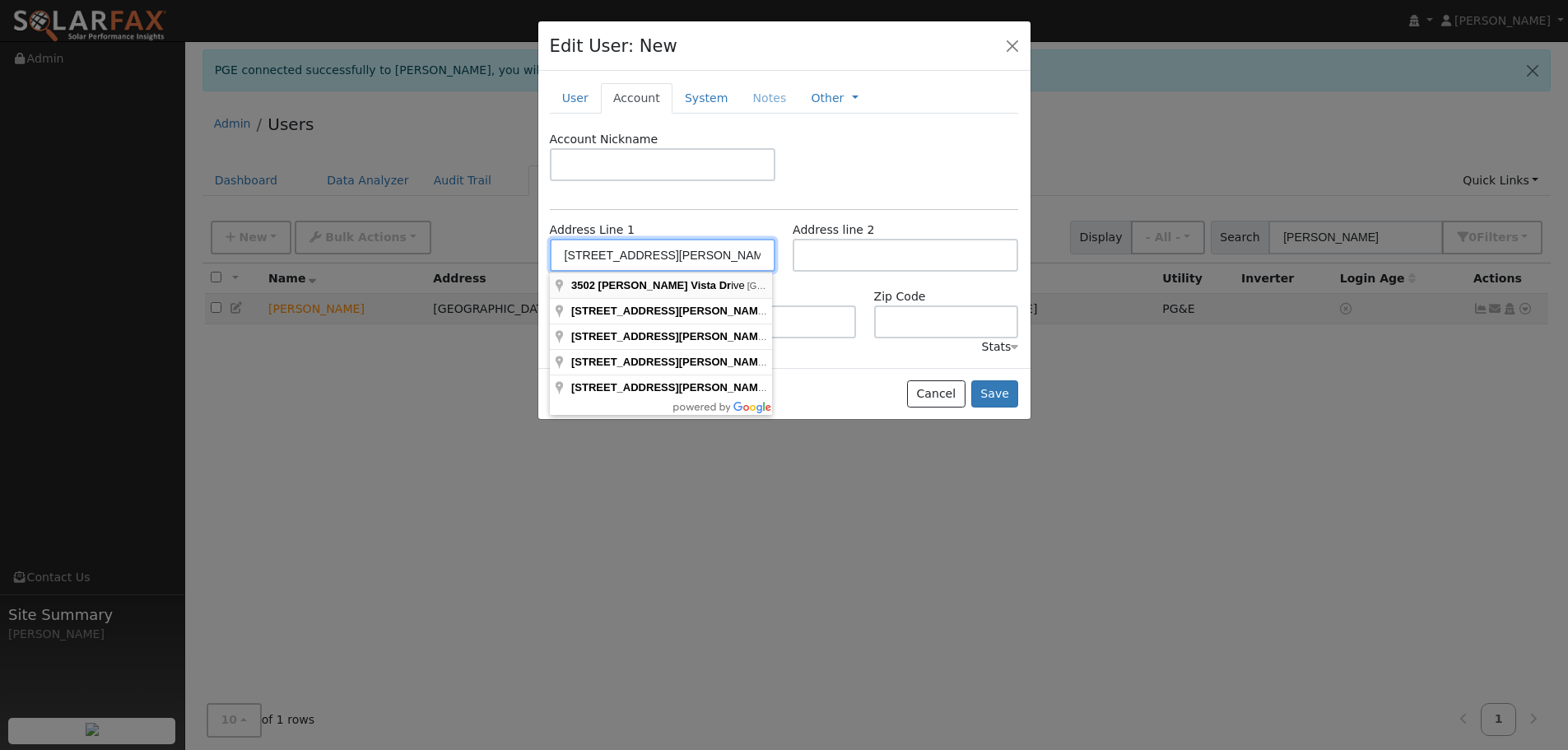
type input "[STREET_ADDRESS][PERSON_NAME]"
type input "Santa [PERSON_NAME]"
type input "CA"
type input "95404"
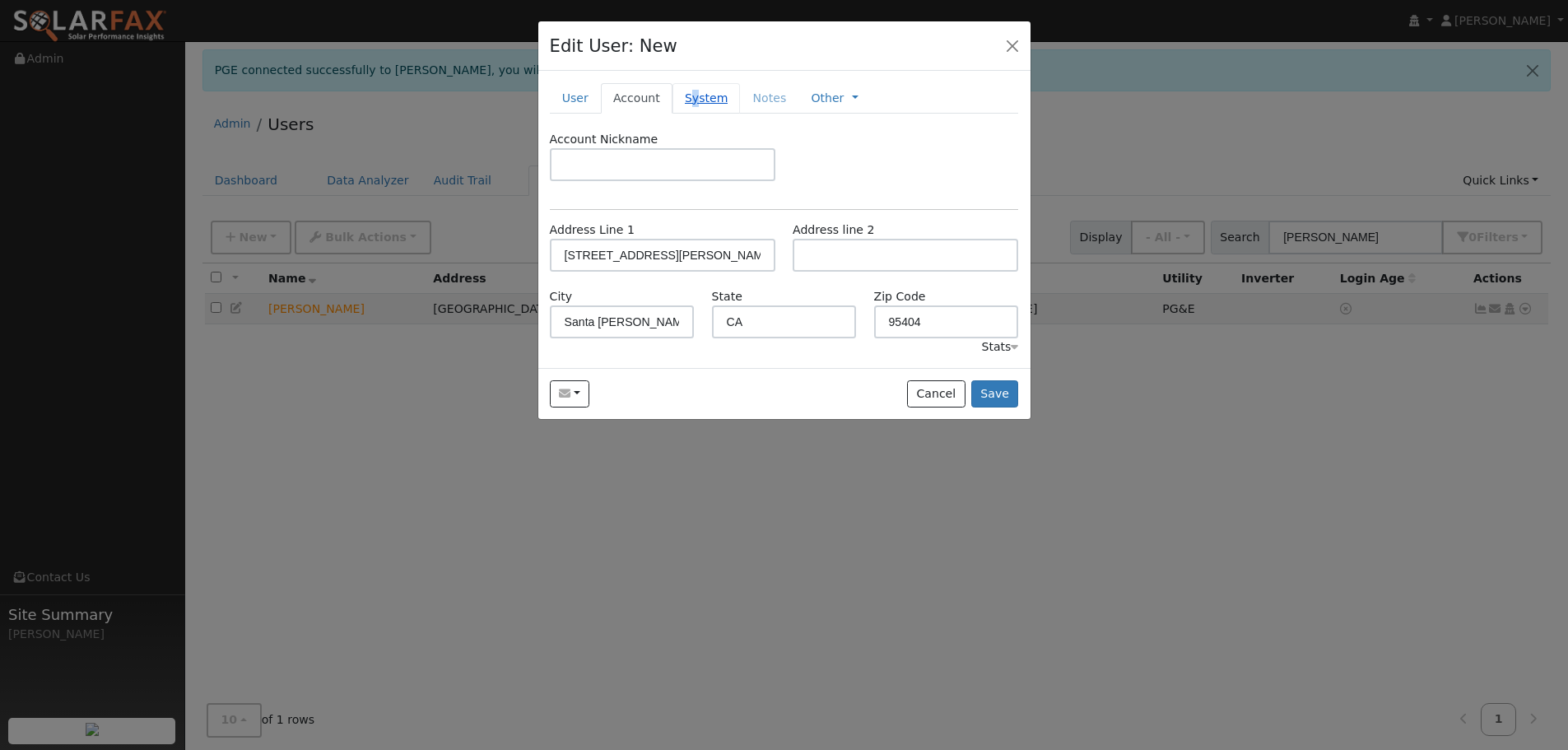
drag, startPoint x: 685, startPoint y: 98, endPoint x: 690, endPoint y: 110, distance: 13.0
click at [685, 100] on link "System" at bounding box center [706, 98] width 69 height 30
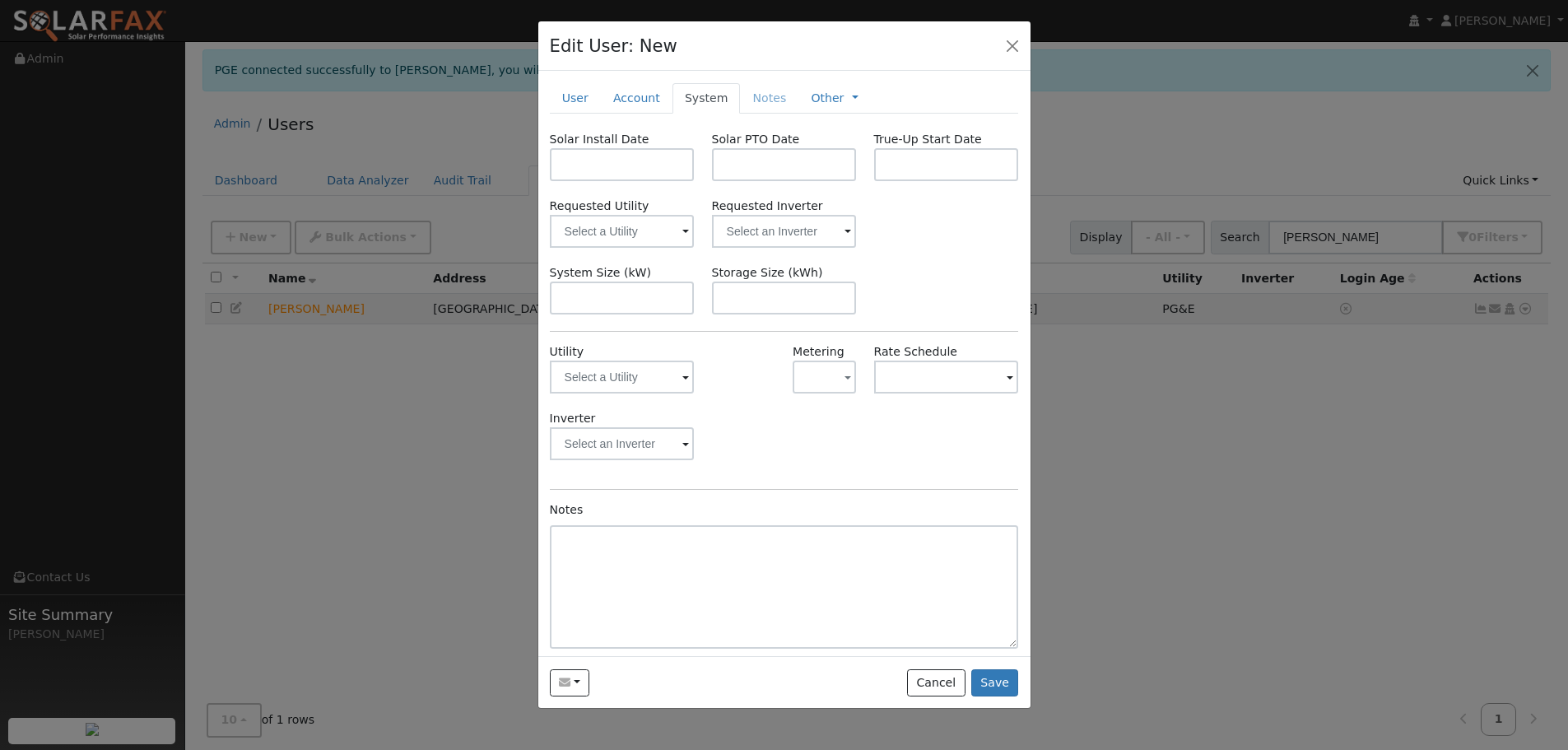
click at [684, 375] on span at bounding box center [685, 378] width 7 height 19
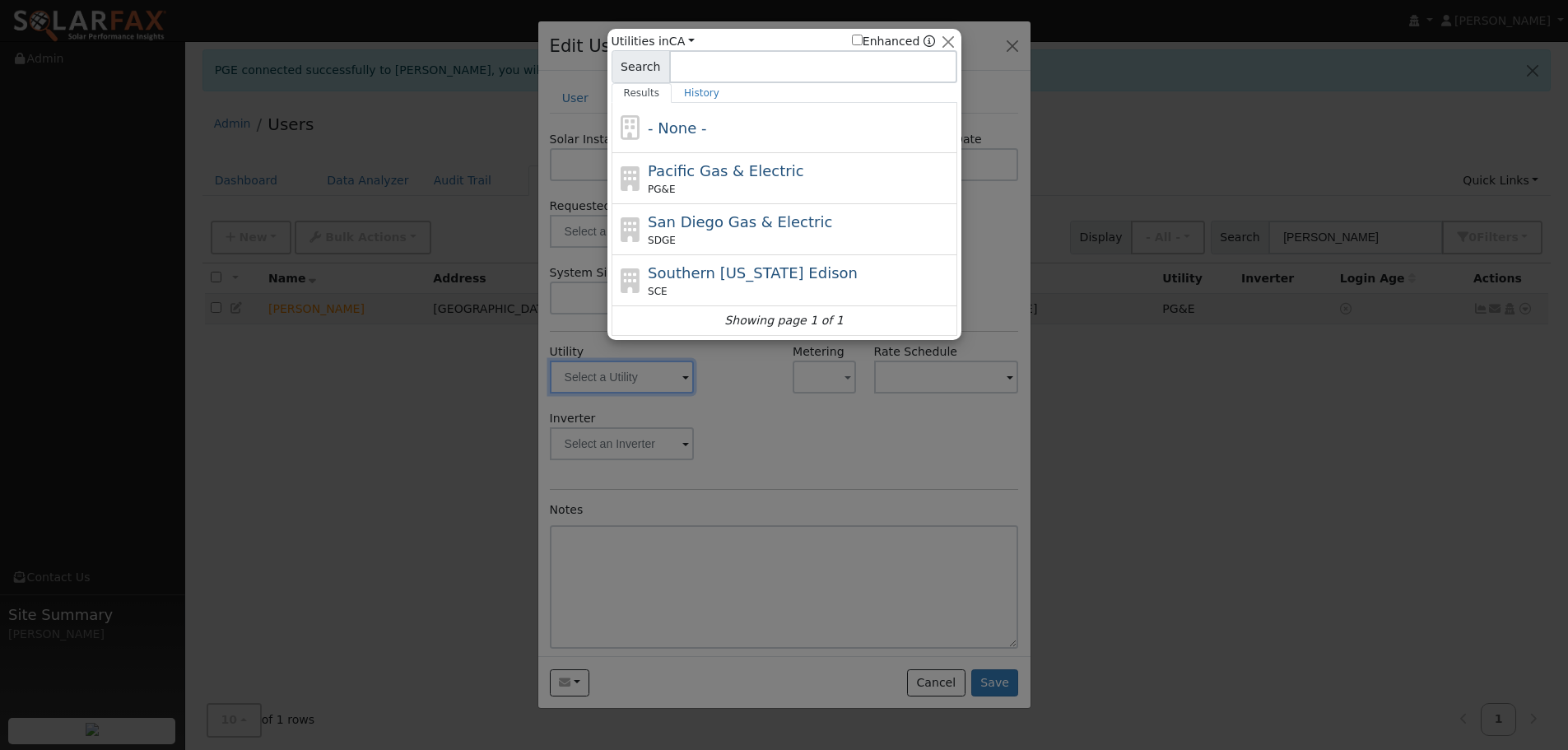
click at [697, 204] on div "Pacific Gas & Electric PG&E" at bounding box center [784, 230] width 345 height 51
type input "PG&E"
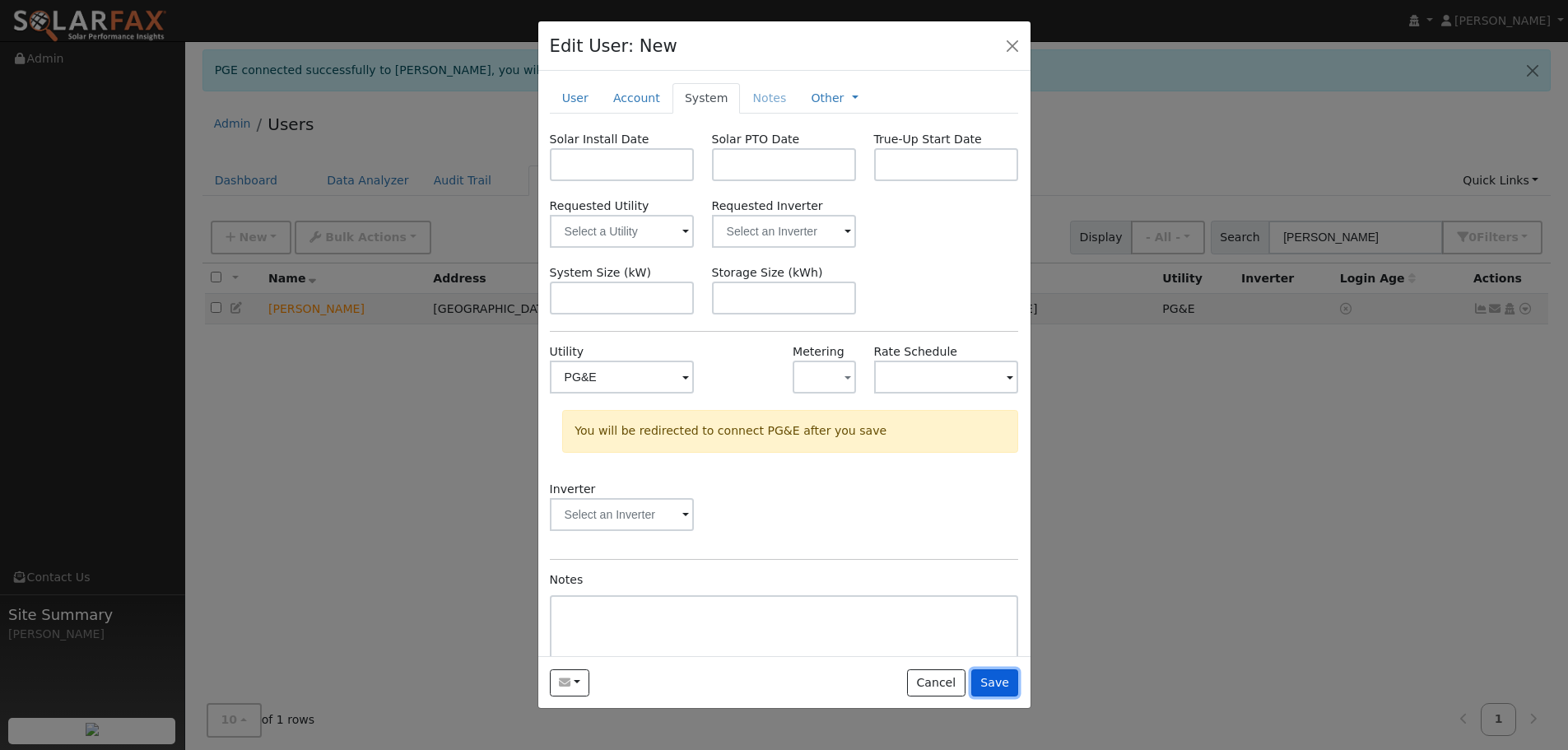
click at [1000, 678] on button "Save" at bounding box center [995, 683] width 48 height 28
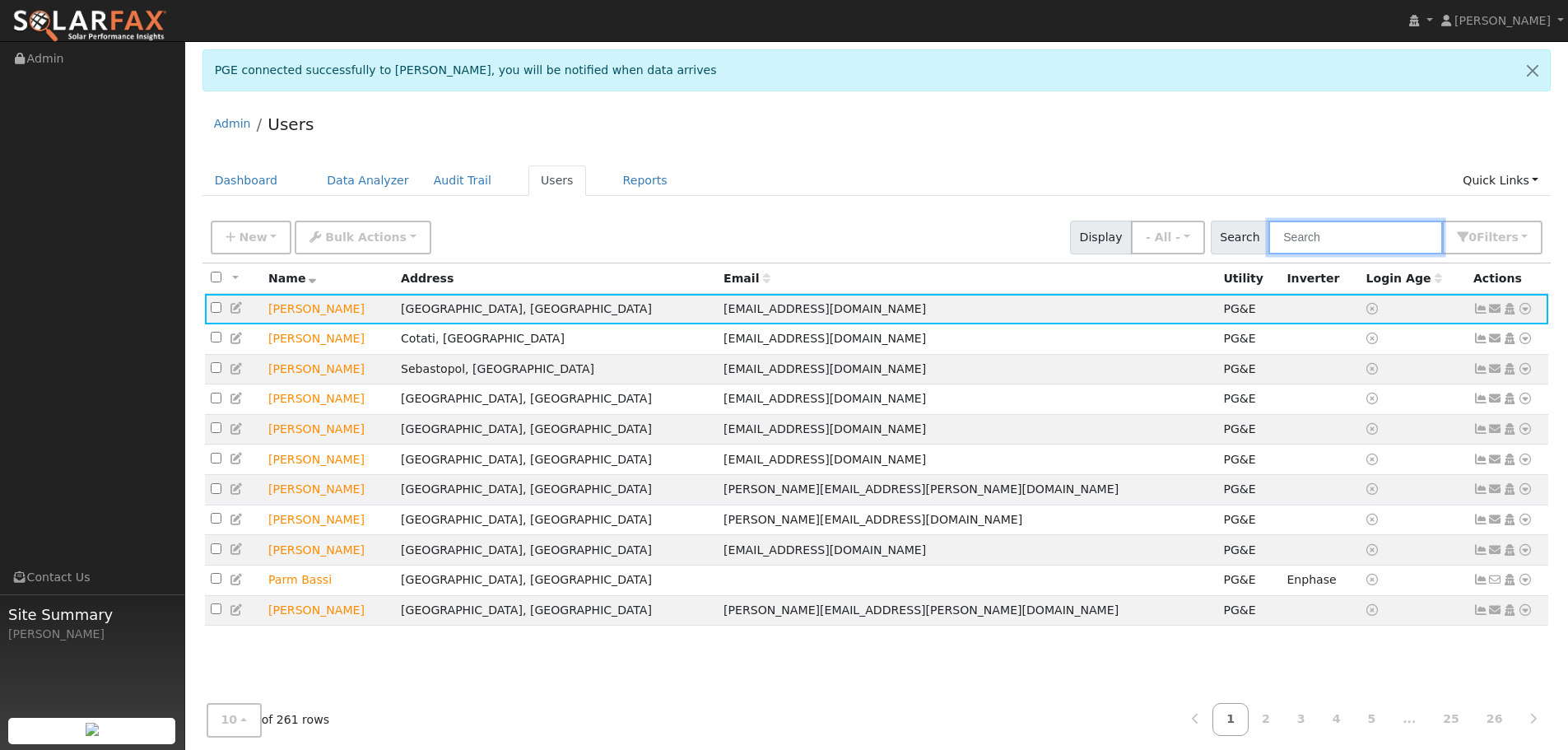
click at [1333, 244] on input "text" at bounding box center [1355, 237] width 174 height 34
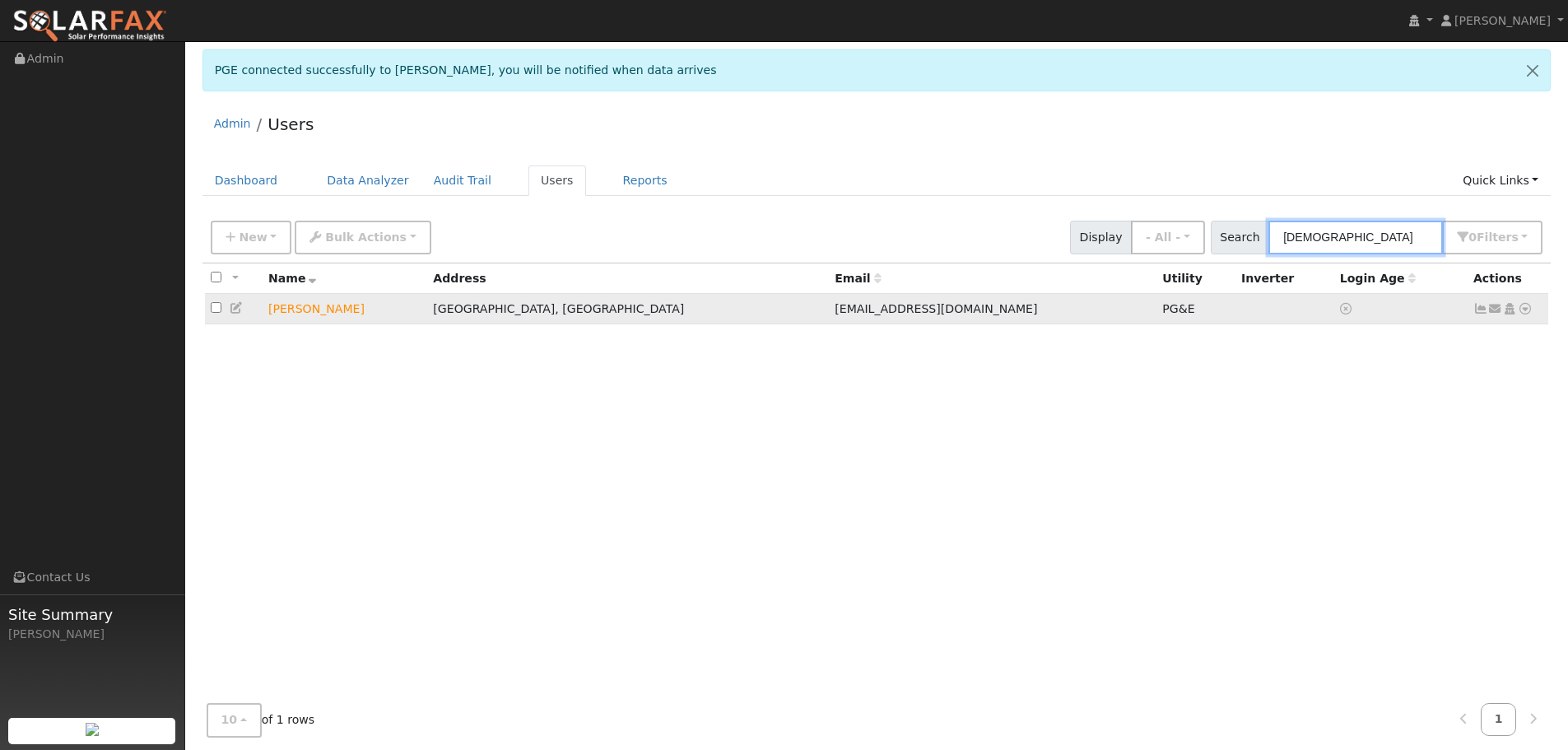
type input "[DEMOGRAPHIC_DATA]"
click at [1531, 313] on icon at bounding box center [1526, 309] width 15 height 11
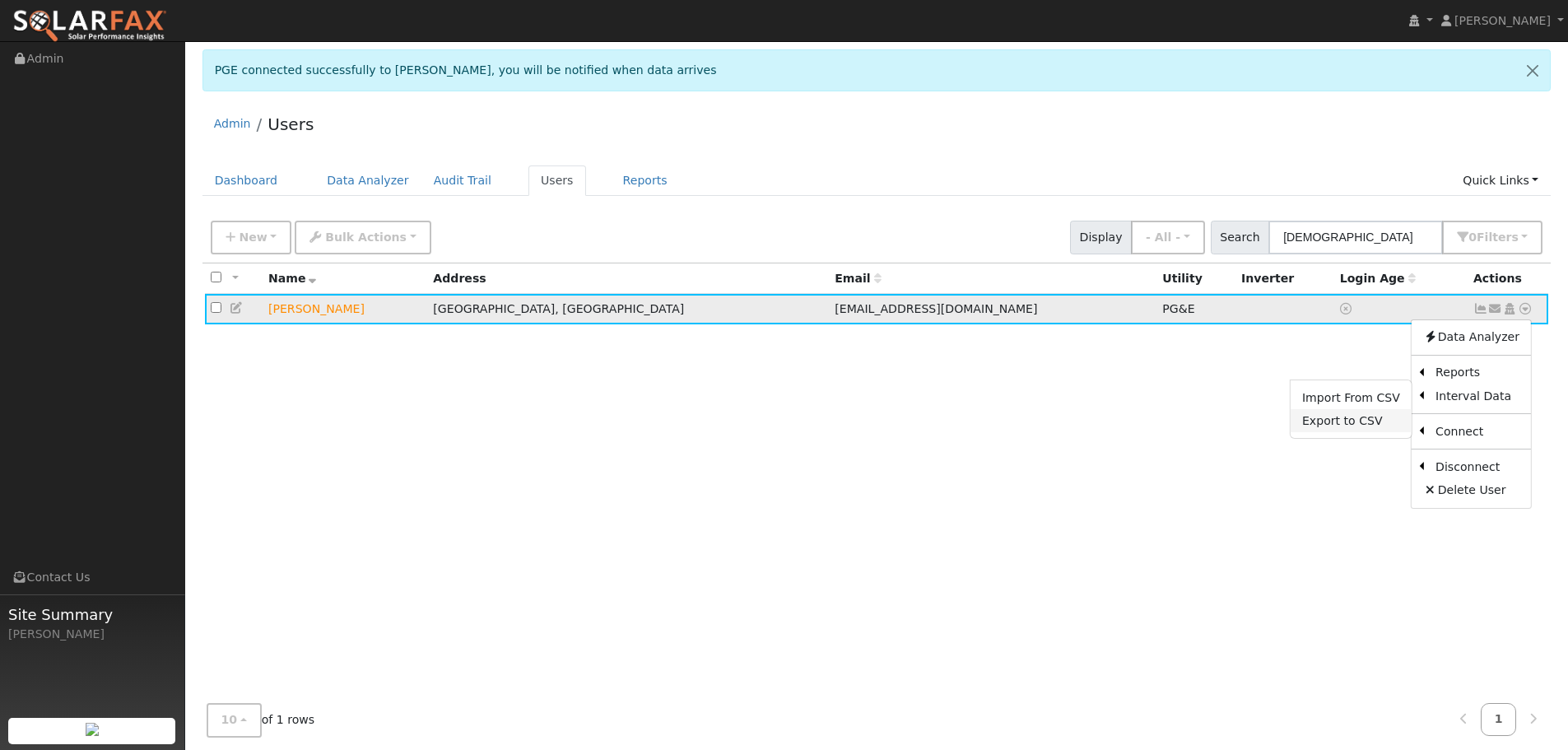
click at [1352, 421] on link "Export to CSV" at bounding box center [1351, 421] width 121 height 23
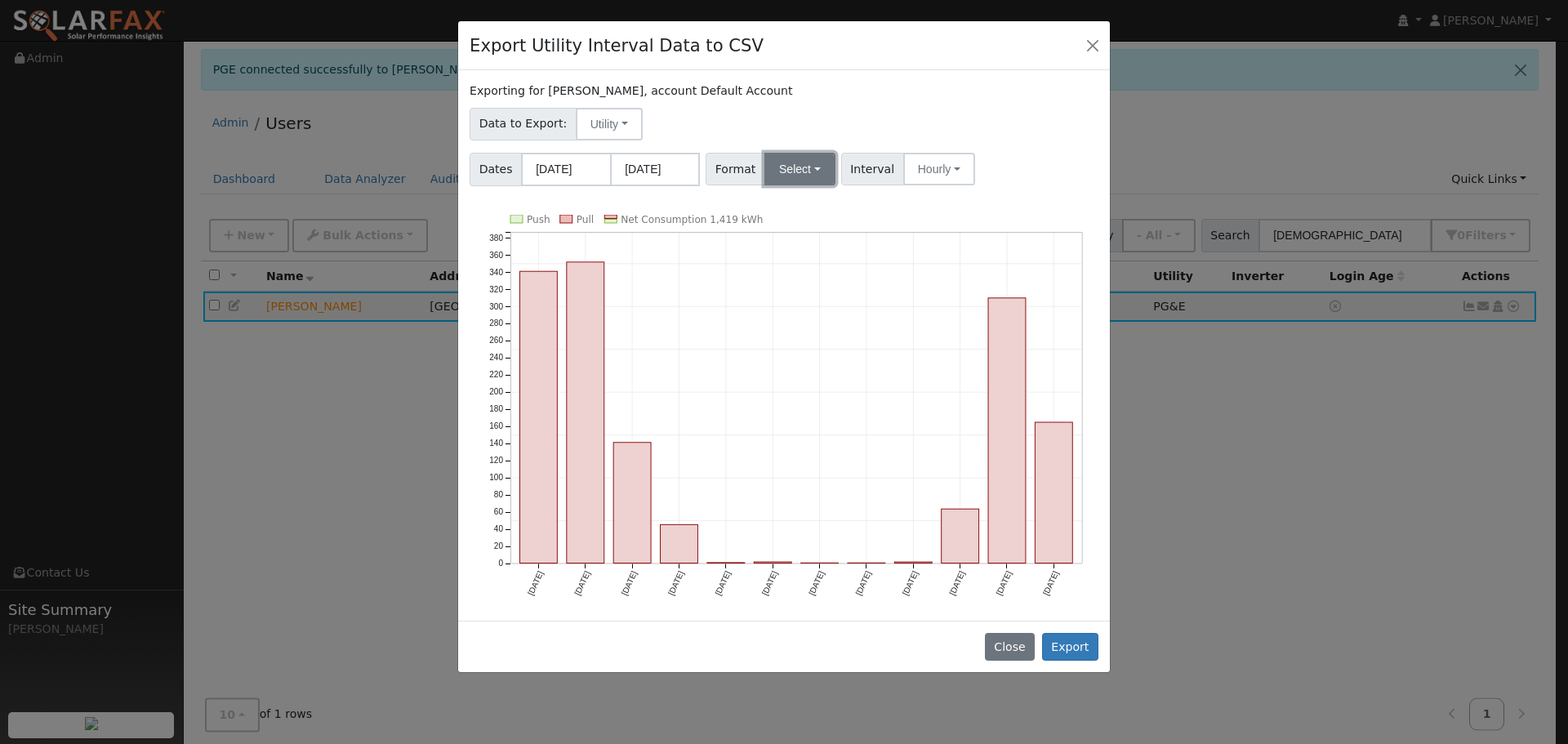
click at [813, 174] on button "Select" at bounding box center [800, 169] width 71 height 33
click at [813, 389] on link "Solargraf" at bounding box center [818, 378] width 117 height 22
click at [1071, 647] on button "Export" at bounding box center [1070, 647] width 56 height 28
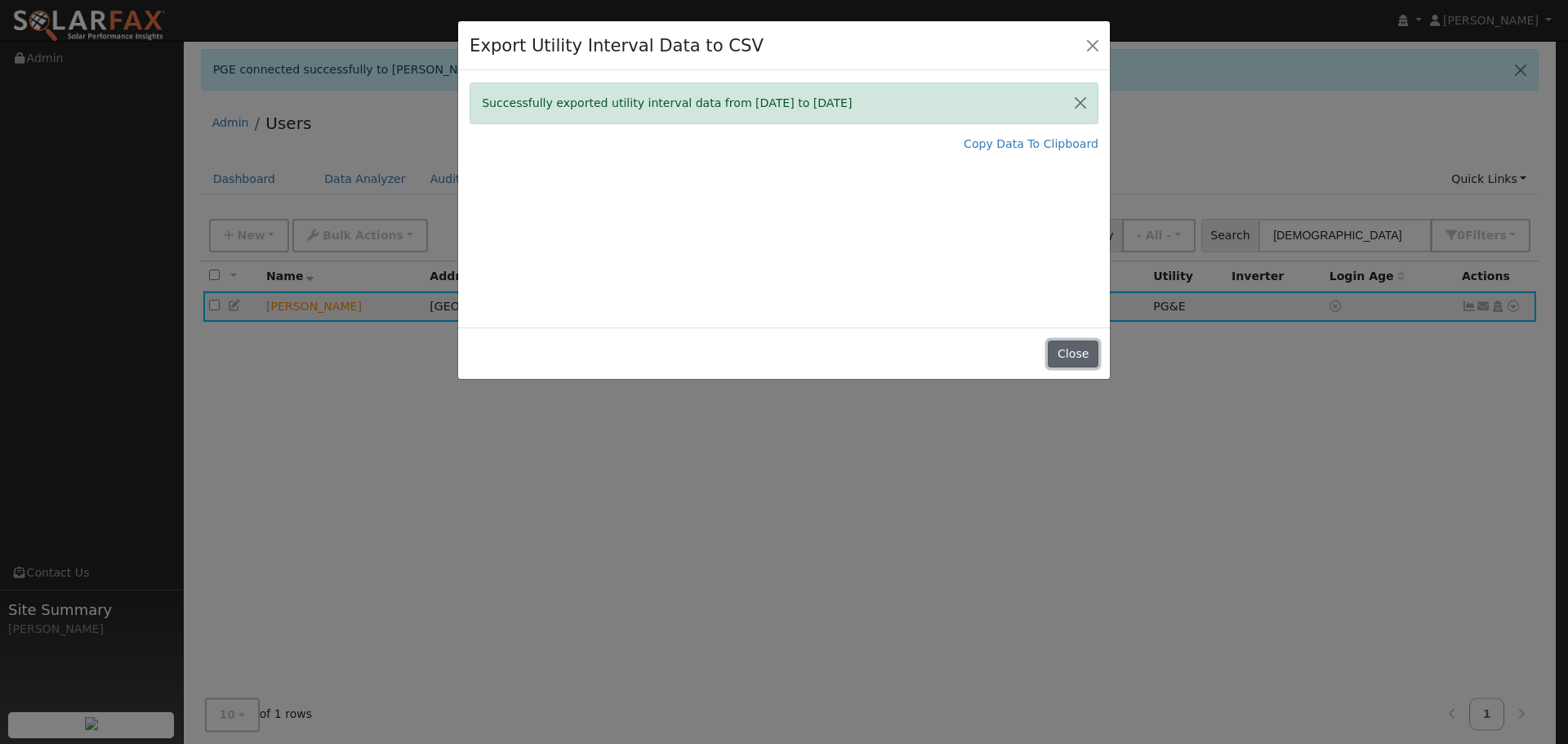
drag, startPoint x: 1057, startPoint y: 348, endPoint x: 1081, endPoint y: 358, distance: 26.0
click at [1068, 352] on button "Close" at bounding box center [1072, 355] width 49 height 28
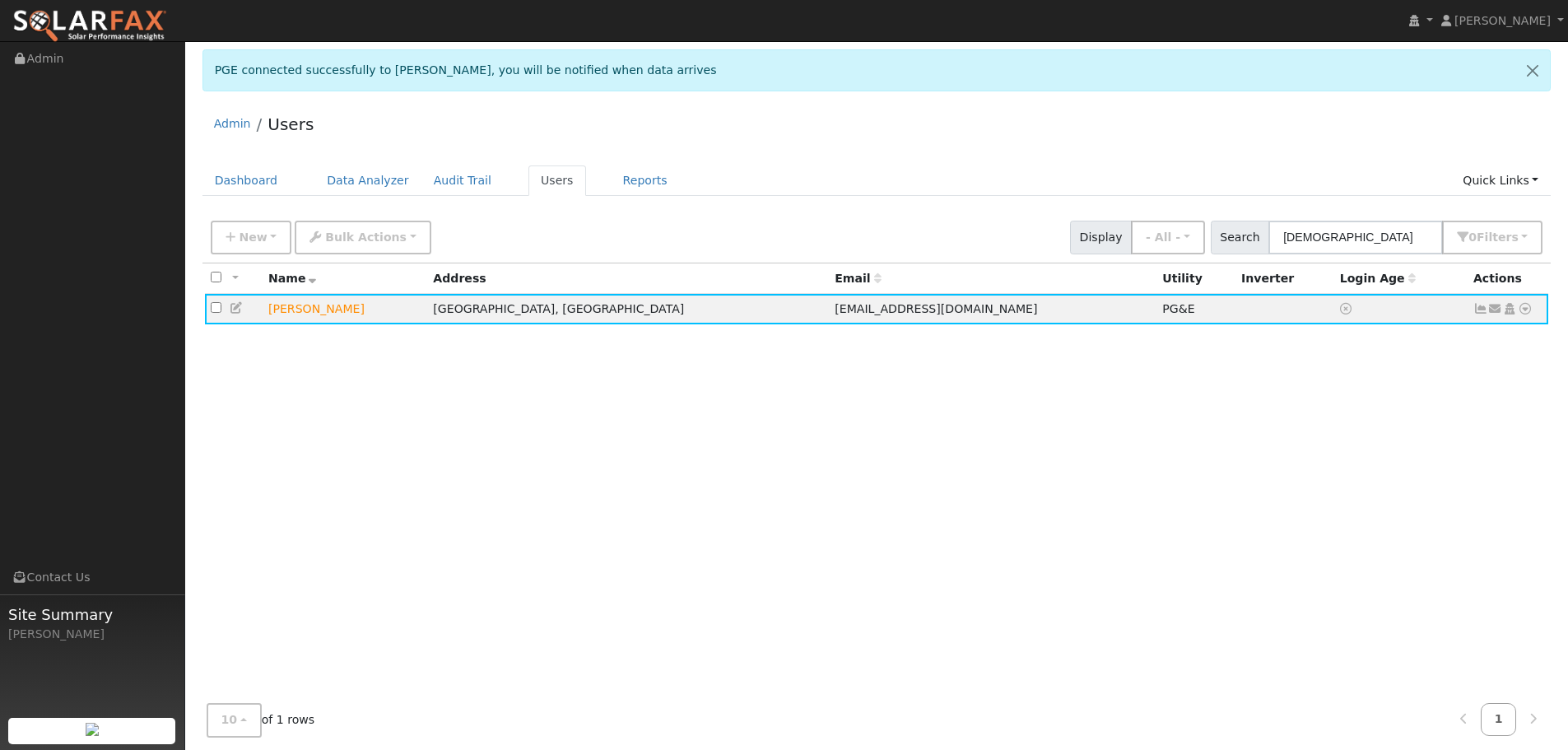
click at [1089, 362] on div "All None All on page None on page Name Address Email Utility Inverter Login Age…" at bounding box center [876, 488] width 1349 height 450
click at [245, 174] on link "Dashboard" at bounding box center [247, 181] width 88 height 30
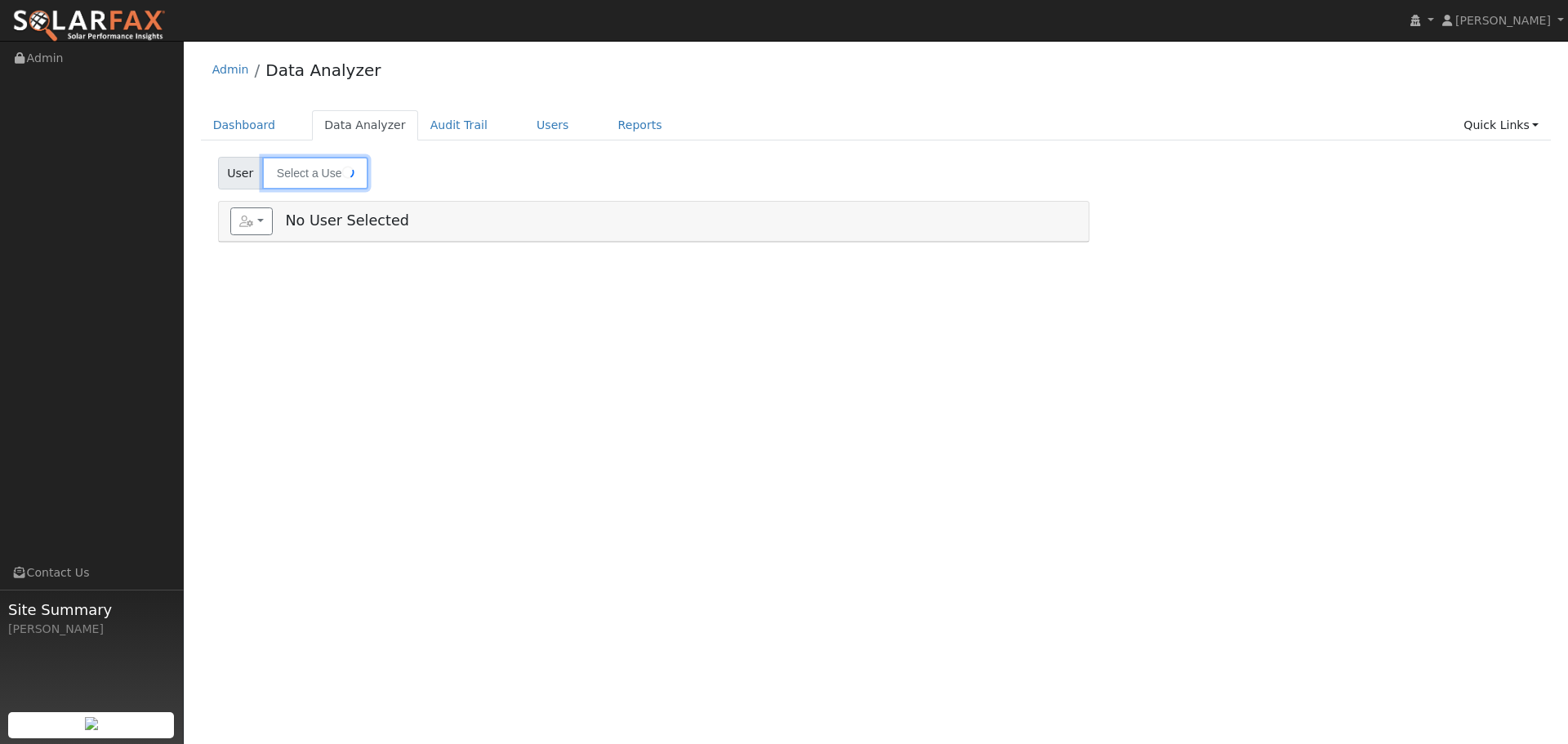
type input "[PERSON_NAME]"
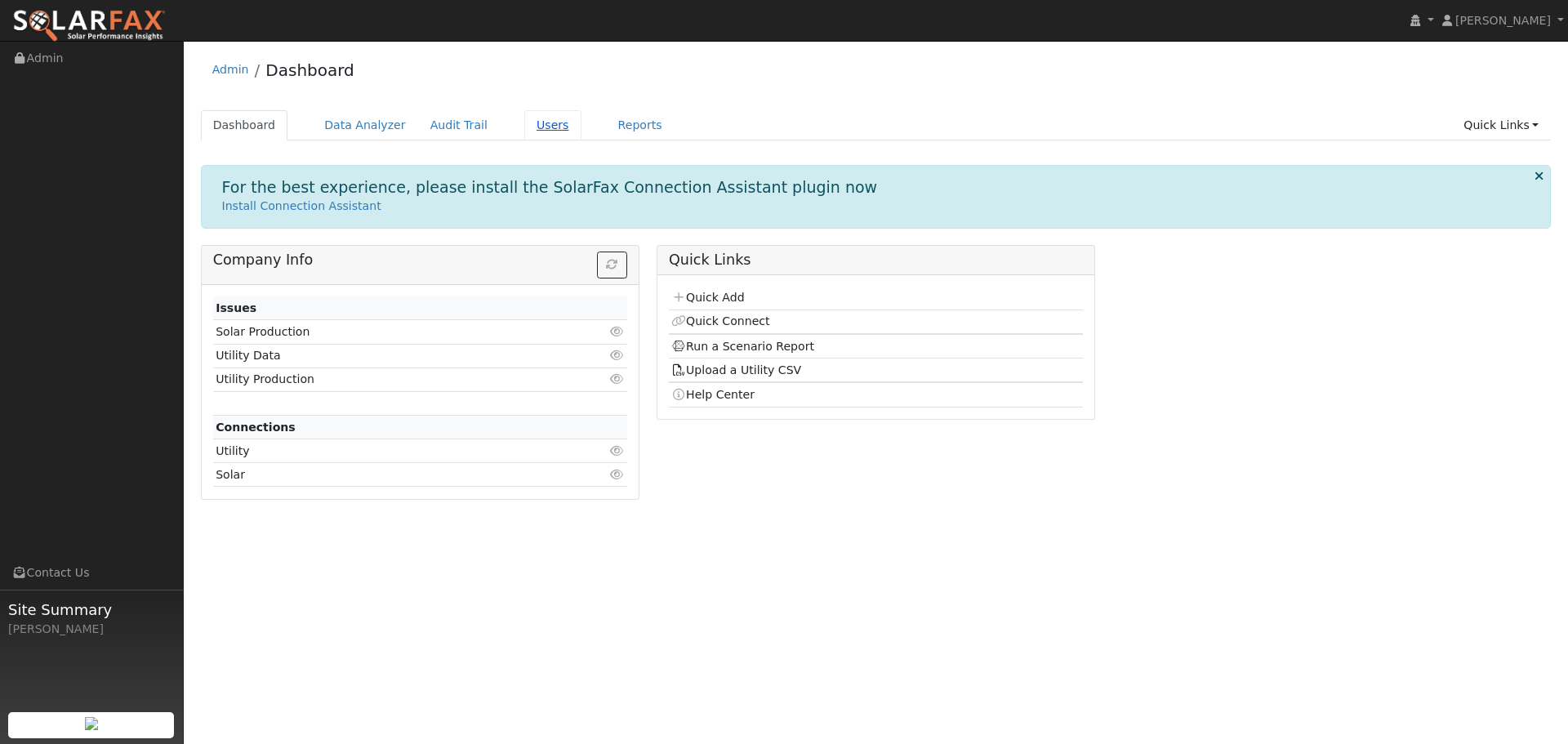
click at [524, 127] on link "Users" at bounding box center [552, 125] width 57 height 30
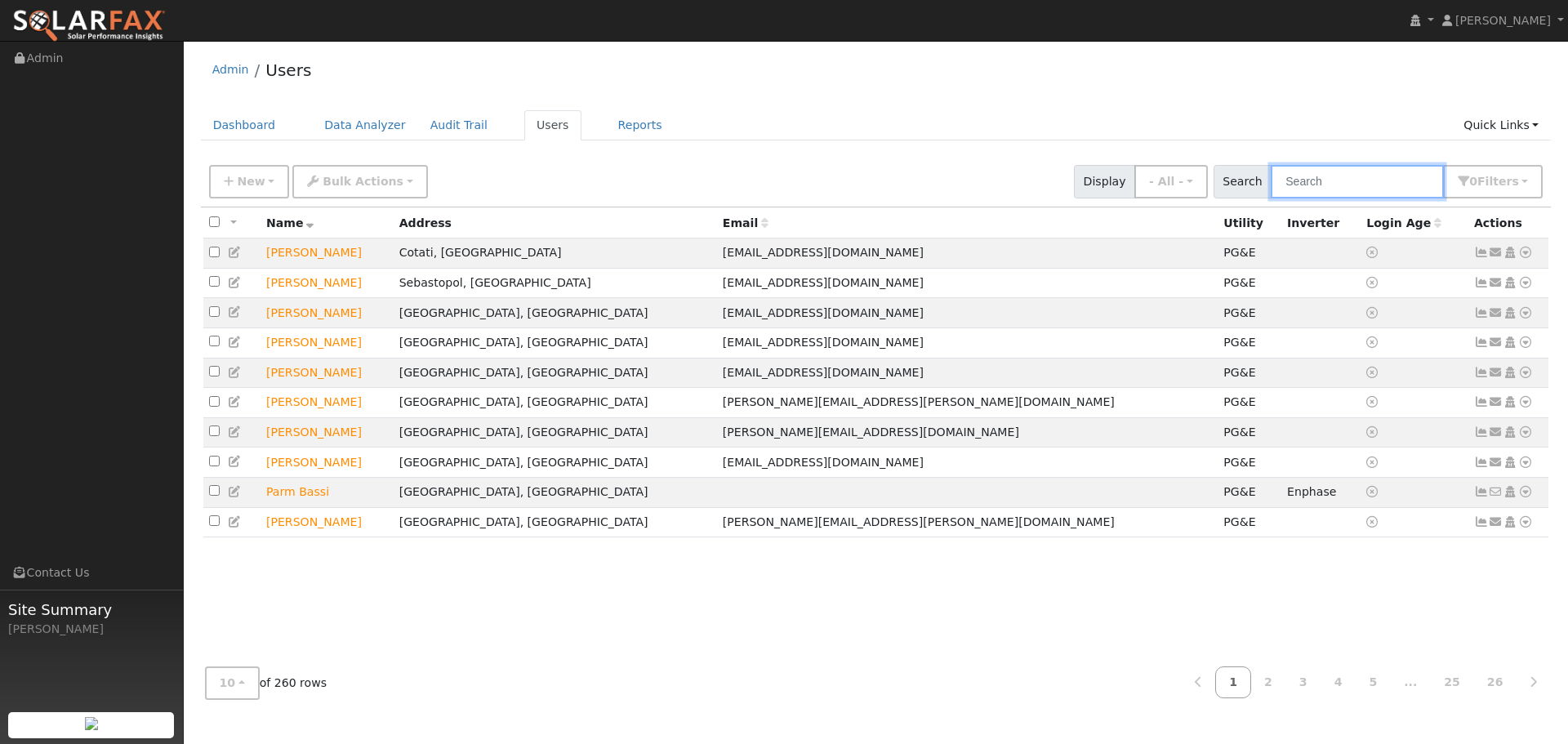
drag, startPoint x: 1347, startPoint y: 167, endPoint x: 1337, endPoint y: 171, distance: 10.8
click at [1345, 166] on input "text" at bounding box center [1357, 182] width 173 height 34
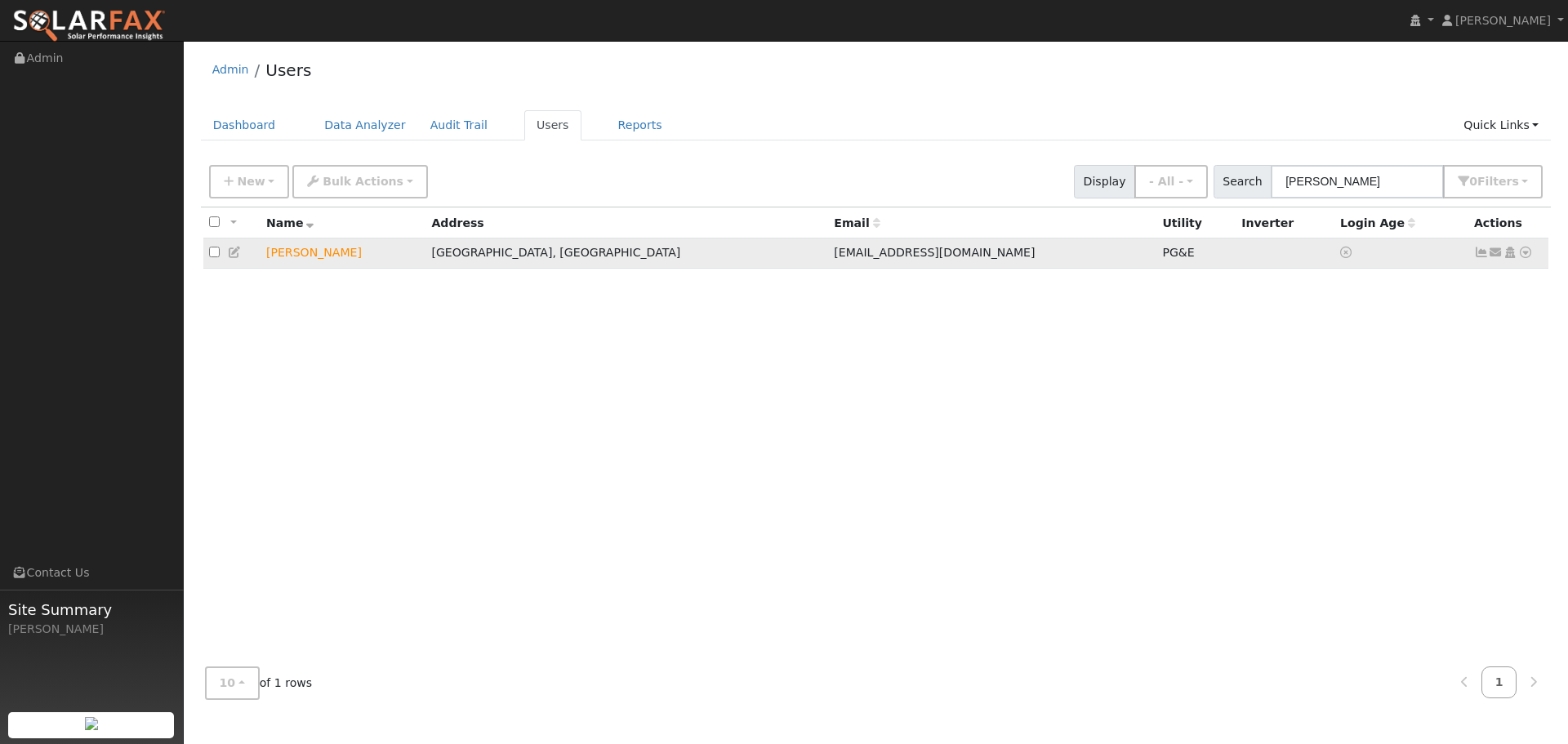
click at [1528, 260] on link at bounding box center [1526, 252] width 15 height 17
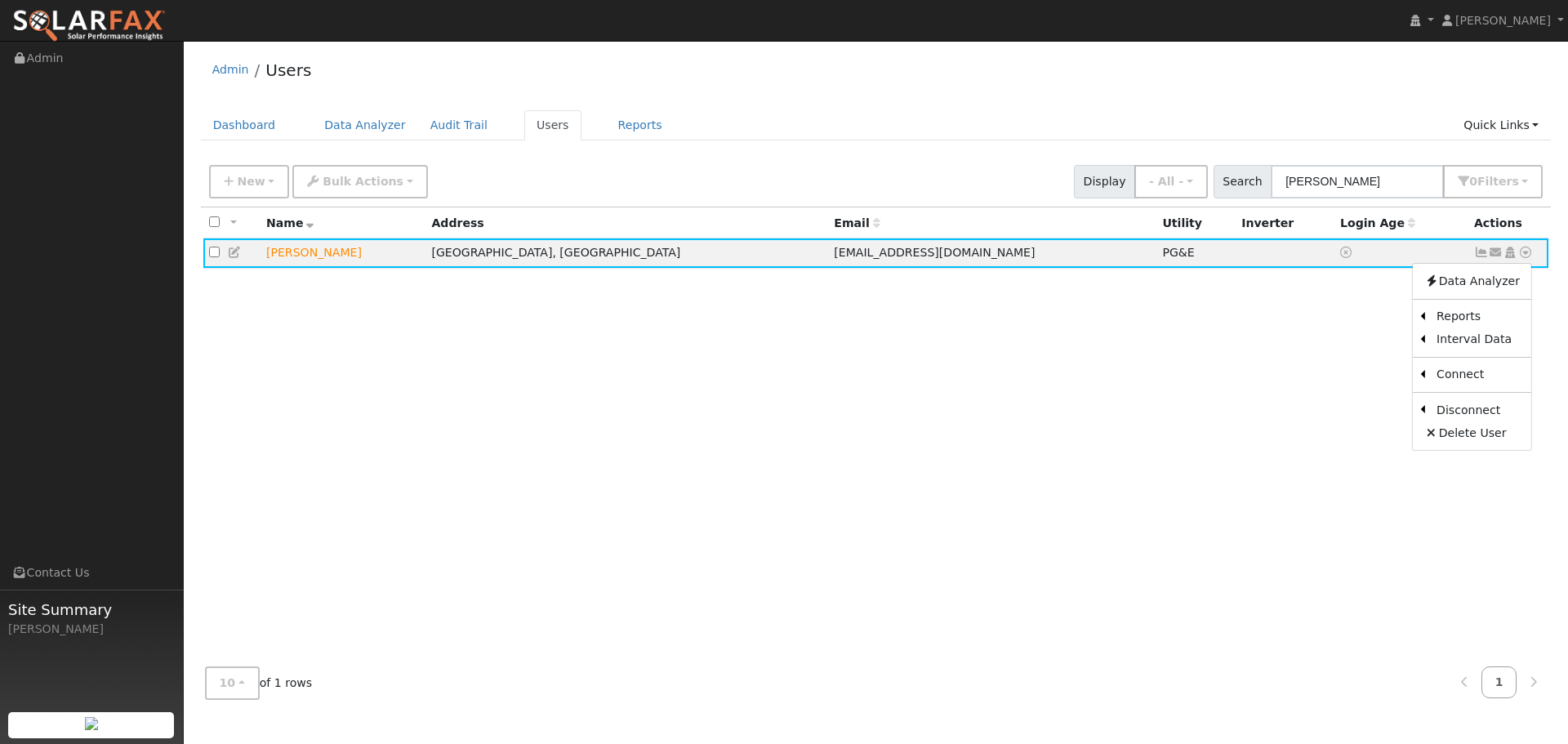
drag, startPoint x: 1377, startPoint y: 363, endPoint x: 1367, endPoint y: 367, distance: 10.8
click at [0, 0] on link "Export to CSV" at bounding box center [0, 0] width 0 height 0
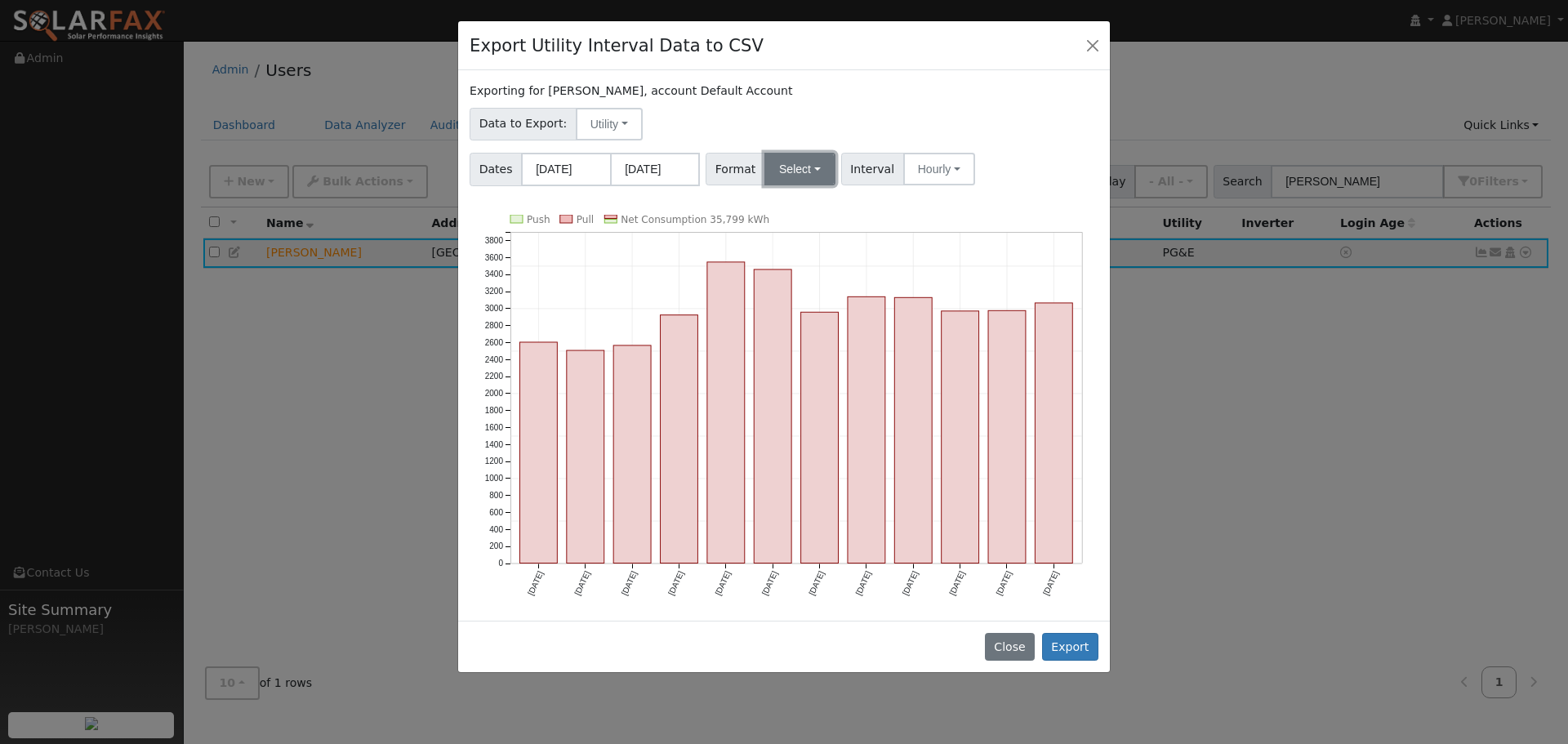
click at [793, 175] on button "Select" at bounding box center [800, 169] width 71 height 33
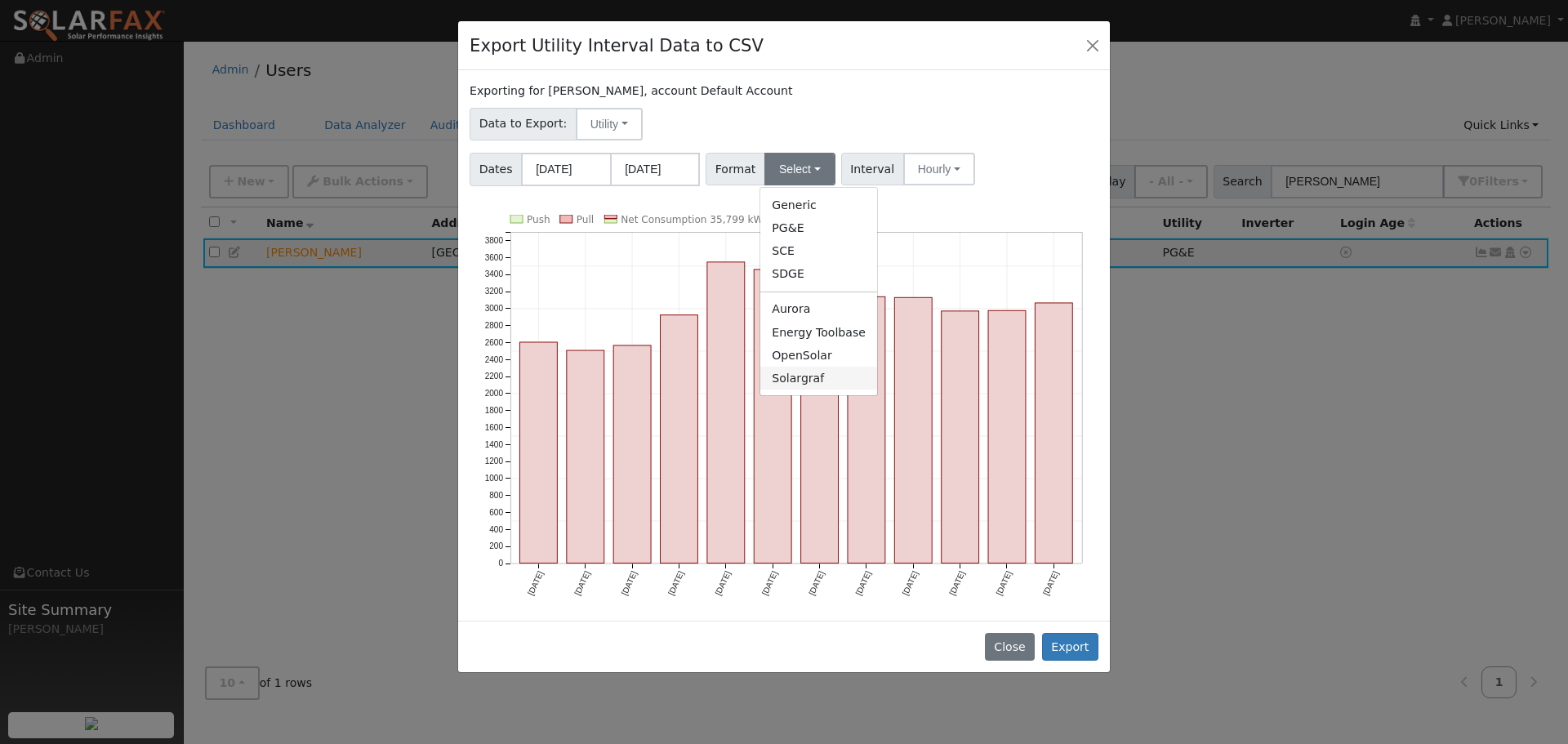
click at [793, 377] on link "Solargraf" at bounding box center [818, 378] width 117 height 22
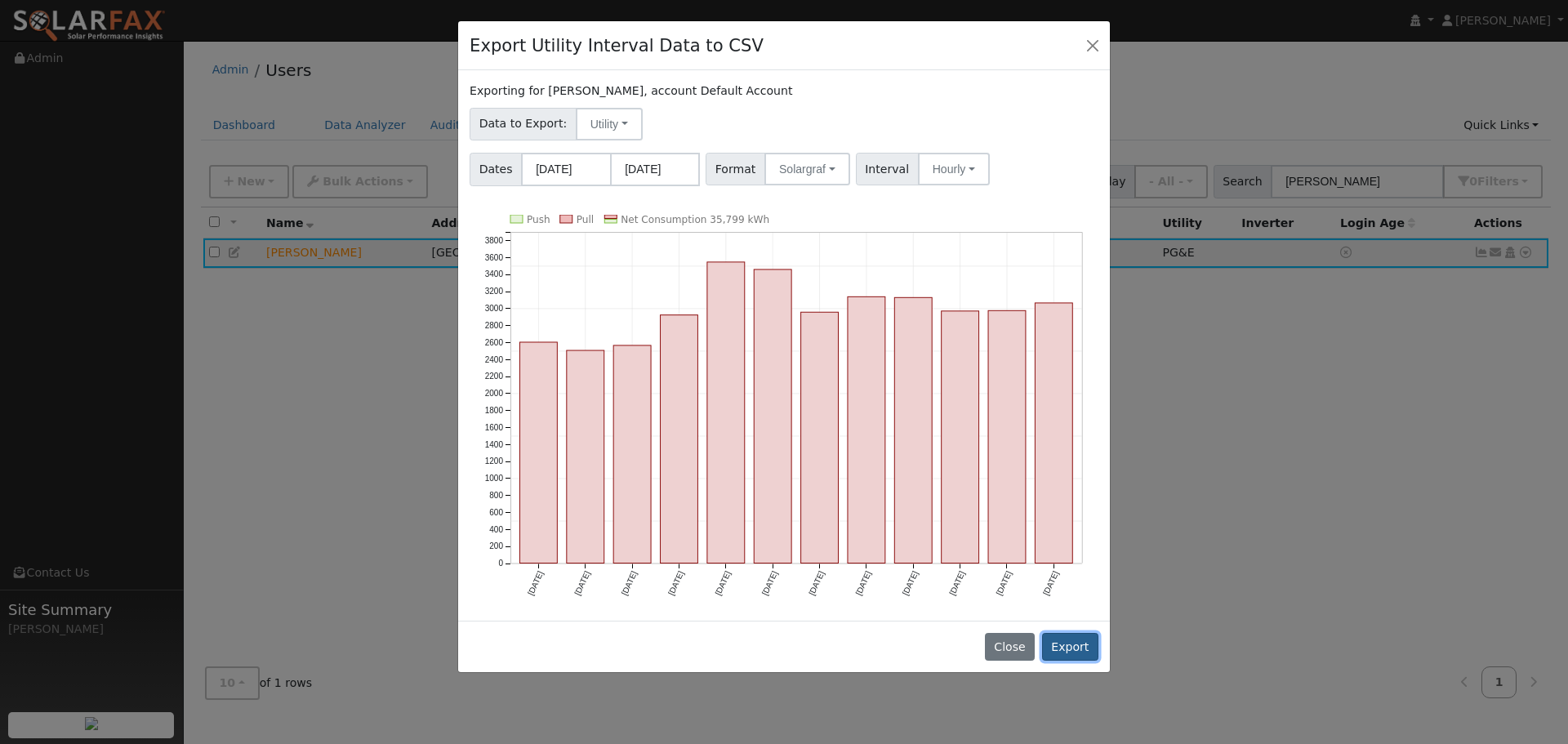
click at [1073, 645] on button "Export" at bounding box center [1070, 647] width 56 height 28
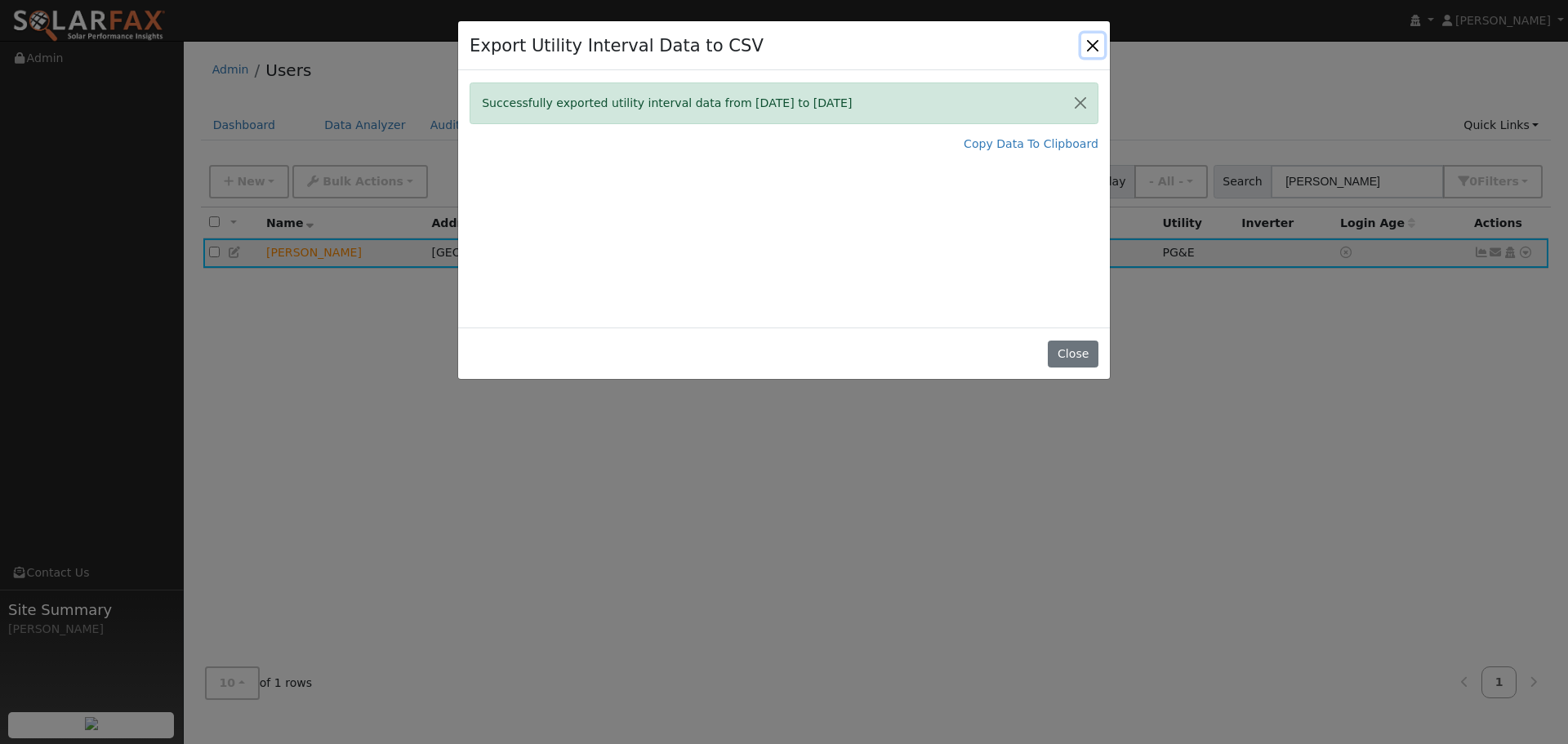
click at [1095, 52] on button "Close" at bounding box center [1093, 45] width 22 height 22
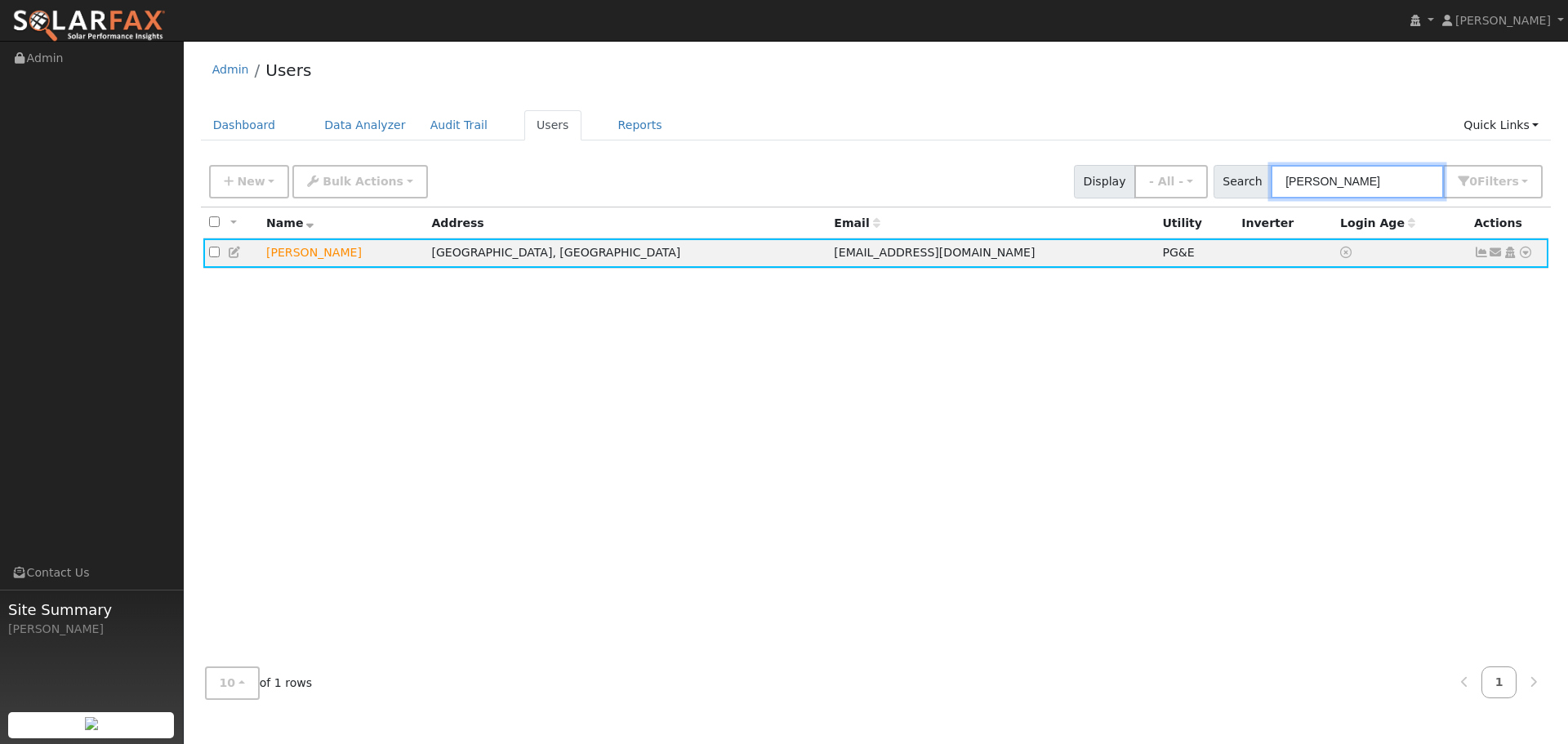
drag, startPoint x: 1367, startPoint y: 179, endPoint x: 1251, endPoint y: 175, distance: 116.1
click at [1251, 175] on div "Search bette 0 Filter s My accounts Role Show - All - Show Leads Admin Billing …" at bounding box center [1378, 182] width 330 height 34
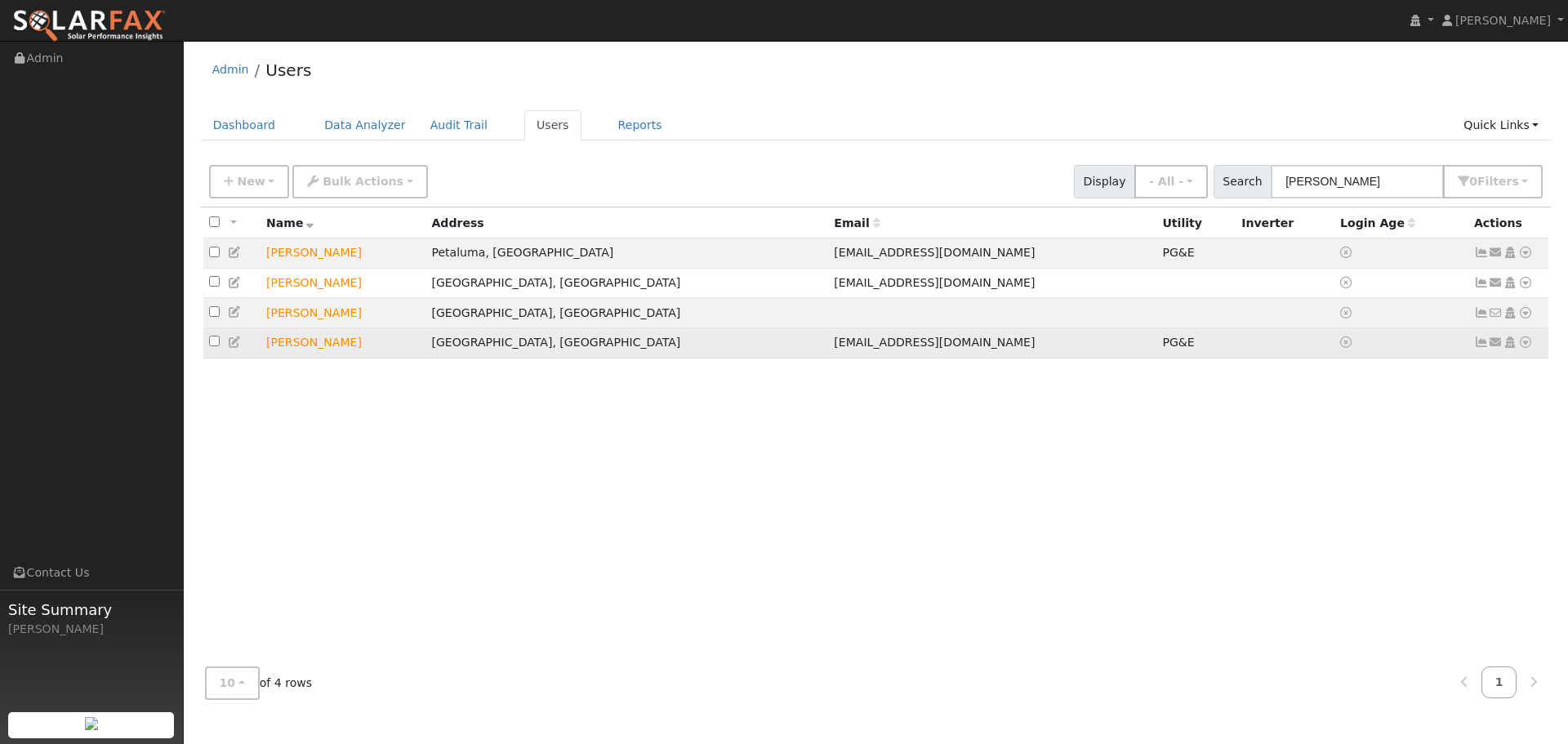
click at [1526, 346] on icon at bounding box center [1526, 342] width 15 height 11
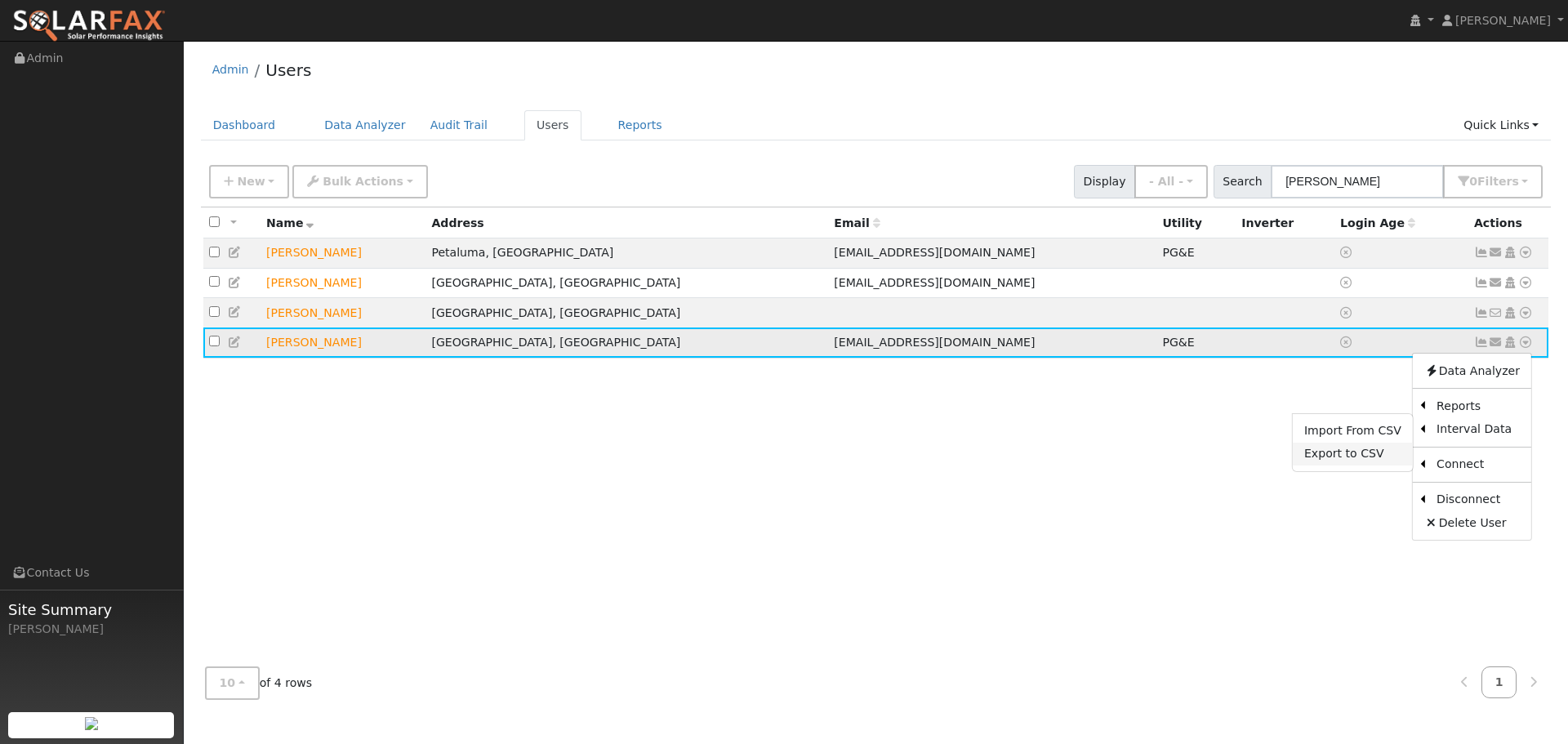
click at [1383, 465] on link "Export to CSV" at bounding box center [1352, 454] width 120 height 22
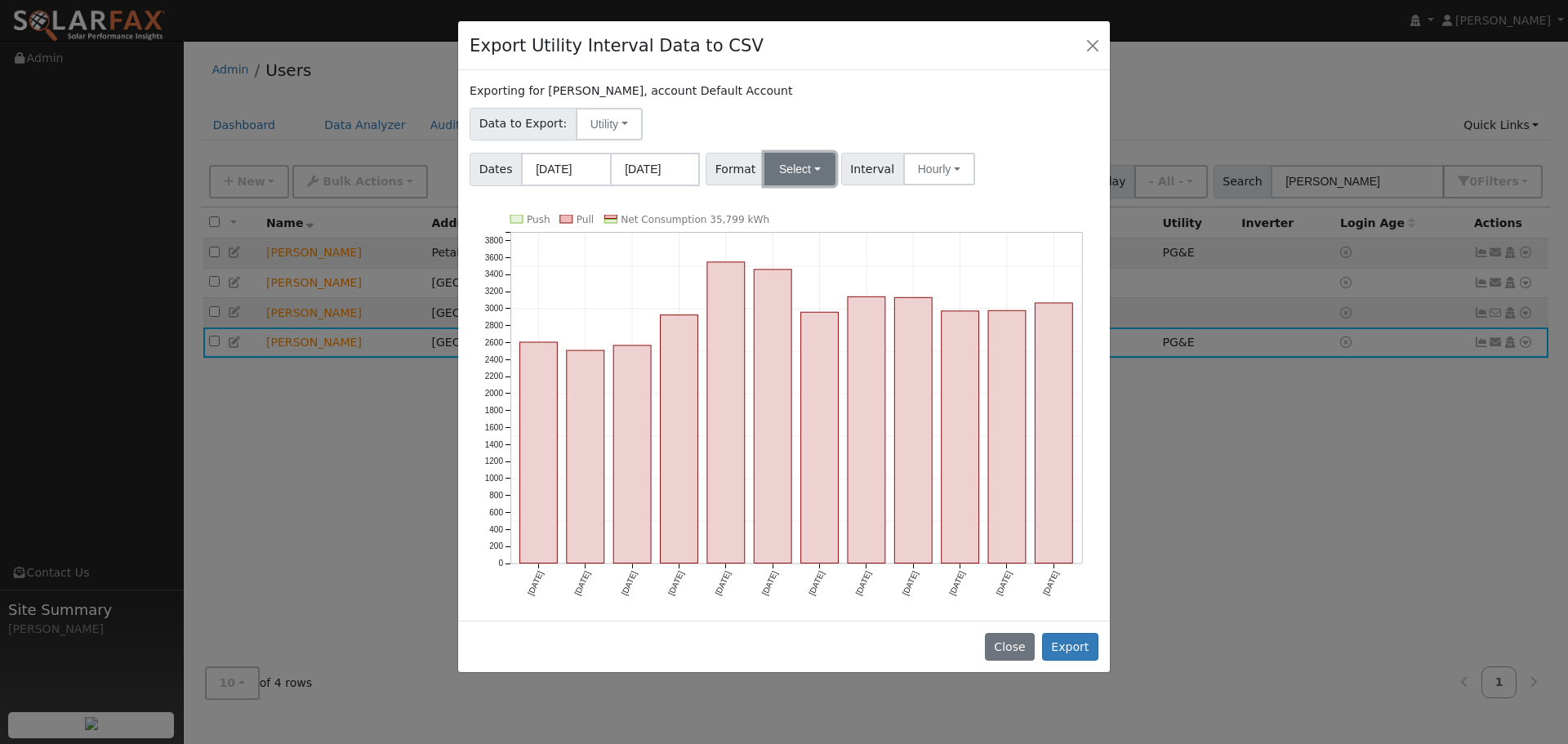
click at [808, 171] on button "Select" at bounding box center [800, 169] width 71 height 33
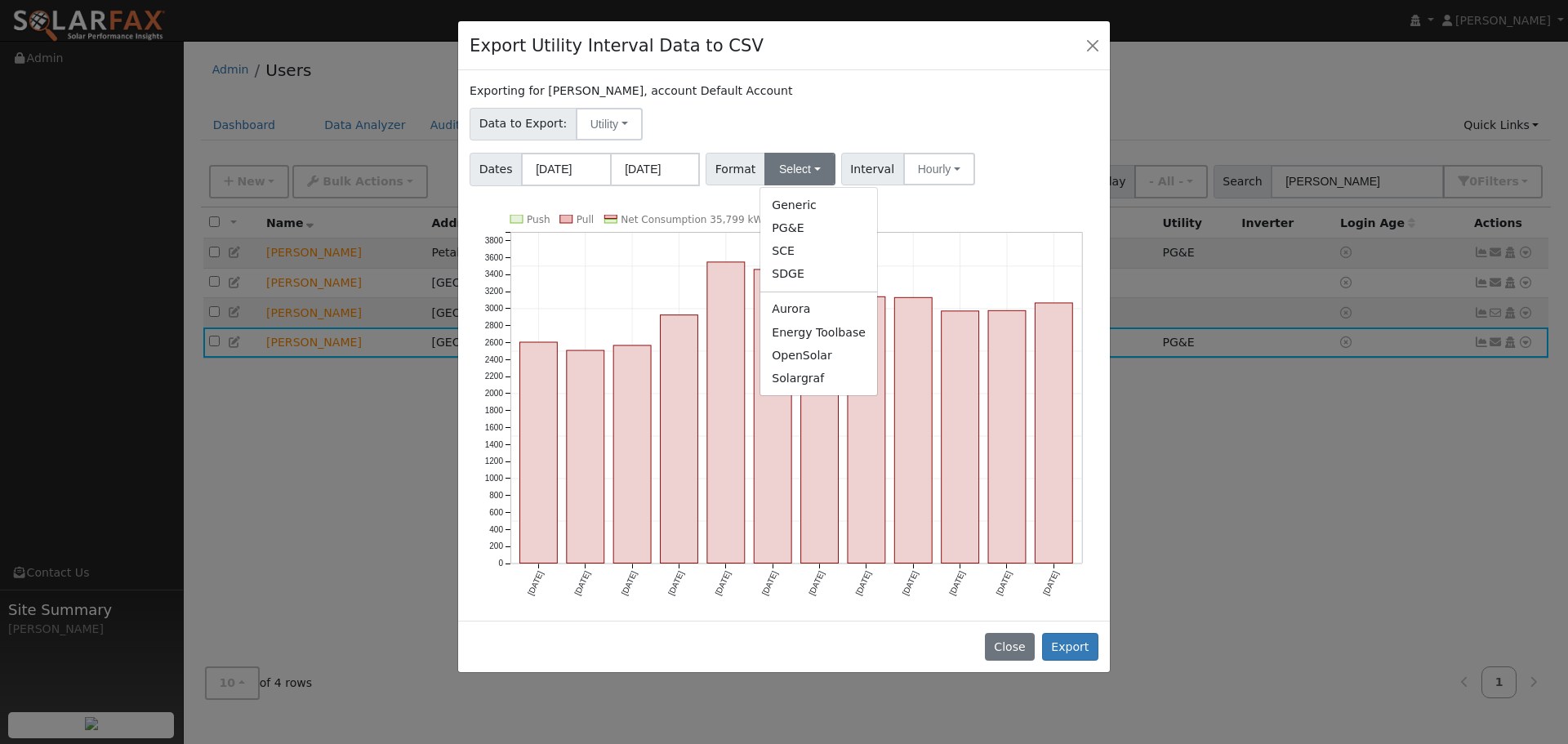
click at [798, 386] on link "Solargraf" at bounding box center [818, 378] width 117 height 22
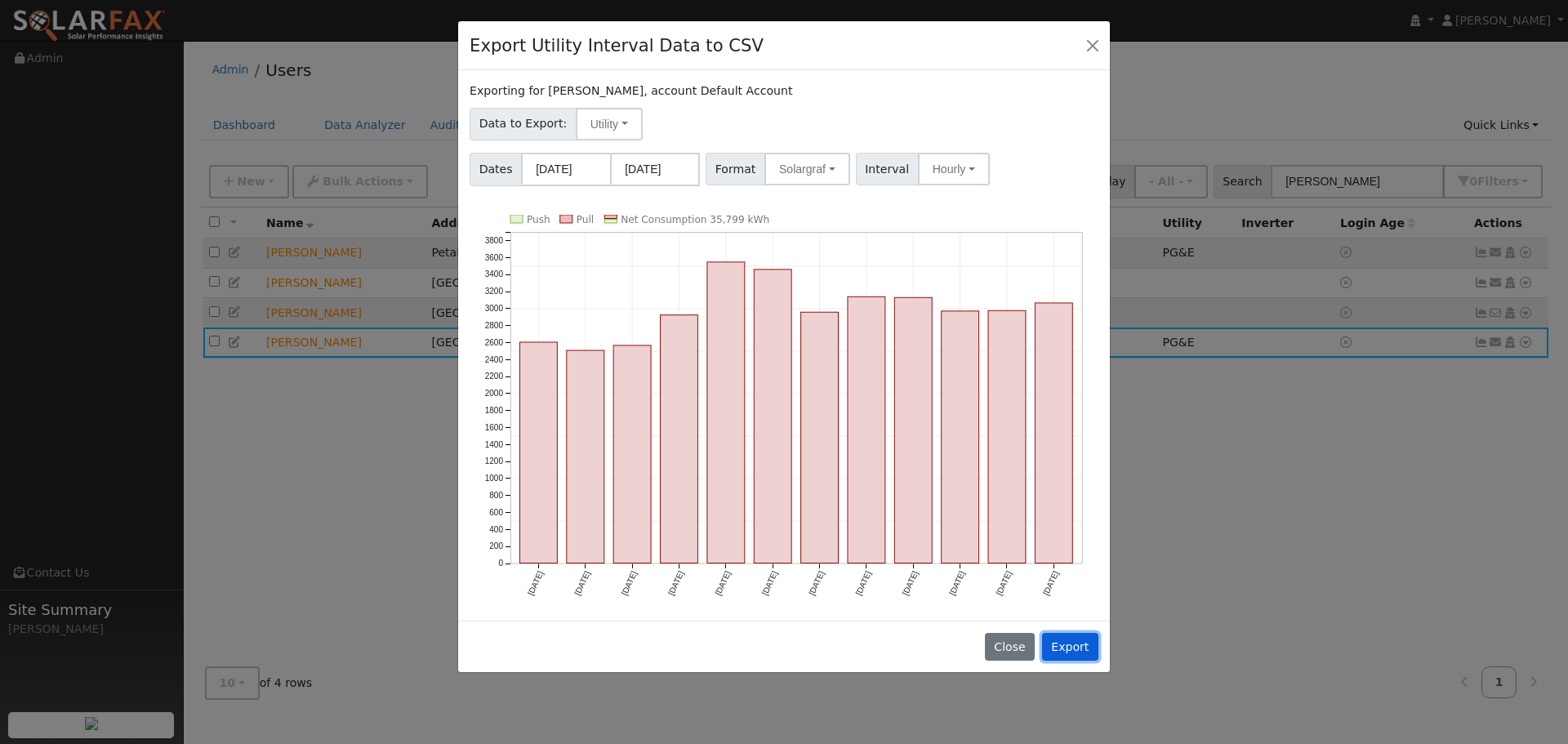
click at [1066, 647] on button "Export" at bounding box center [1070, 647] width 56 height 28
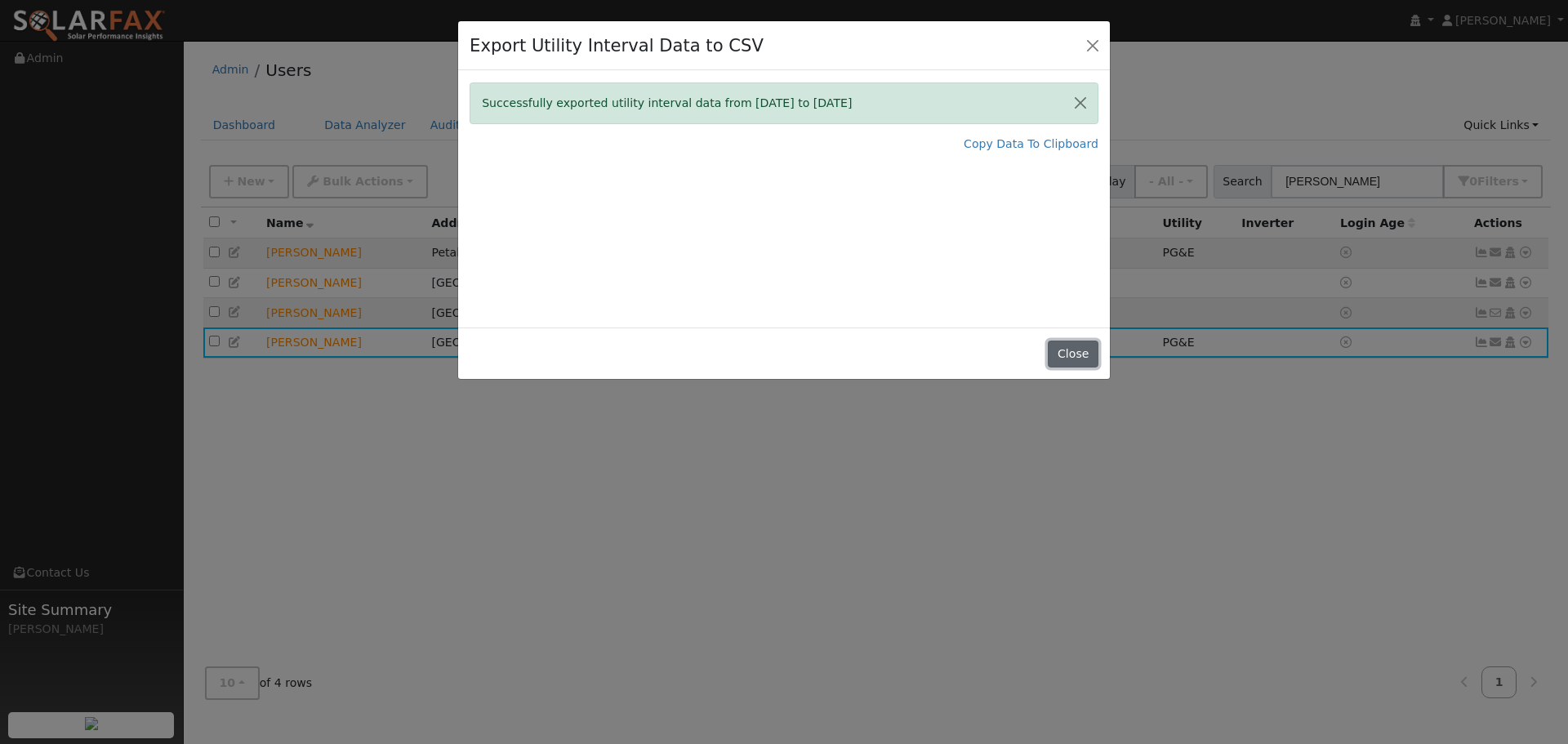
click at [1069, 357] on button "Close" at bounding box center [1072, 355] width 49 height 28
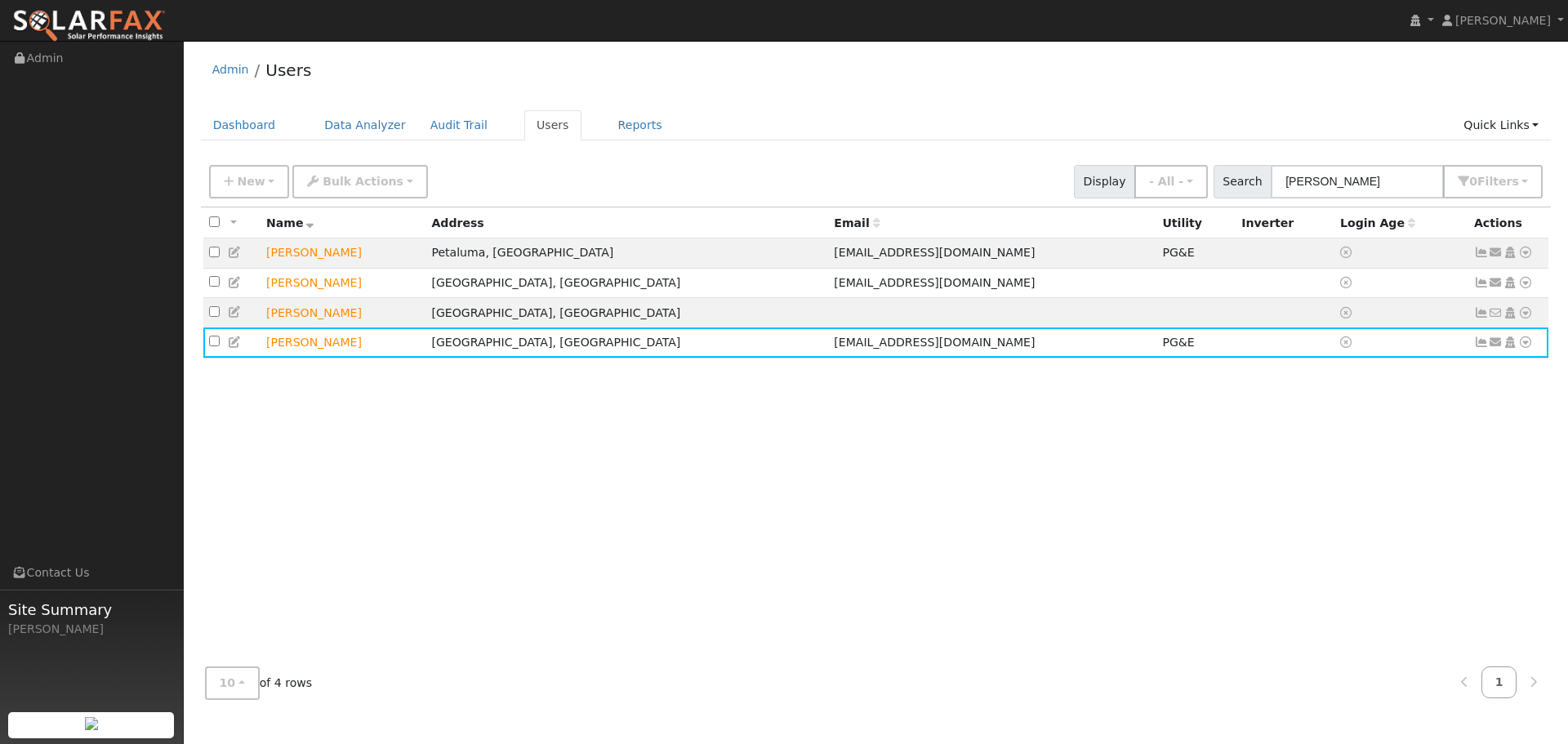
drag, startPoint x: 708, startPoint y: 493, endPoint x: 582, endPoint y: 428, distance: 141.8
click at [700, 493] on div "All None All on page None on page Name Address Email Utility Inverter Login Age…" at bounding box center [876, 430] width 1350 height 446
drag, startPoint x: 576, startPoint y: 181, endPoint x: 567, endPoint y: 208, distance: 28.5
click at [577, 184] on div "New Add User Quick Add Quick Connect Quick Convert Lead Bulk Actions Send Email…" at bounding box center [875, 179] width 1340 height 39
click at [550, 252] on td "Petaluma, CA" at bounding box center [627, 253] width 403 height 30
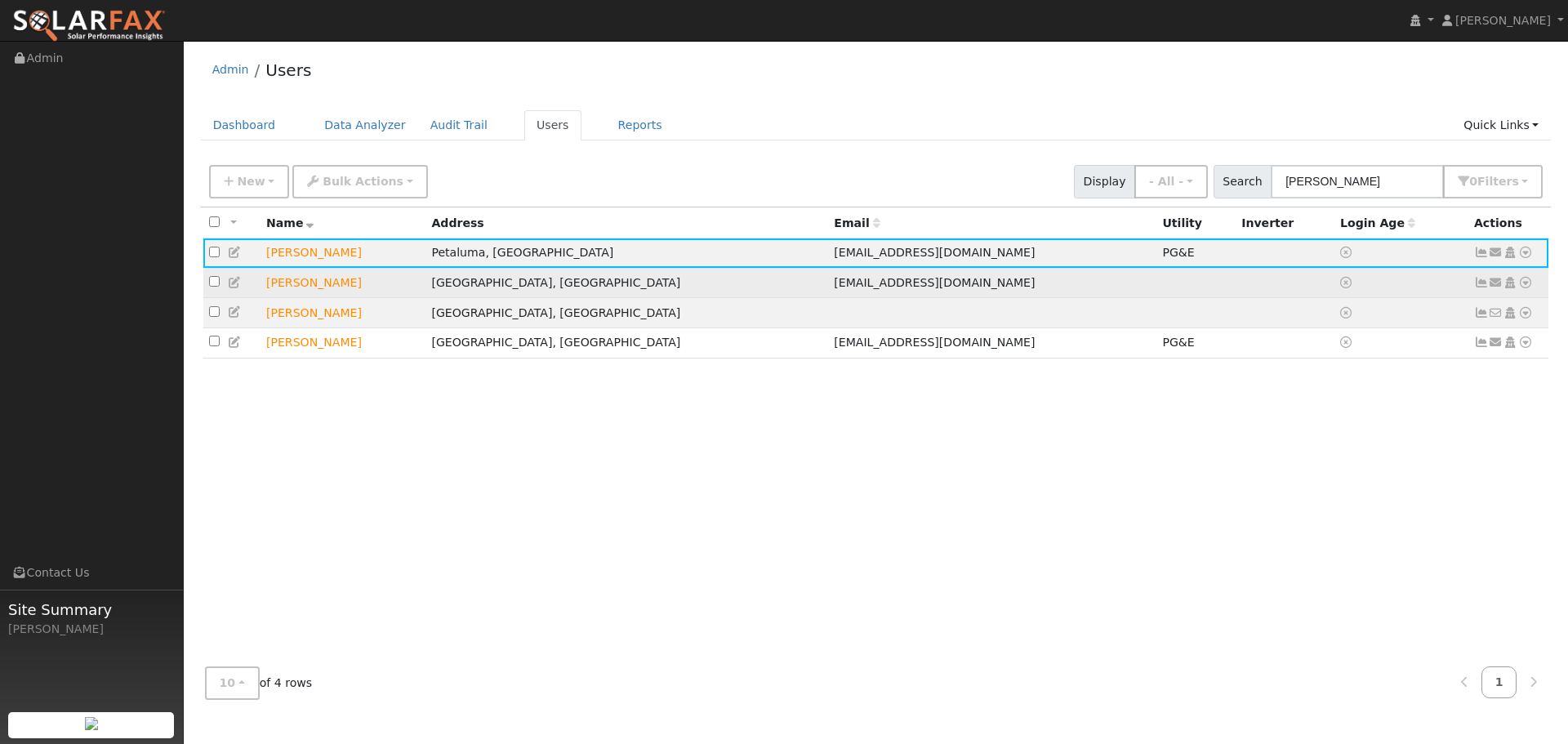
click at [602, 292] on td "Healdsburg, CA" at bounding box center [627, 283] width 403 height 30
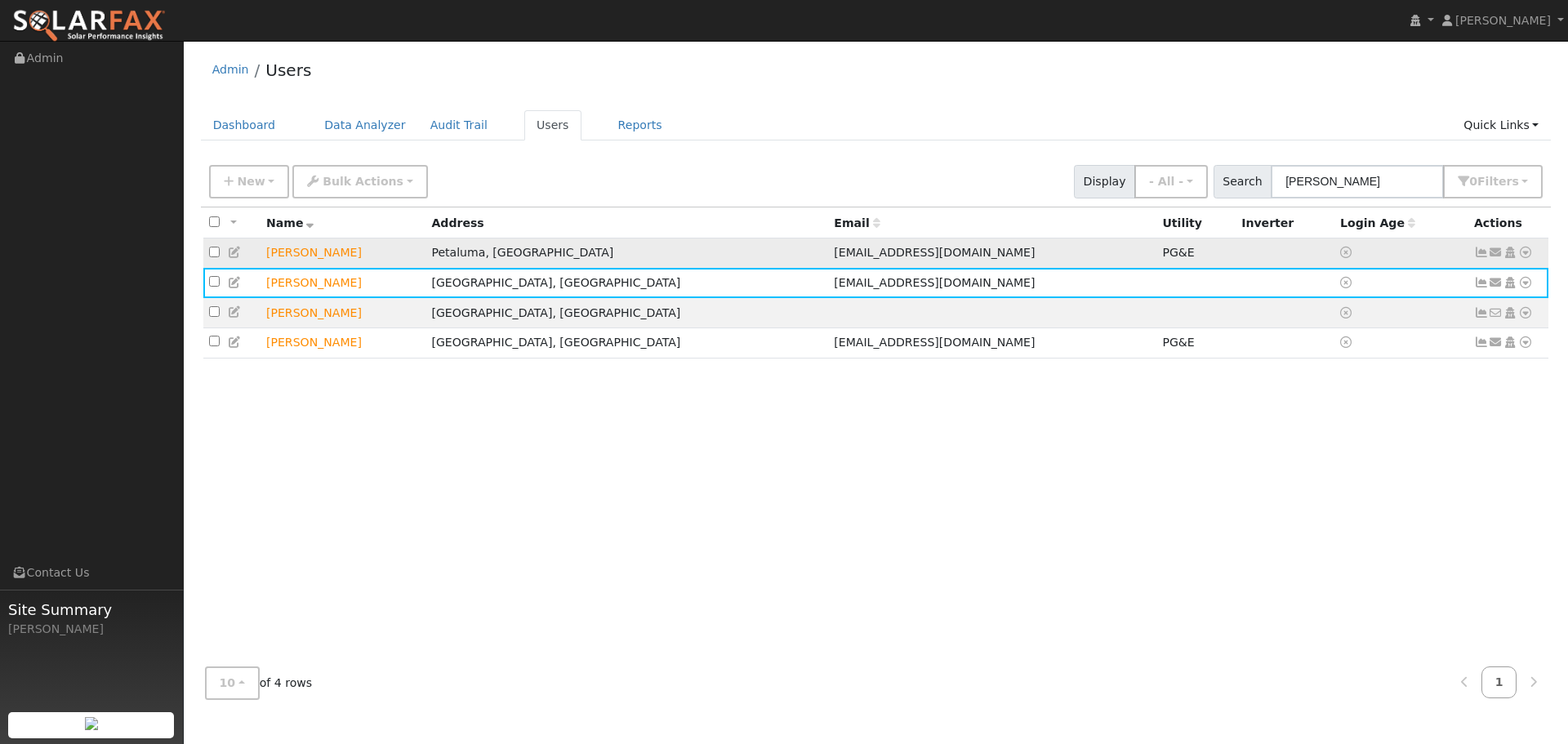
click at [886, 251] on td "pljonas@sbcglobal.net" at bounding box center [993, 253] width 329 height 30
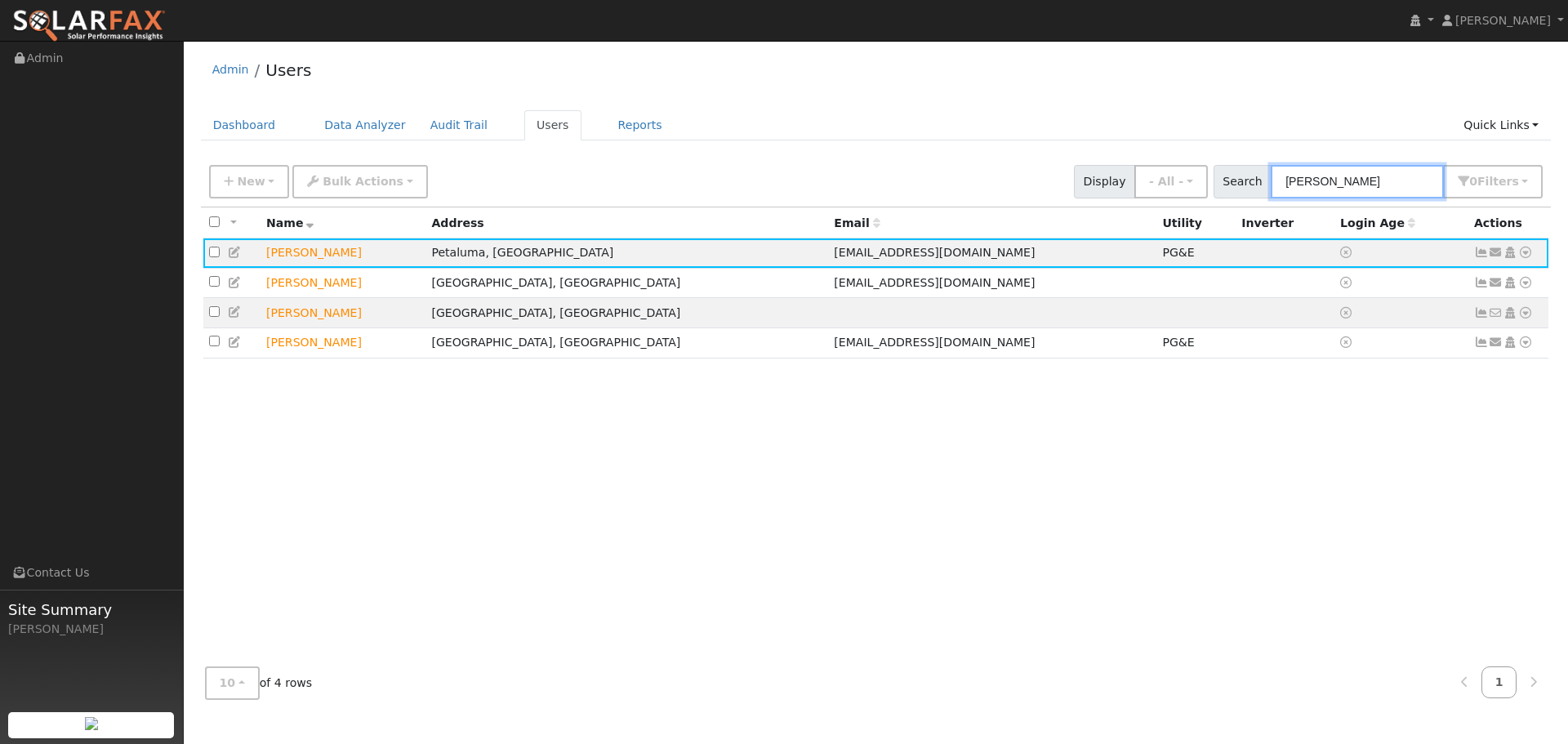
click at [1340, 192] on input "larry" at bounding box center [1357, 182] width 173 height 34
click at [1268, 180] on div "Search larry 0 Filter s My accounts Role Show - All - Show Leads Admin Billing …" at bounding box center [1378, 182] width 330 height 34
click at [1328, 190] on input "larry" at bounding box center [1357, 182] width 173 height 34
type input "l"
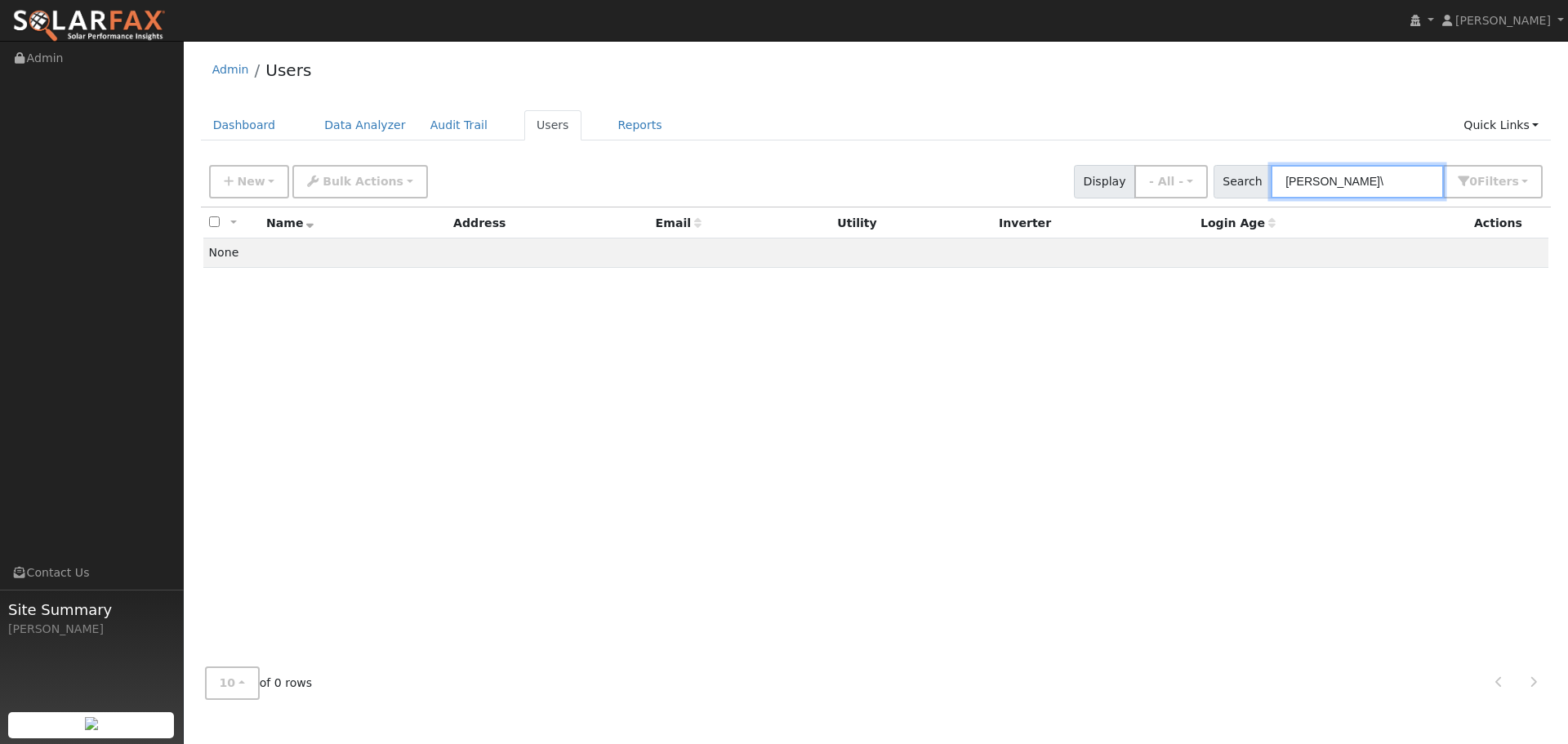
type input "bette"
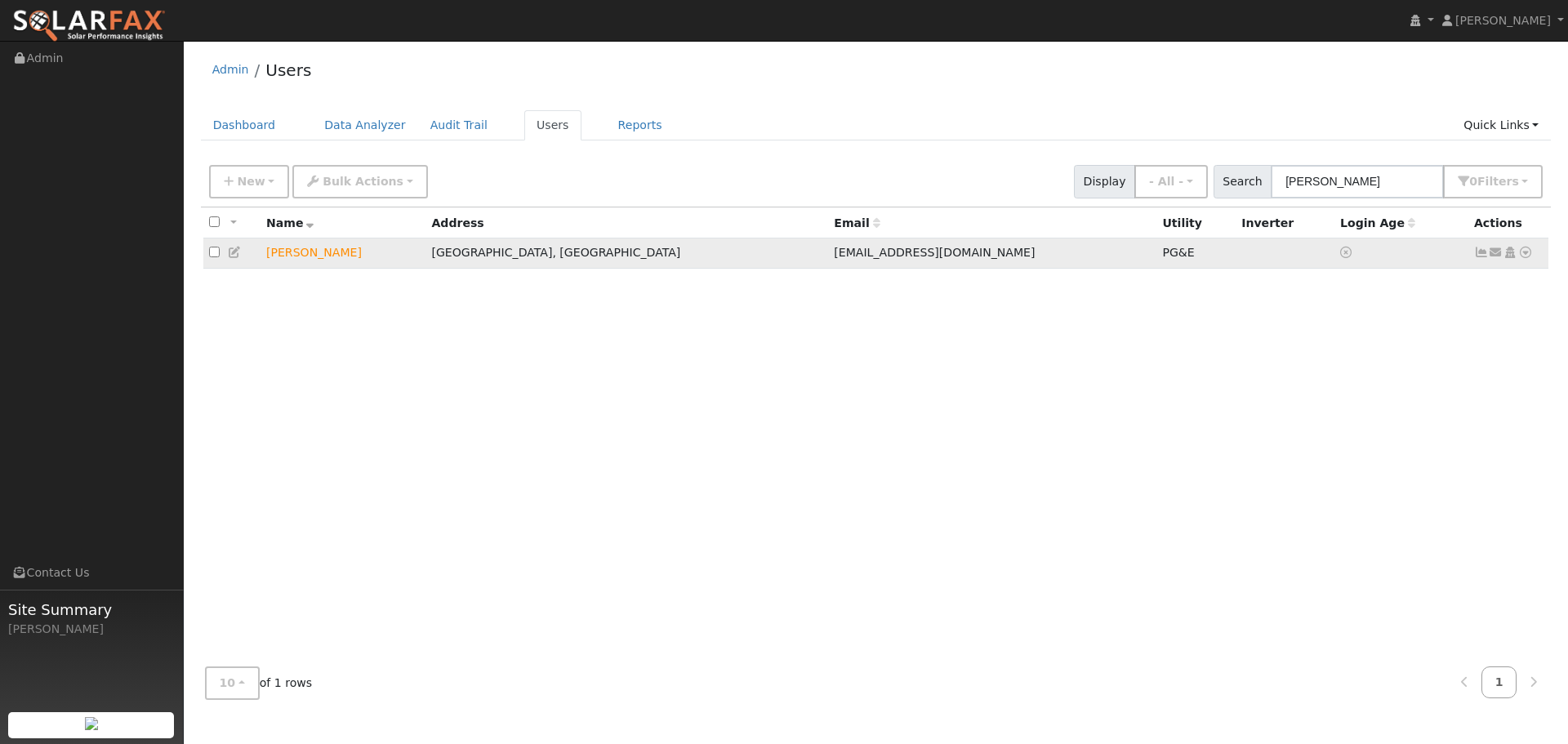
click at [1533, 256] on icon at bounding box center [1526, 252] width 15 height 11
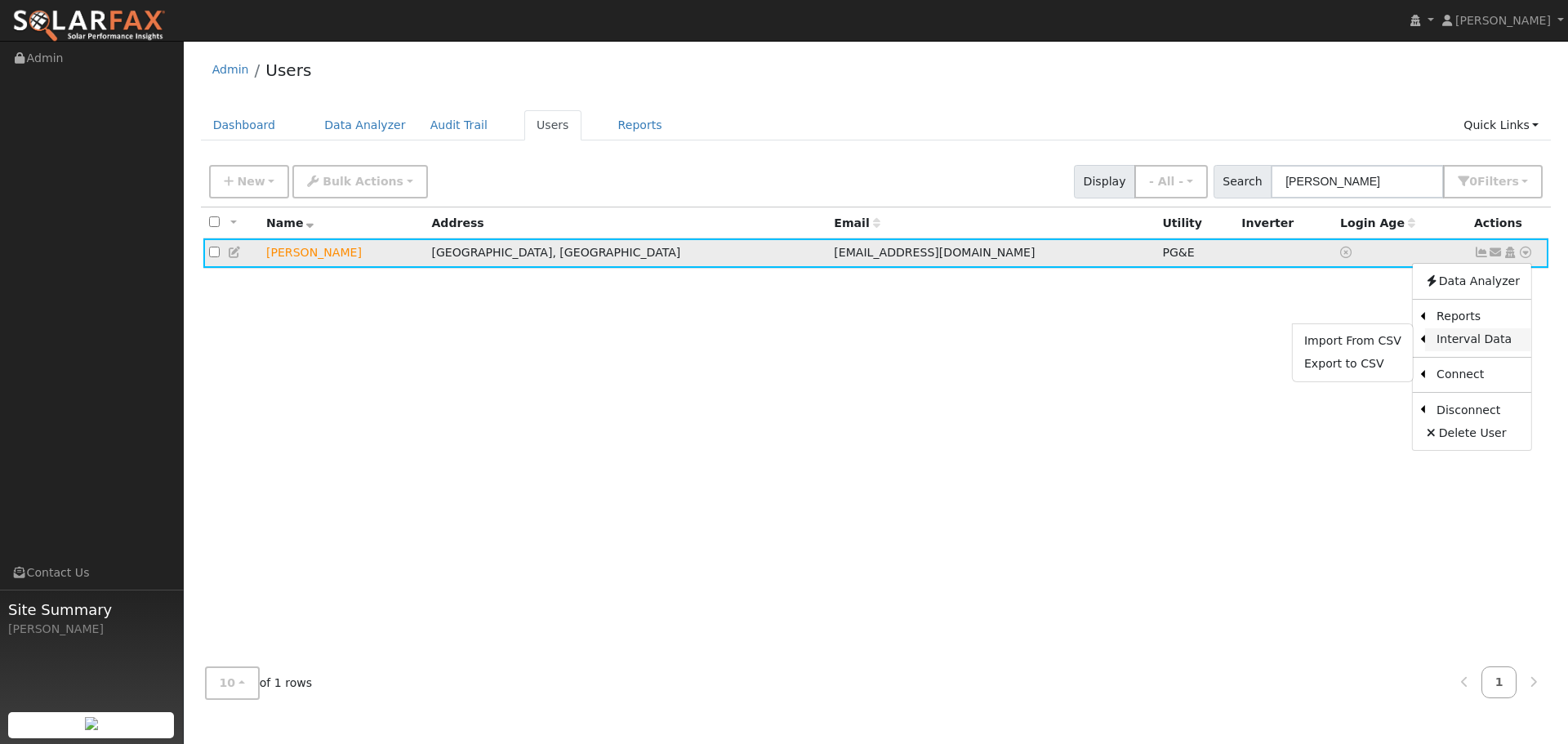
click at [1463, 342] on link "Interval Data" at bounding box center [1478, 340] width 106 height 22
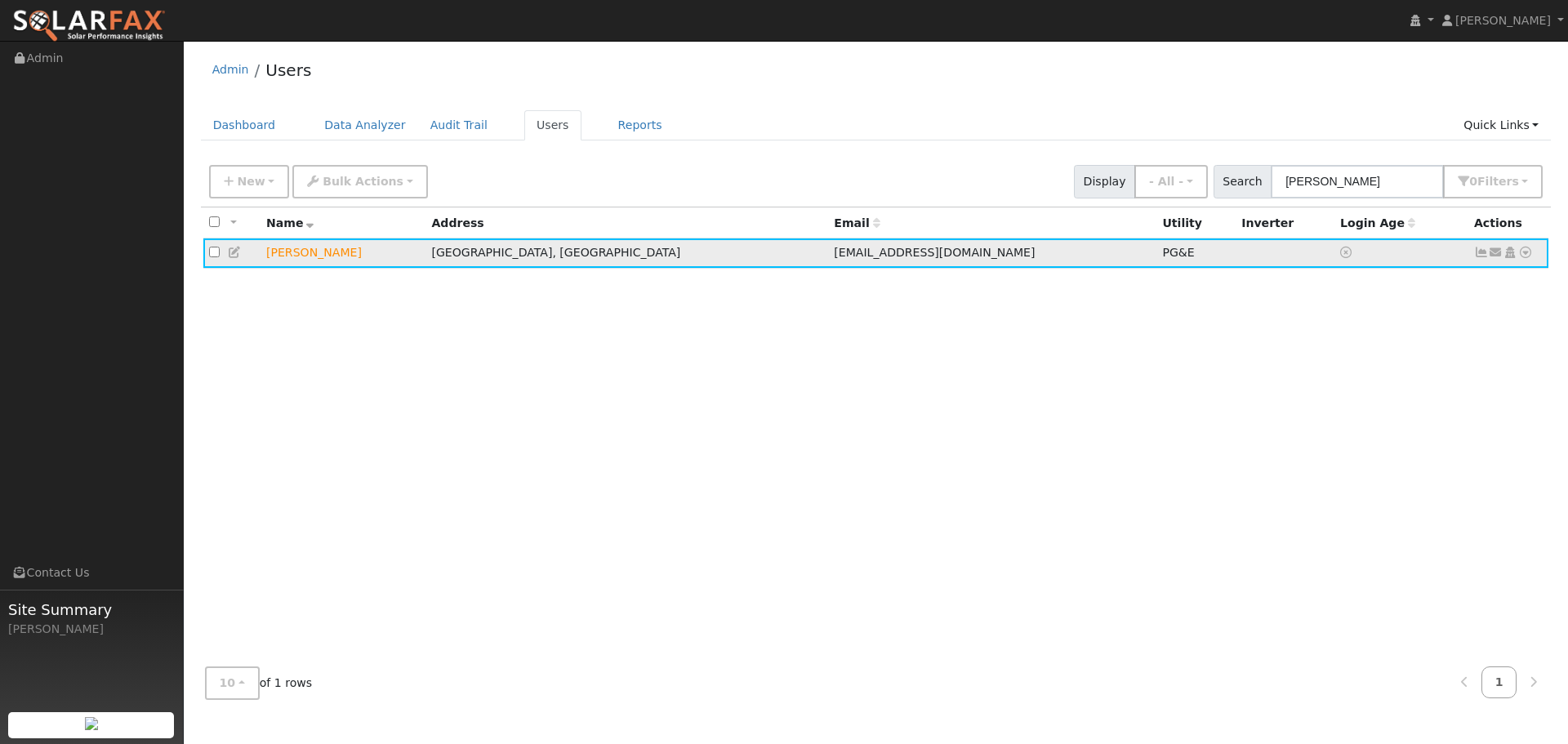
drag, startPoint x: 1525, startPoint y: 256, endPoint x: 1506, endPoint y: 281, distance: 31.4
click at [1525, 257] on icon at bounding box center [1526, 252] width 15 height 11
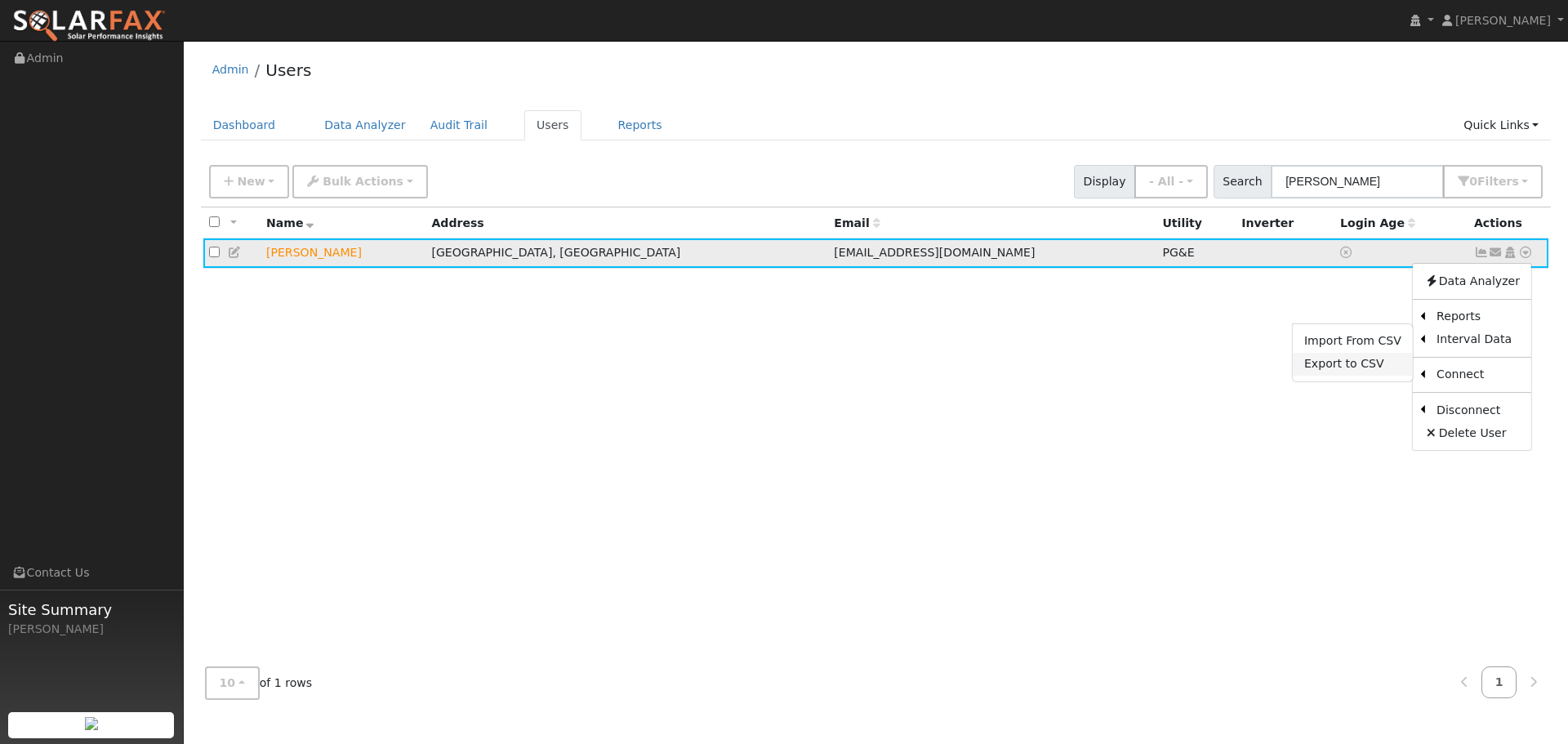
drag, startPoint x: 1381, startPoint y: 373, endPoint x: 1371, endPoint y: 372, distance: 10.0
click at [1371, 372] on link "Export to CSV" at bounding box center [1352, 364] width 120 height 22
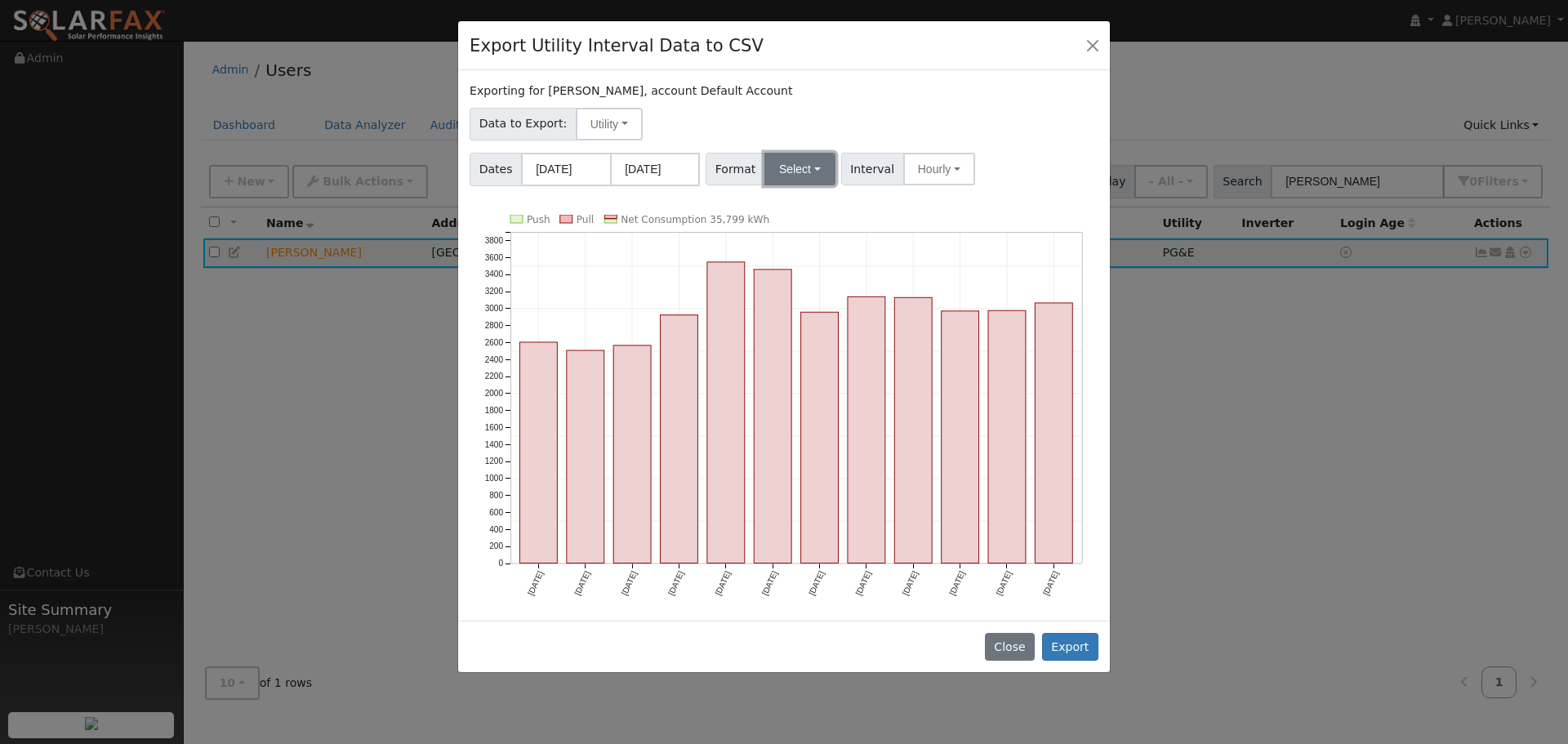
click at [797, 175] on button "Select" at bounding box center [800, 169] width 71 height 33
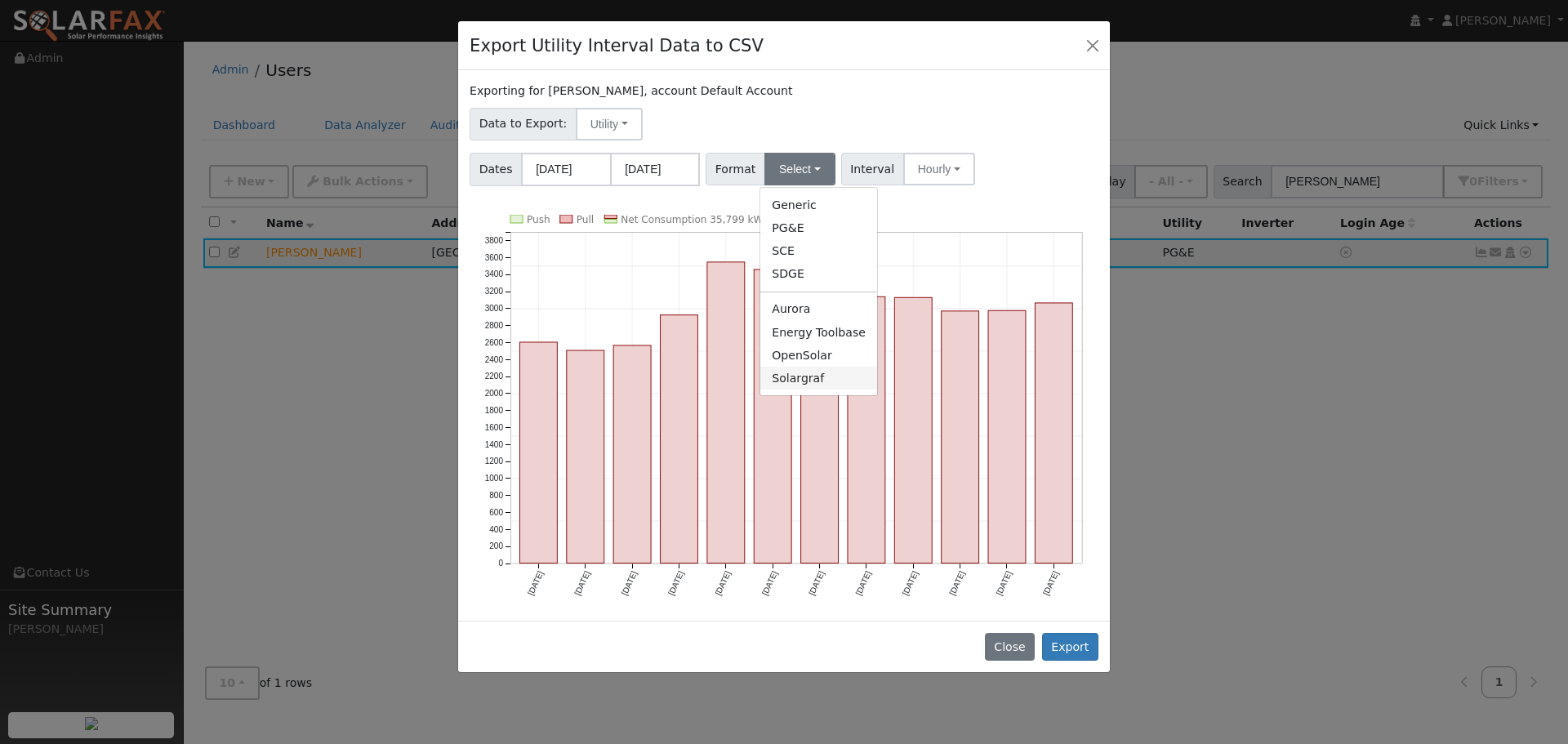
click at [801, 380] on link "Solargraf" at bounding box center [818, 378] width 117 height 22
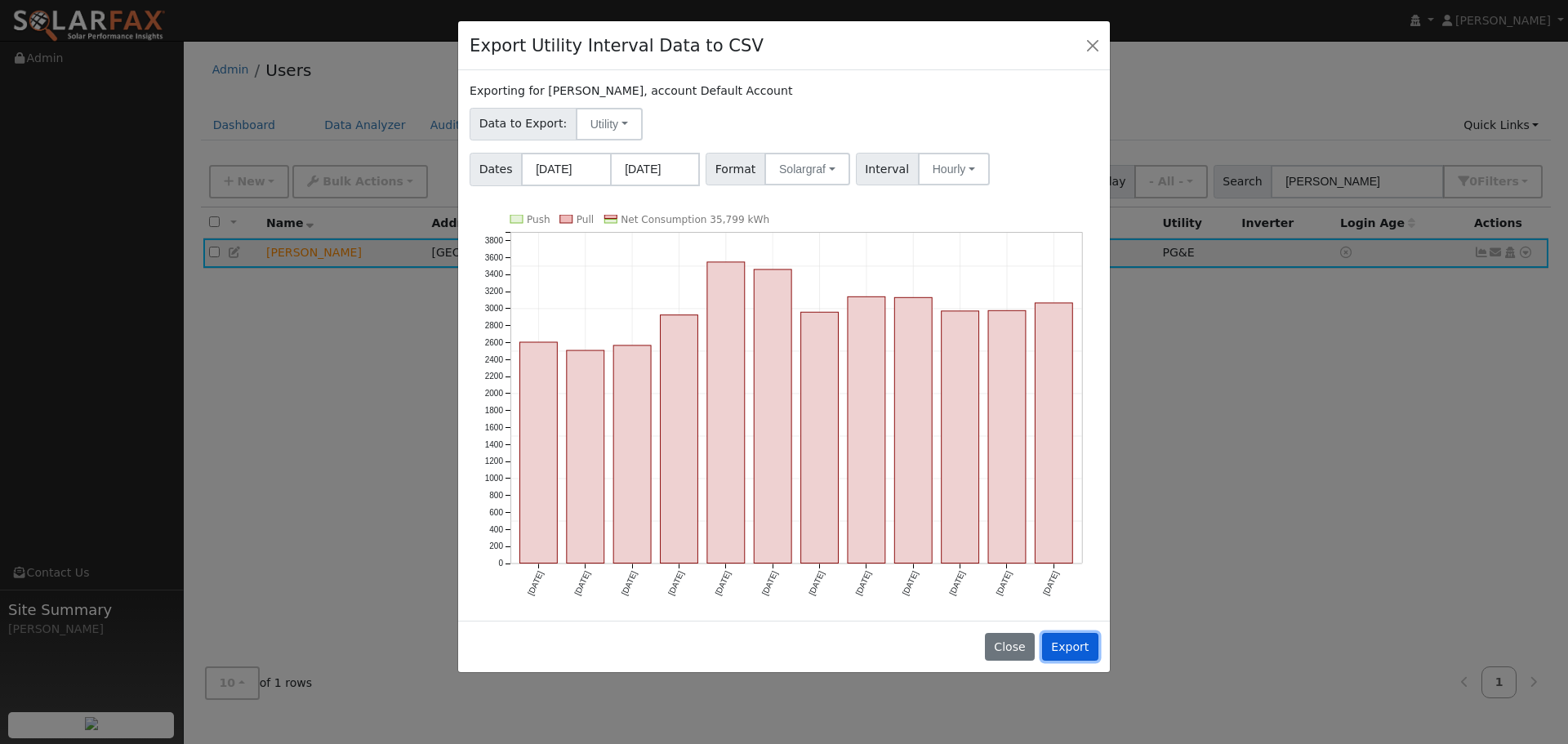
click at [1081, 640] on button "Export" at bounding box center [1070, 647] width 56 height 28
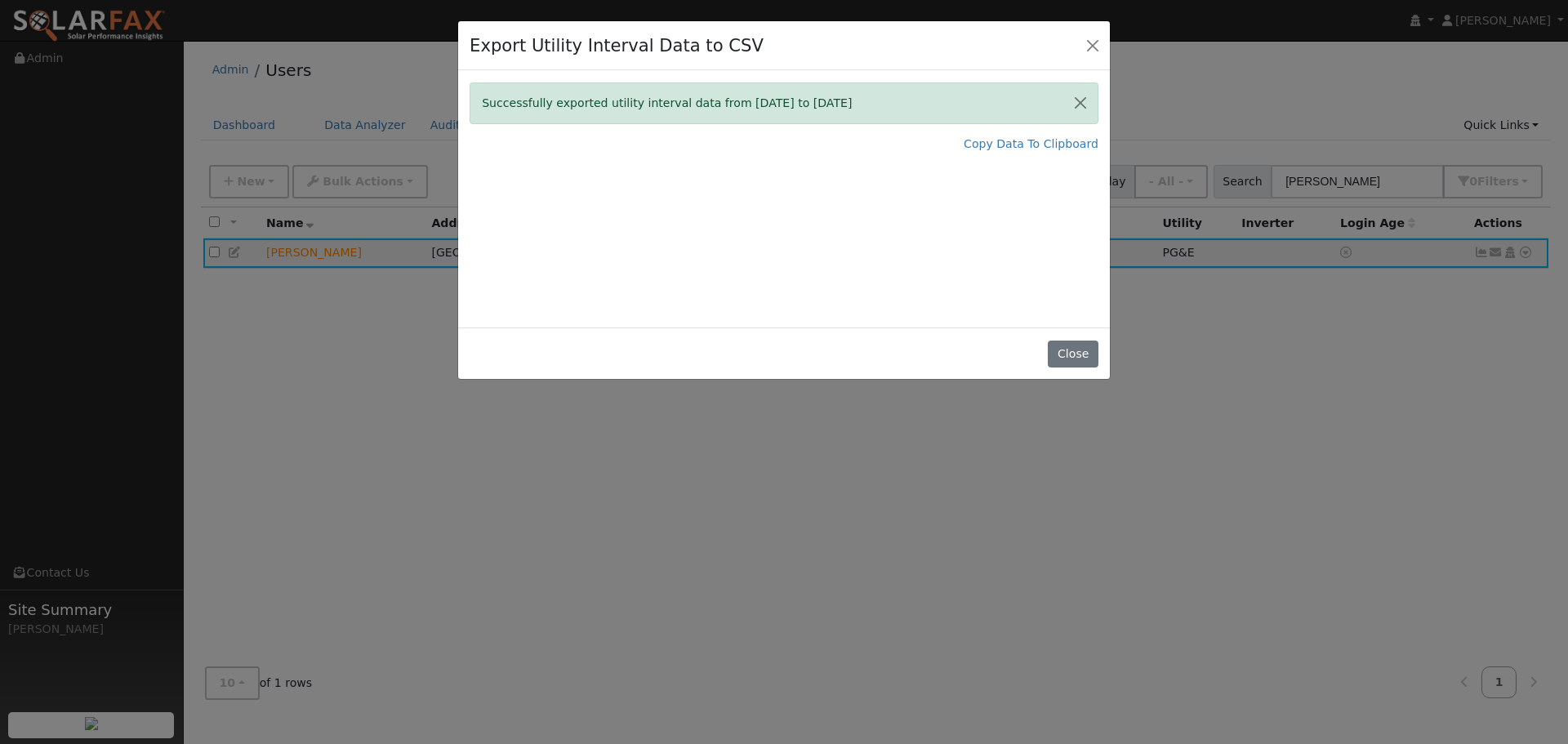
click at [1081, 370] on div "Close" at bounding box center [784, 353] width 652 height 51
drag, startPoint x: 1077, startPoint y: 361, endPoint x: 1047, endPoint y: 363, distance: 30.1
click at [1076, 361] on button "Close" at bounding box center [1072, 355] width 49 height 28
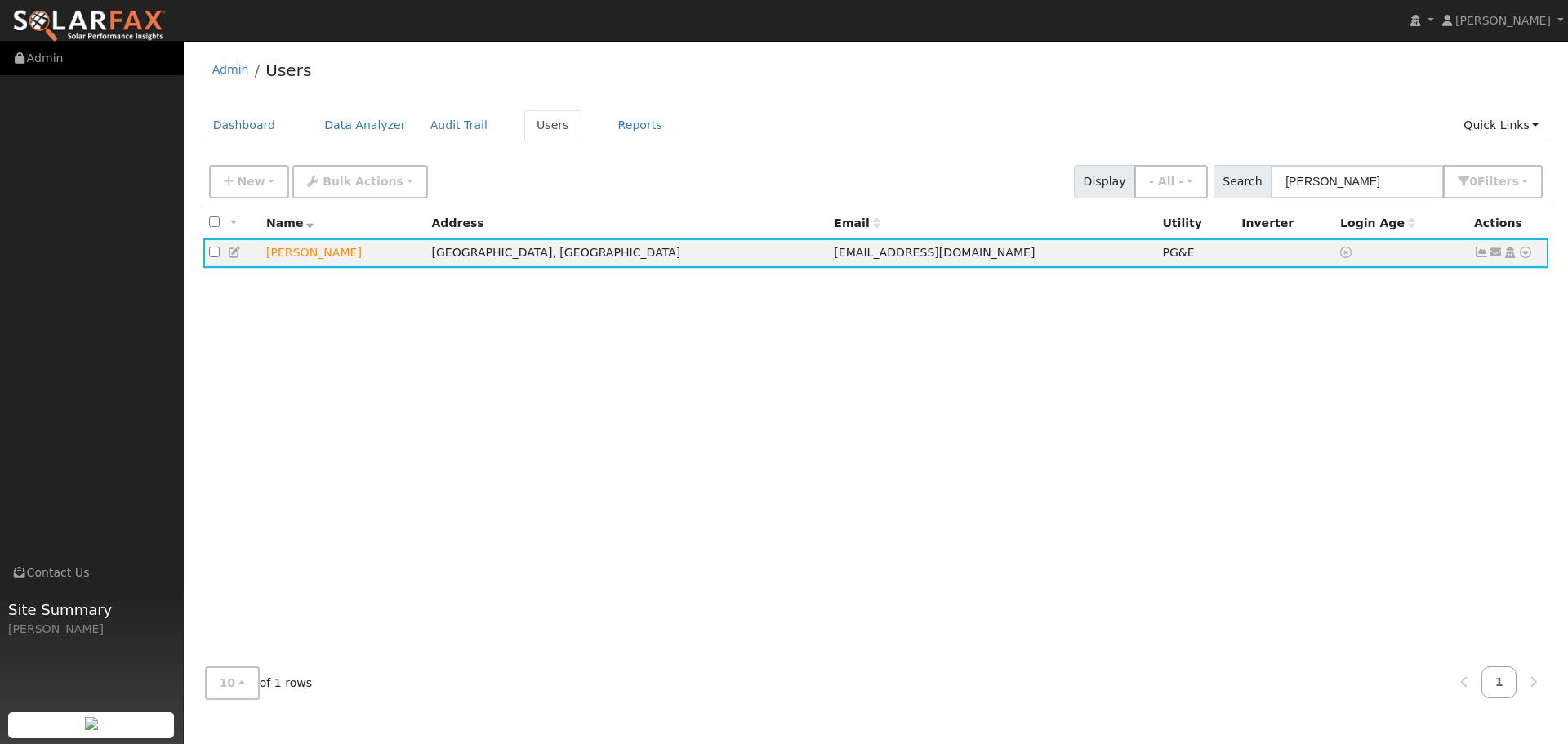
click at [49, 62] on link "Admin" at bounding box center [92, 59] width 184 height 34
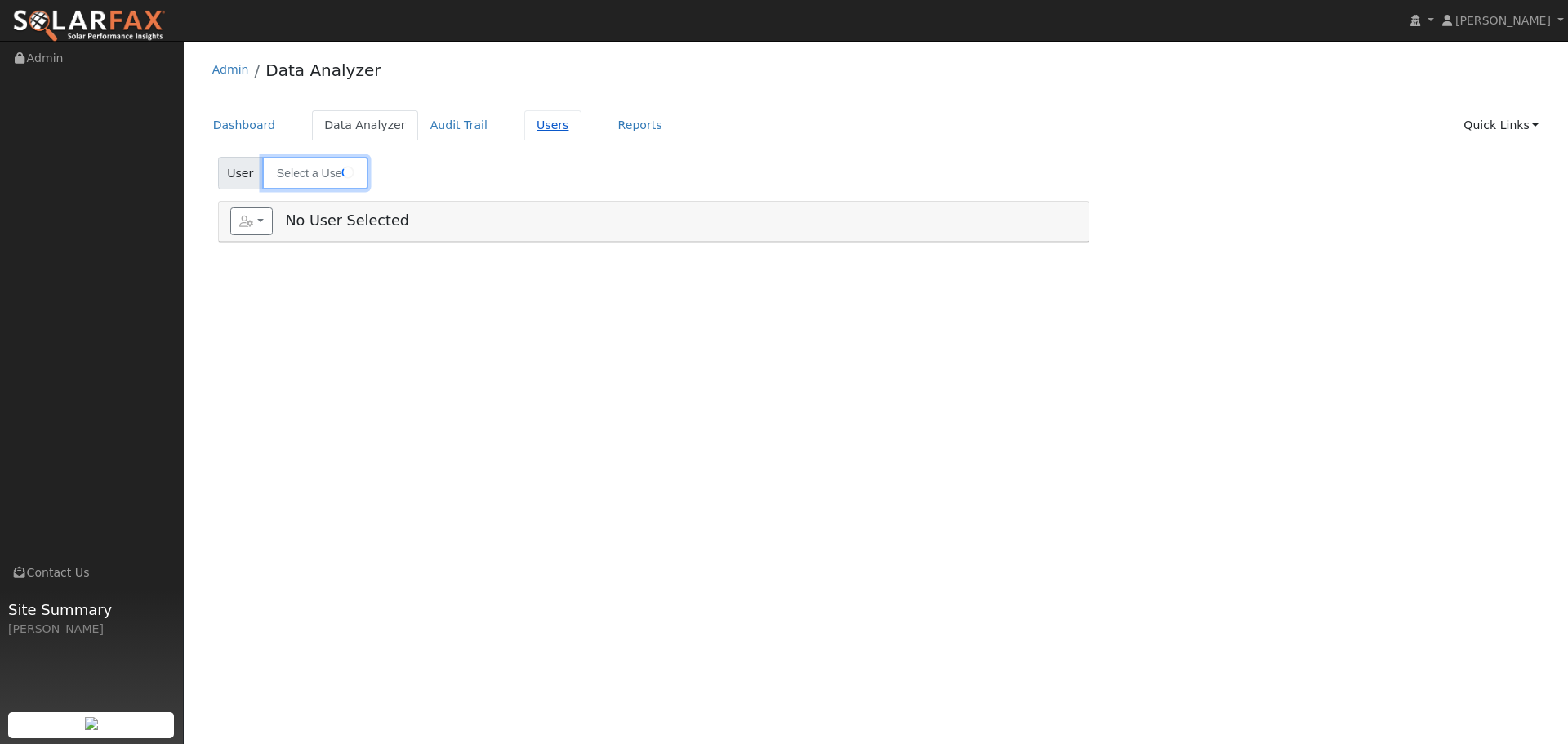
type input "[PERSON_NAME]"
